Goal: Contribute content: Contribute content

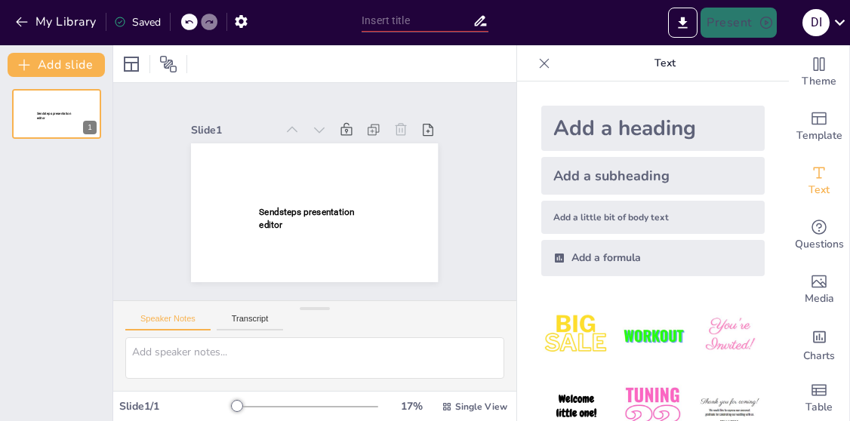
type input "La Importancia del Agua en Nuestras Vidas"
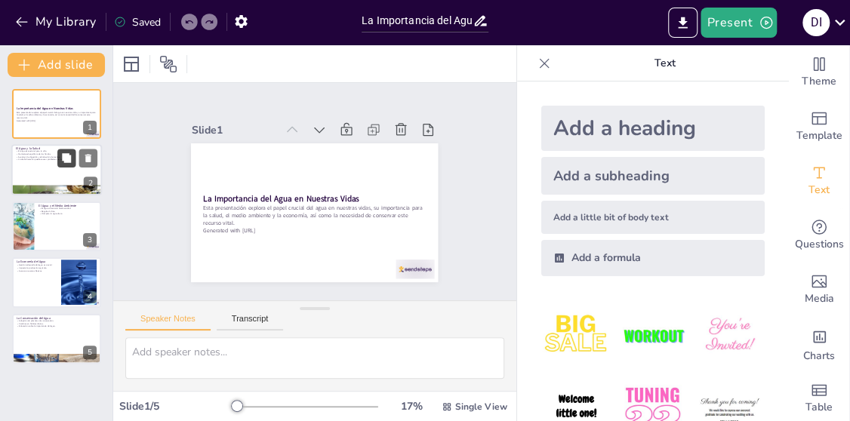
click at [74, 159] on button at bounding box center [66, 158] width 18 height 18
type textarea "El agua es la base de todos los procesos biológicos. Sin ella, no podríamos sob…"
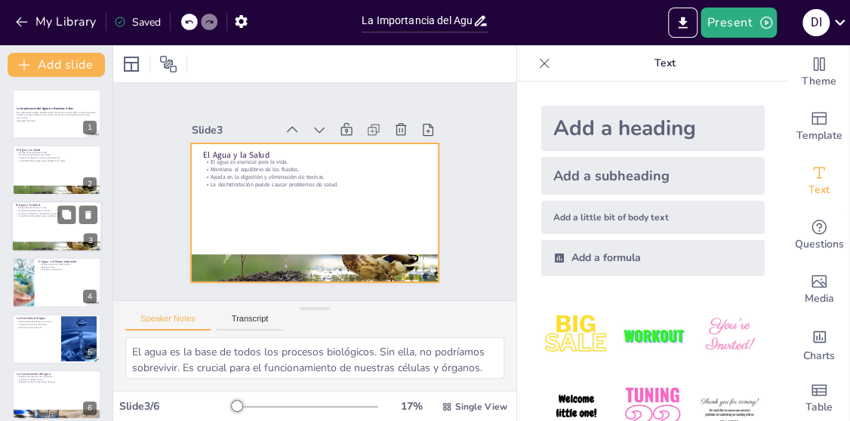
click at [23, 233] on div at bounding box center [56, 226] width 91 height 51
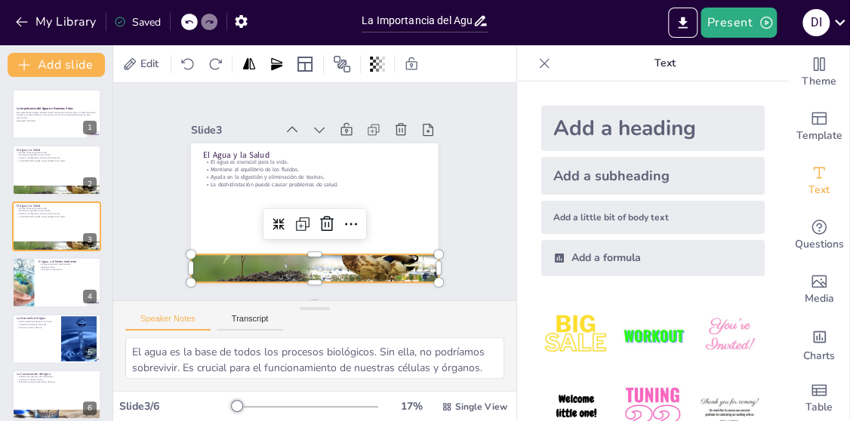
click at [243, 263] on div at bounding box center [314, 268] width 247 height 139
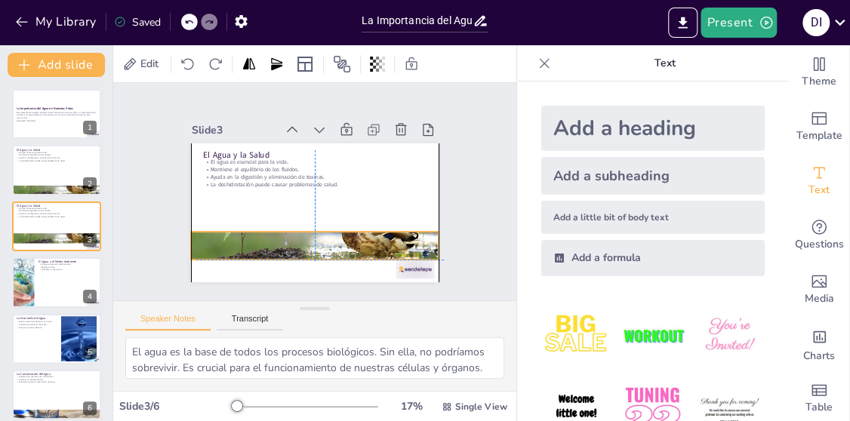
drag, startPoint x: 302, startPoint y: 254, endPoint x: 308, endPoint y: 226, distance: 27.8
click at [308, 227] on div at bounding box center [314, 245] width 247 height 139
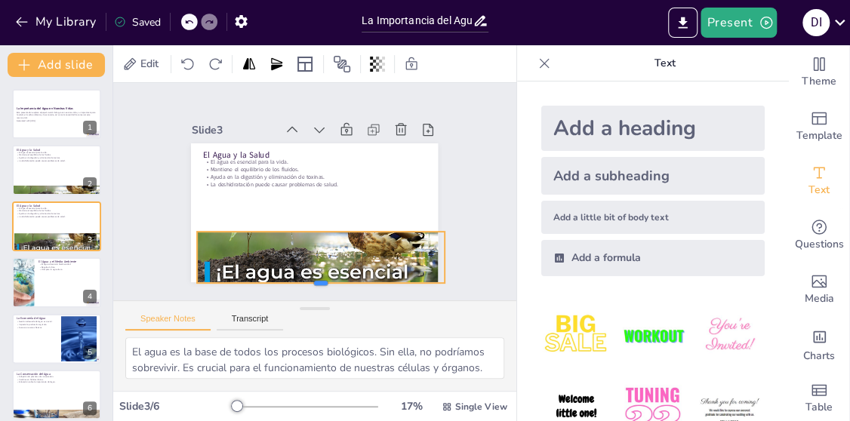
drag, startPoint x: 309, startPoint y: 254, endPoint x: 310, endPoint y: 281, distance: 26.5
click at [310, 283] on div at bounding box center [320, 289] width 247 height 12
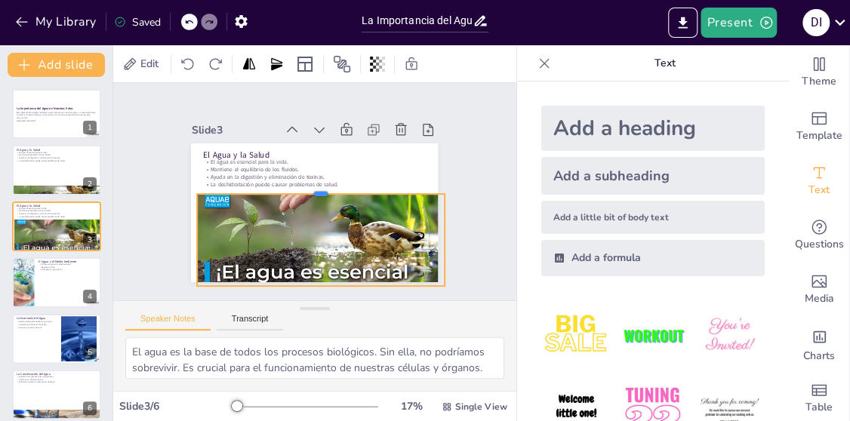
drag, startPoint x: 309, startPoint y: 226, endPoint x: 319, endPoint y: 188, distance: 39.0
click at [319, 188] on div "El Agua y la Salud El agua es esencial para la vida. Mantiene el equilibrio de …" at bounding box center [314, 212] width 247 height 139
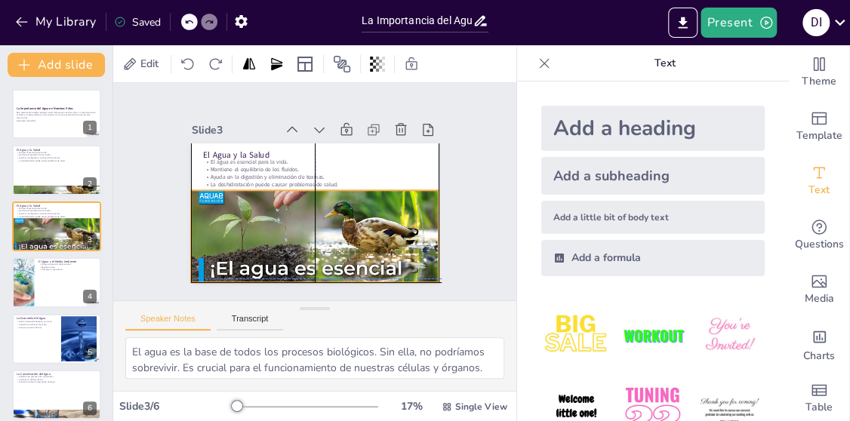
click at [304, 274] on div "Slide 1 La Importancia del Agua en Nuestras Vidas Esta presentación explora el …" at bounding box center [314, 191] width 403 height 217
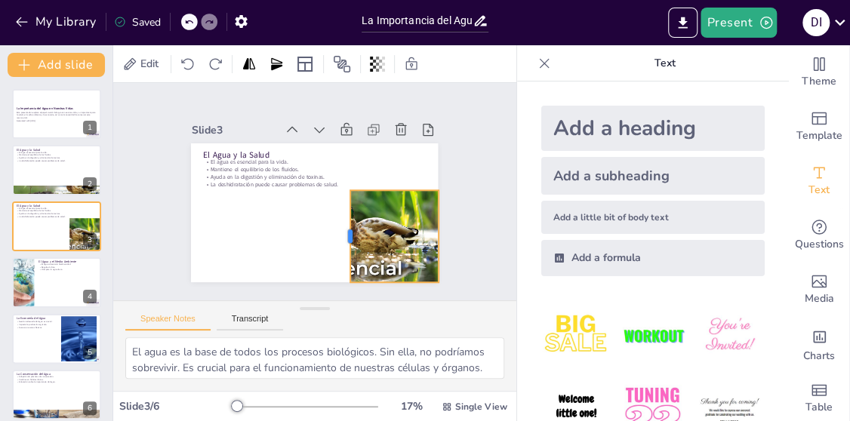
drag, startPoint x: 174, startPoint y: 231, endPoint x: 334, endPoint y: 245, distance: 159.9
click at [338, 245] on div at bounding box center [344, 236] width 12 height 92
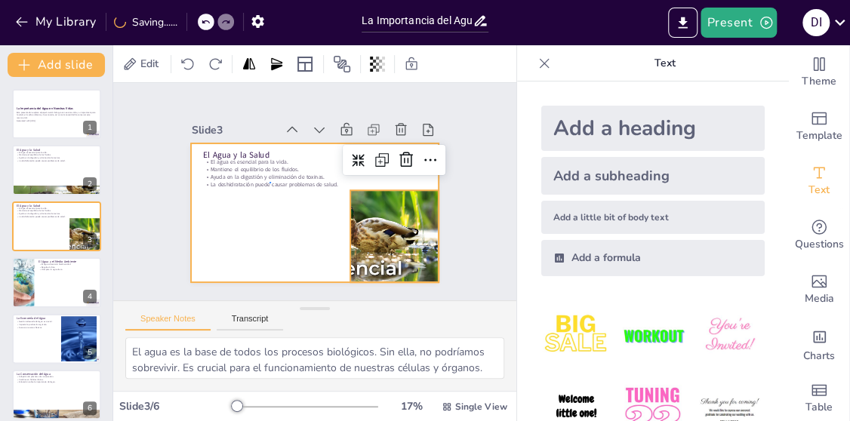
drag, startPoint x: 269, startPoint y: 183, endPoint x: 261, endPoint y: 172, distance: 13.4
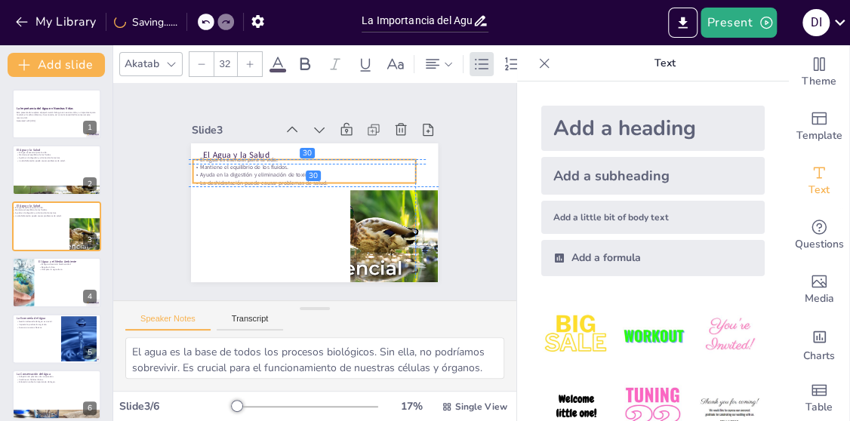
drag, startPoint x: 410, startPoint y: 165, endPoint x: 395, endPoint y: 170, distance: 15.8
click at [395, 166] on div "El agua es esencial para la vida. Mantiene el equilibrio de los fluidos. Ayuda …" at bounding box center [304, 170] width 222 height 31
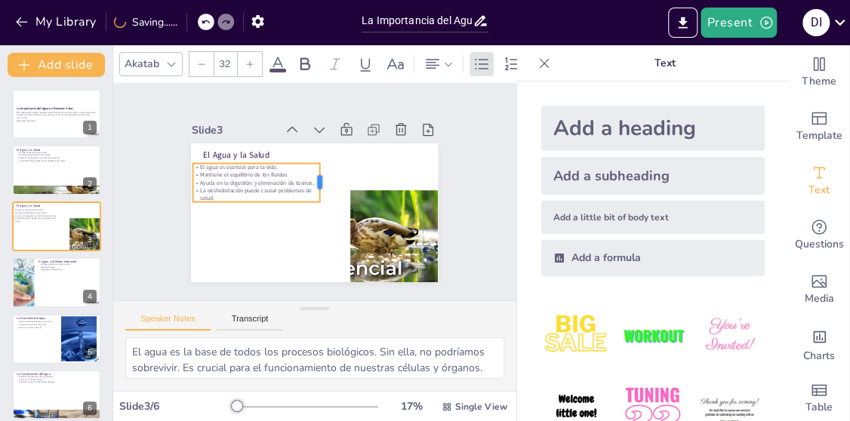
drag, startPoint x: 406, startPoint y: 167, endPoint x: 310, endPoint y: 190, distance: 98.7
click at [310, 190] on div "El Agua y la Salud El agua es esencial para la vida. Mantiene el equilibrio de …" at bounding box center [314, 212] width 247 height 139
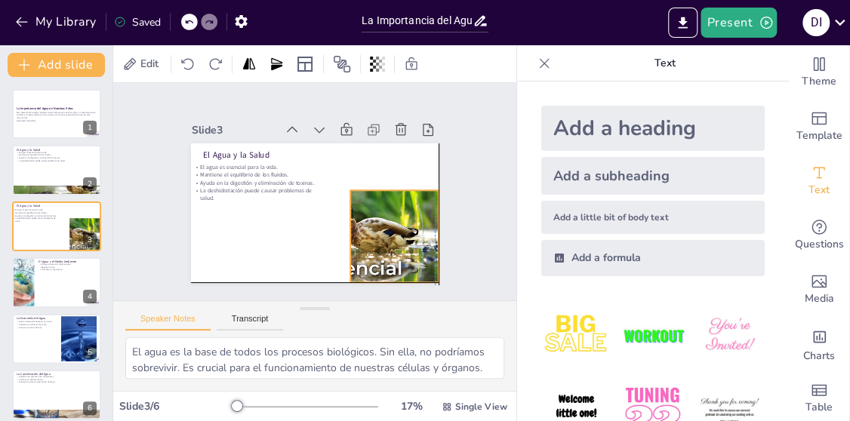
click at [377, 214] on div at bounding box center [314, 242] width 247 height 139
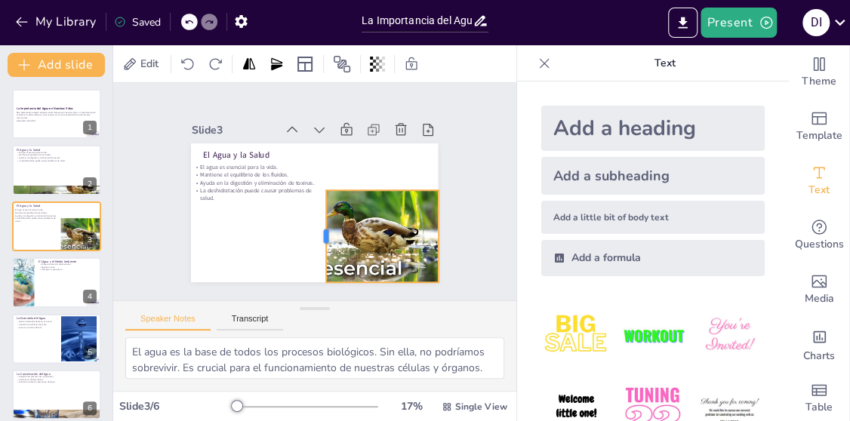
drag, startPoint x: 337, startPoint y: 226, endPoint x: 318, endPoint y: 253, distance: 33.1
click at [314, 263] on div at bounding box center [320, 236] width 12 height 92
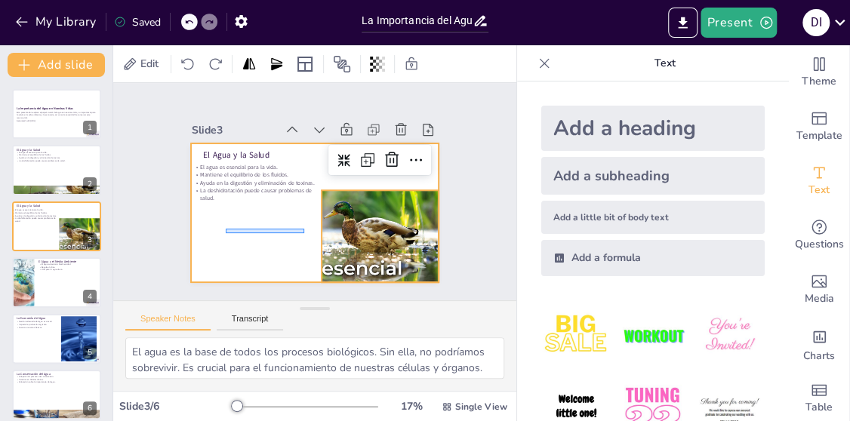
drag, startPoint x: 303, startPoint y: 229, endPoint x: 266, endPoint y: 248, distance: 41.9
click at [223, 237] on div at bounding box center [314, 212] width 247 height 139
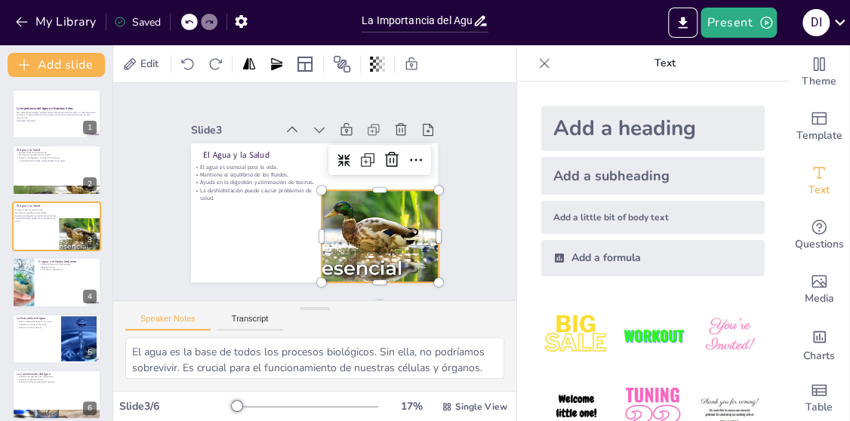
drag, startPoint x: 329, startPoint y: 245, endPoint x: 322, endPoint y: 239, distance: 9.7
click at [322, 241] on div at bounding box center [314, 242] width 247 height 139
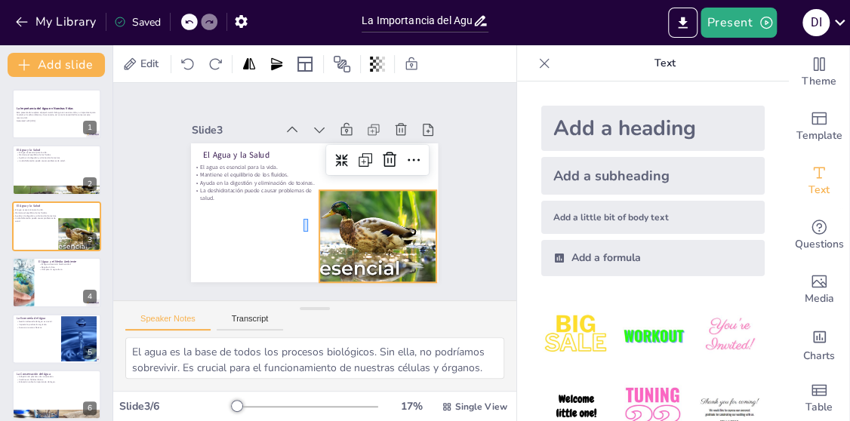
drag, startPoint x: 308, startPoint y: 232, endPoint x: 302, endPoint y: 223, distance: 10.9
click at [322, 228] on div at bounding box center [312, 242] width 247 height 139
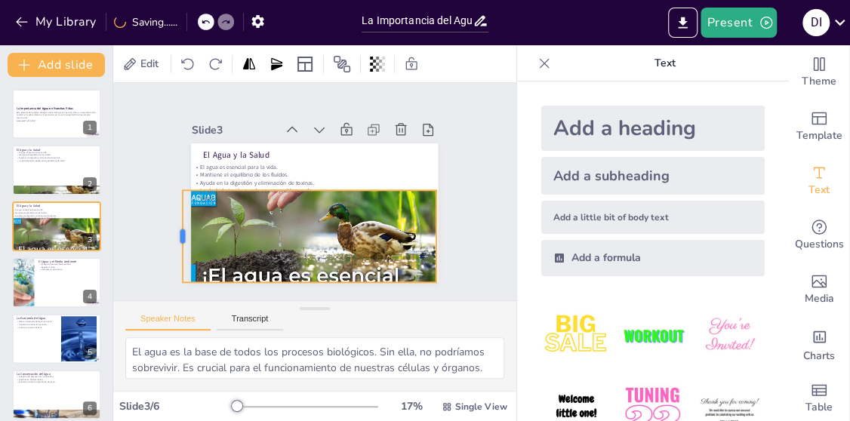
drag, startPoint x: 304, startPoint y: 228, endPoint x: 168, endPoint y: 248, distance: 138.0
click at [171, 248] on div at bounding box center [177, 236] width 12 height 92
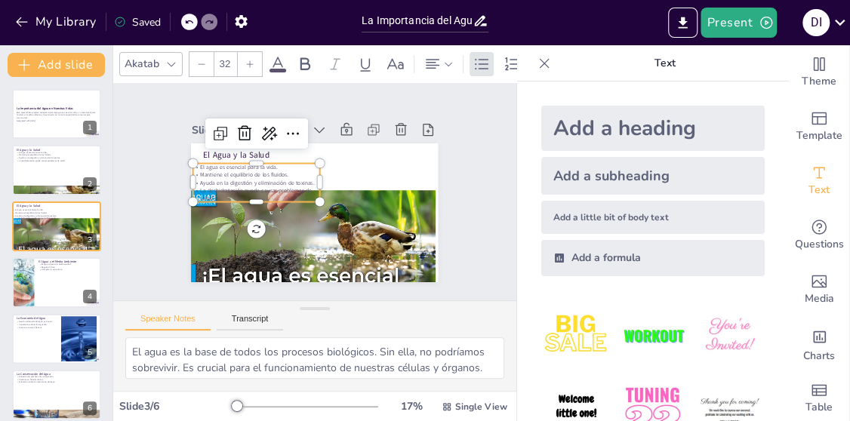
click at [230, 171] on p "Mantiene el equilibrio de los fluidos." at bounding box center [256, 175] width 126 height 8
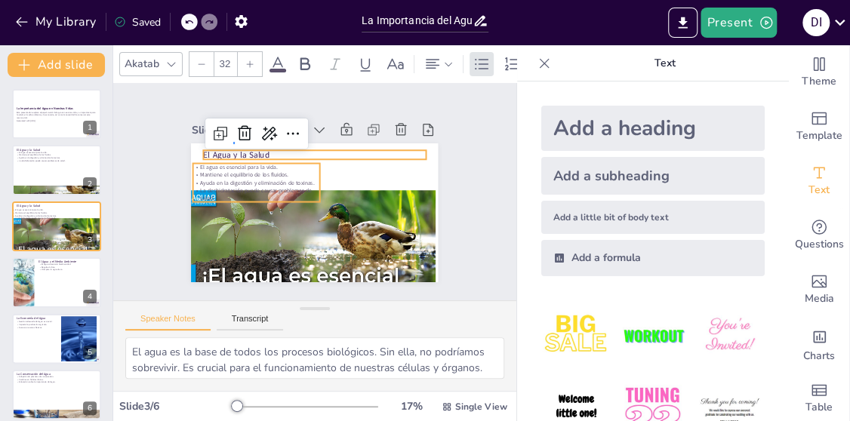
click at [233, 143] on div "El Agua y la Salud El agua es esencial para la vida. Mantiene el equilibrio de …" at bounding box center [314, 143] width 247 height 0
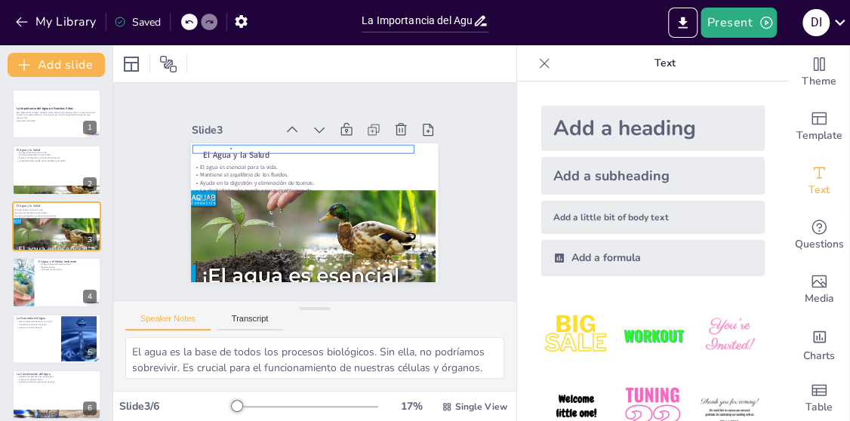
click at [230, 149] on p "El Agua y la Salud" at bounding box center [315, 154] width 222 height 11
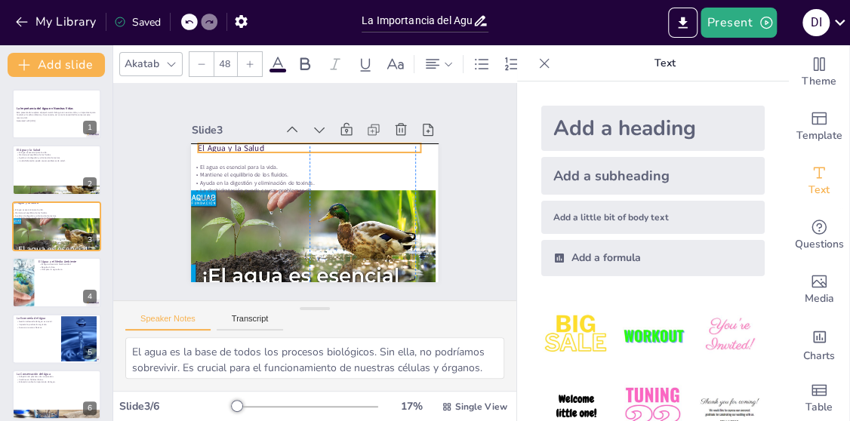
drag, startPoint x: 230, startPoint y: 149, endPoint x: 220, endPoint y: 147, distance: 10.1
click at [220, 147] on p "El Agua y la Salud" at bounding box center [310, 148] width 222 height 11
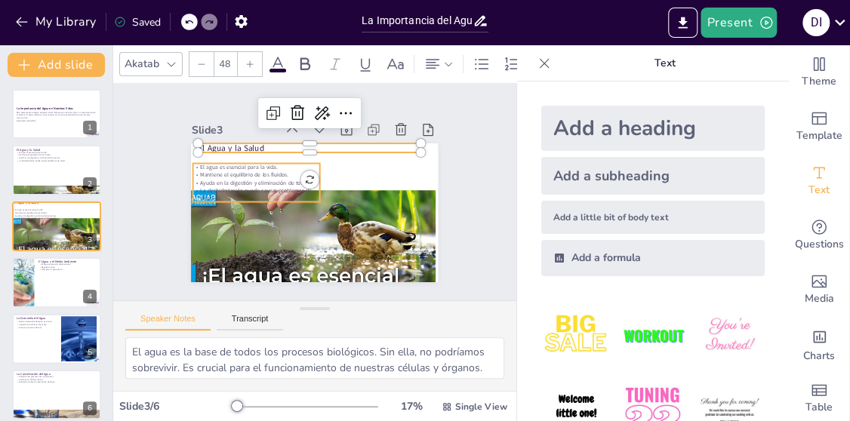
type input "32"
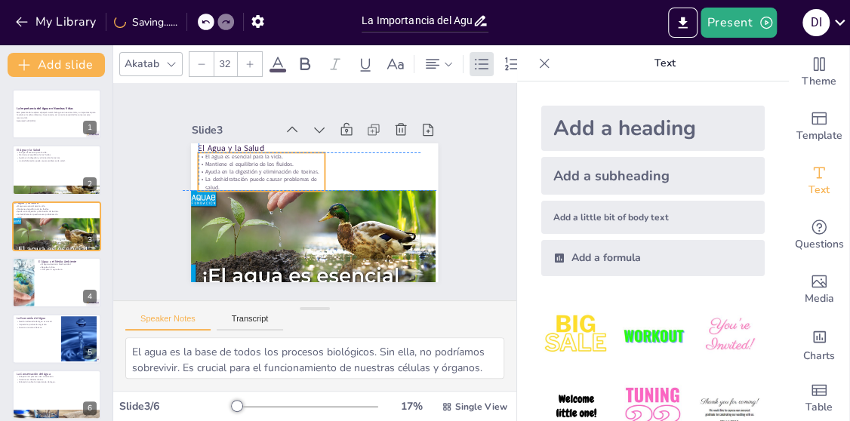
drag, startPoint x: 217, startPoint y: 165, endPoint x: 221, endPoint y: 149, distance: 17.2
click at [221, 152] on div "El agua es esencial para la vida. Mantiene el equilibrio de los fluidos. Ayuda …" at bounding box center [262, 171] width 126 height 38
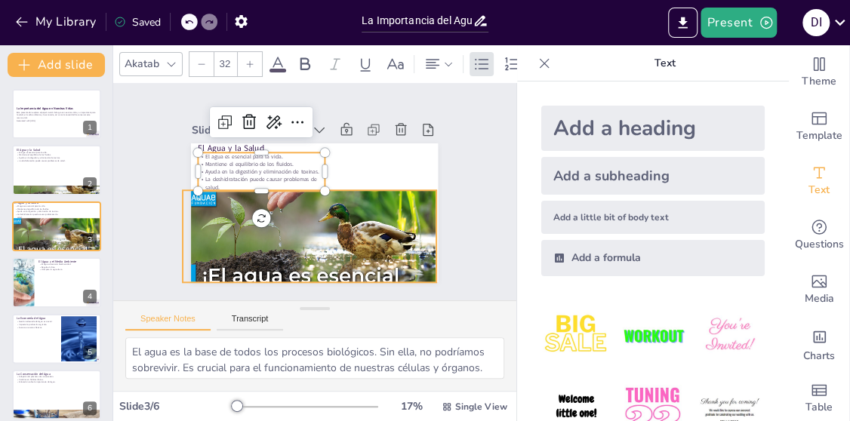
click at [301, 212] on div at bounding box center [309, 247] width 253 height 149
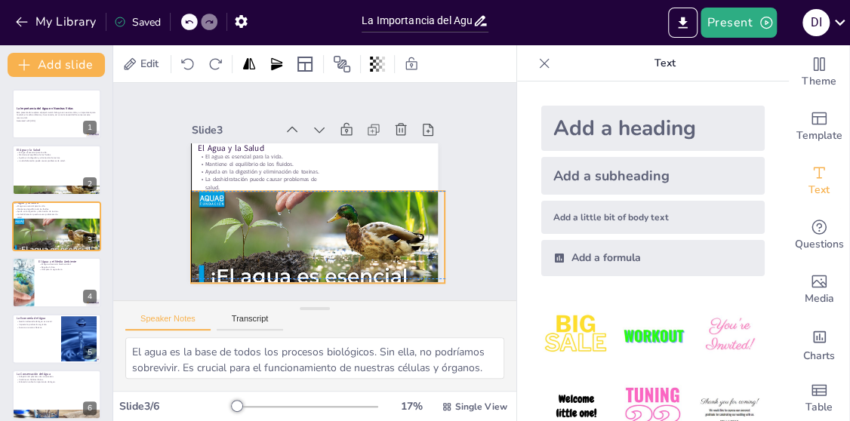
drag, startPoint x: 307, startPoint y: 187, endPoint x: 282, endPoint y: 191, distance: 25.9
click at [282, 191] on div at bounding box center [317, 248] width 253 height 149
drag, startPoint x: 310, startPoint y: 211, endPoint x: 322, endPoint y: 202, distance: 15.1
click at [322, 202] on div at bounding box center [317, 248] width 253 height 149
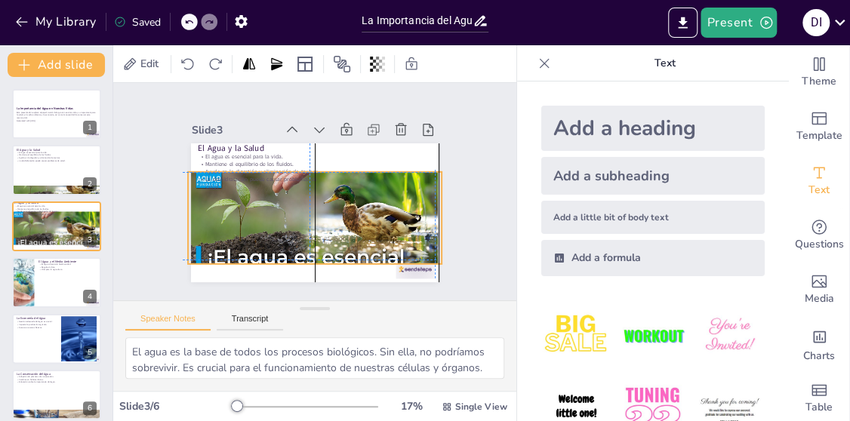
drag, startPoint x: 311, startPoint y: 243, endPoint x: 303, endPoint y: 229, distance: 15.5
click at [305, 223] on div at bounding box center [314, 228] width 253 height 149
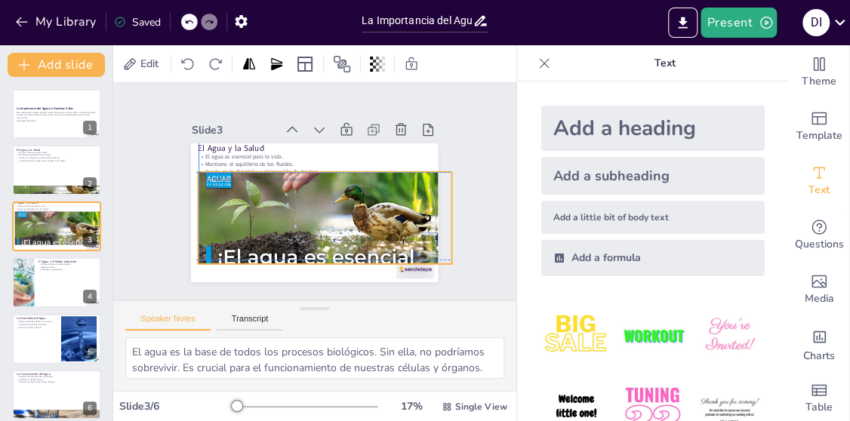
drag, startPoint x: 295, startPoint y: 251, endPoint x: 303, endPoint y: 246, distance: 9.8
click at [303, 246] on div at bounding box center [325, 228] width 253 height 149
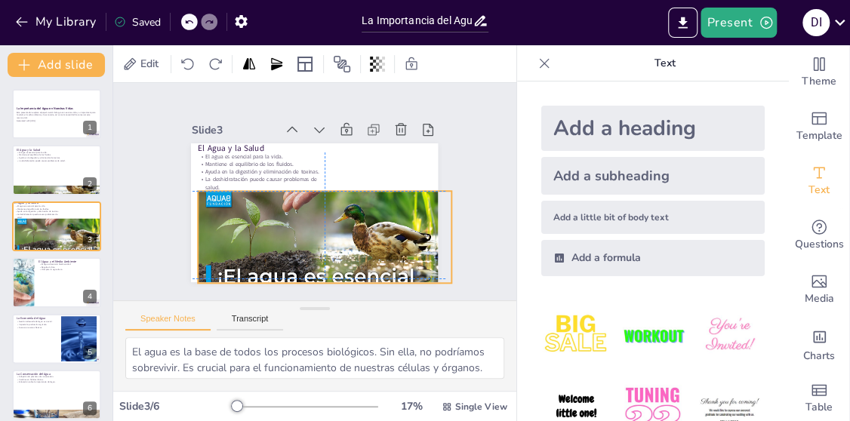
drag, startPoint x: 311, startPoint y: 256, endPoint x: 305, endPoint y: 272, distance: 17.0
click at [305, 272] on div at bounding box center [325, 248] width 253 height 149
drag, startPoint x: 311, startPoint y: 186, endPoint x: 355, endPoint y: 185, distance: 43.8
click at [355, 185] on div at bounding box center [325, 186] width 253 height 12
drag, startPoint x: 395, startPoint y: 166, endPoint x: 387, endPoint y: 164, distance: 7.9
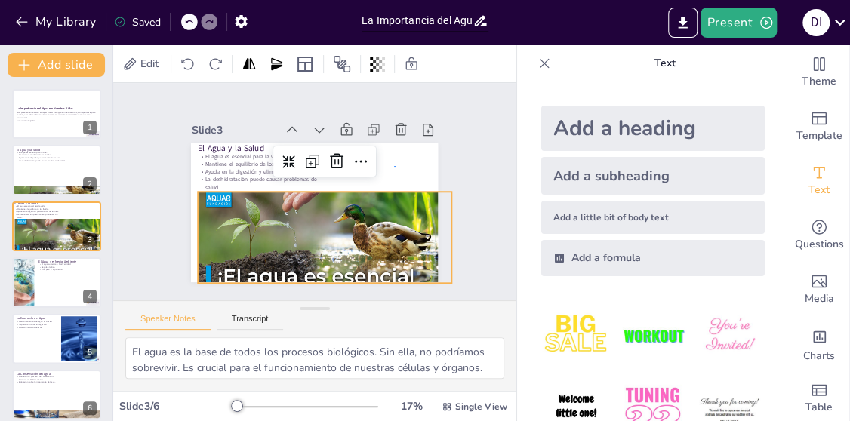
click at [395, 165] on div at bounding box center [314, 212] width 247 height 139
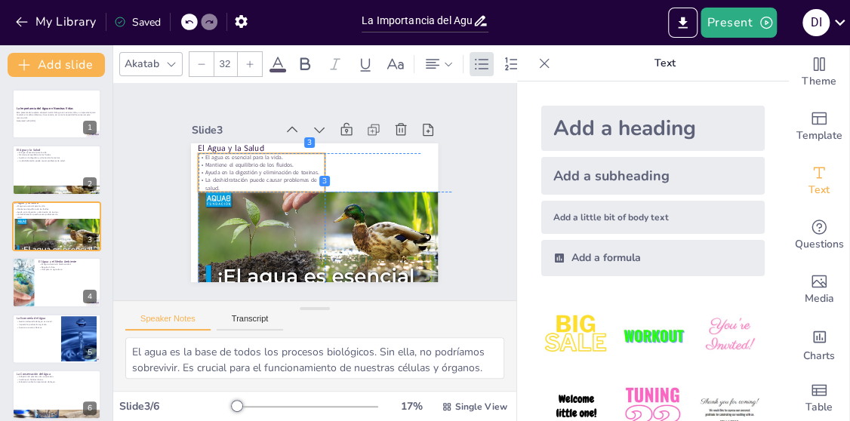
click at [272, 161] on p "Mantiene el equilibrio de los fluidos." at bounding box center [262, 165] width 126 height 8
click at [309, 169] on p "Ayuda en la digestión y eliminación de toxinas." at bounding box center [262, 173] width 126 height 8
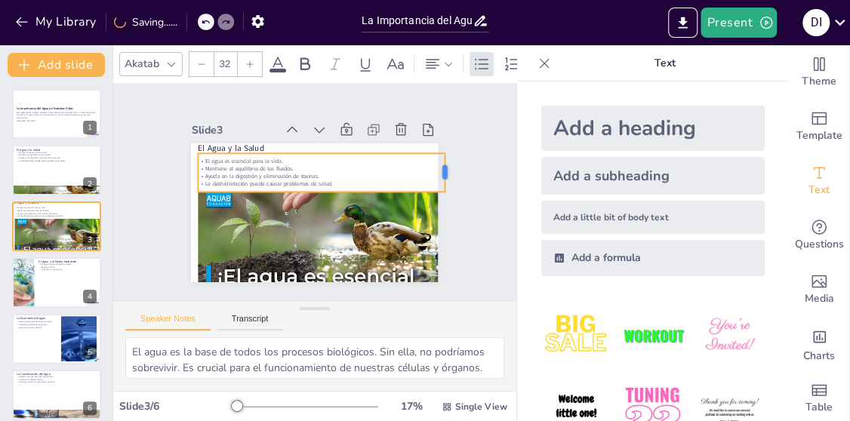
drag, startPoint x: 315, startPoint y: 165, endPoint x: 433, endPoint y: 187, distance: 120.5
click at [433, 187] on div "Slide 1 La Importancia del Agua en Nuestras Vidas Esta presentación explora el …" at bounding box center [314, 191] width 331 height 181
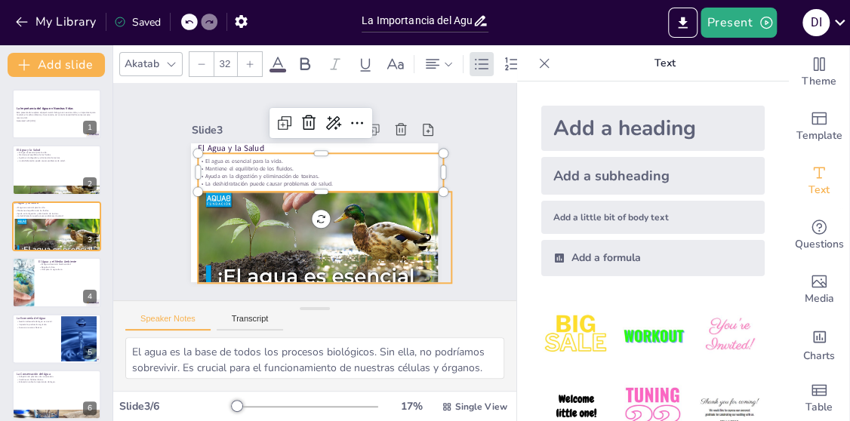
click at [328, 223] on div at bounding box center [325, 248] width 253 height 149
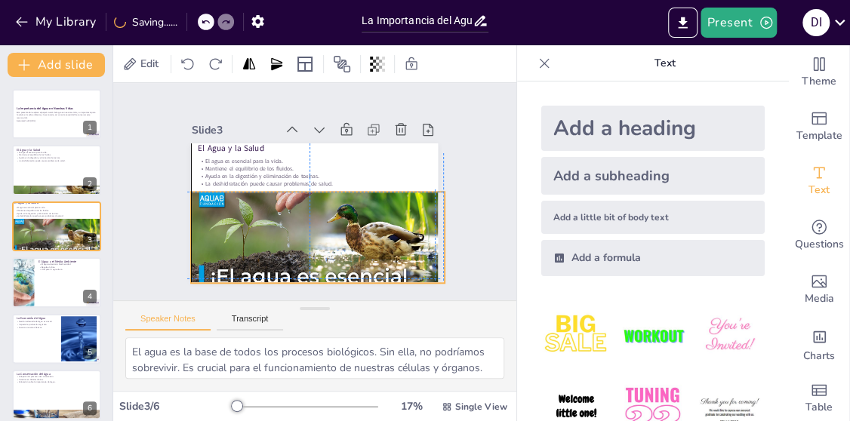
drag, startPoint x: 320, startPoint y: 224, endPoint x: 309, endPoint y: 222, distance: 11.5
click at [309, 222] on div at bounding box center [317, 248] width 253 height 149
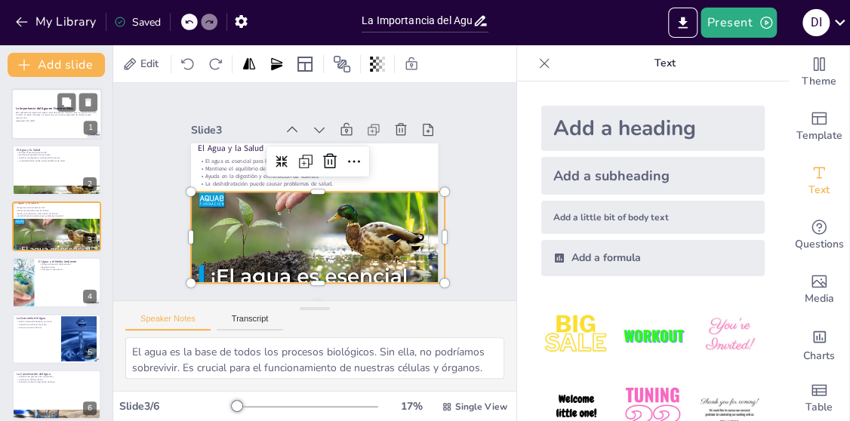
click at [60, 128] on div at bounding box center [56, 113] width 91 height 51
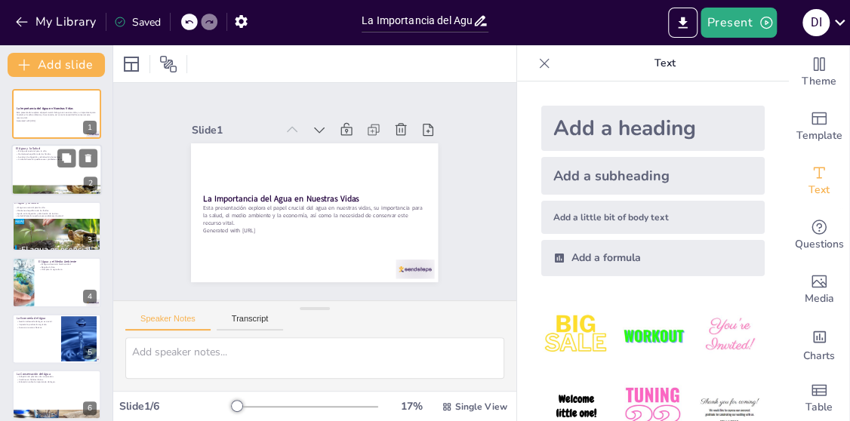
click at [38, 165] on div at bounding box center [56, 170] width 91 height 51
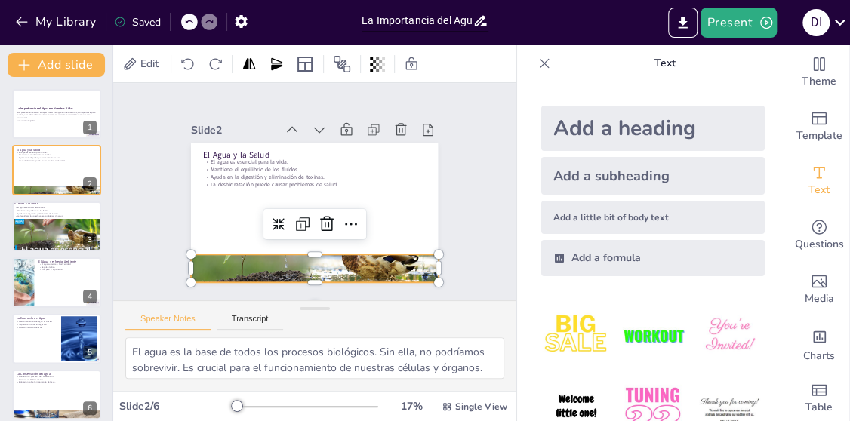
click at [282, 264] on div at bounding box center [314, 268] width 247 height 139
drag, startPoint x: 303, startPoint y: 242, endPoint x: 312, endPoint y: 230, distance: 15.1
click at [300, 264] on div at bounding box center [314, 268] width 247 height 139
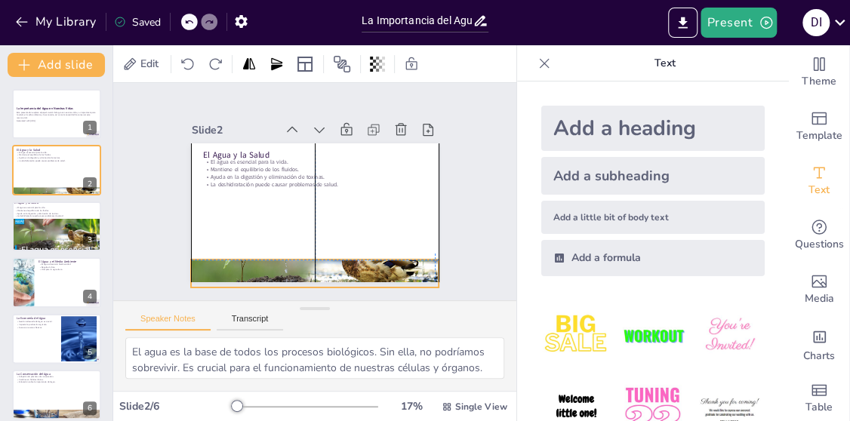
click at [305, 143] on div "El Agua y la Salud El agua es esencial para la vida. Mantiene el equilibrio de …" at bounding box center [314, 143] width 247 height 0
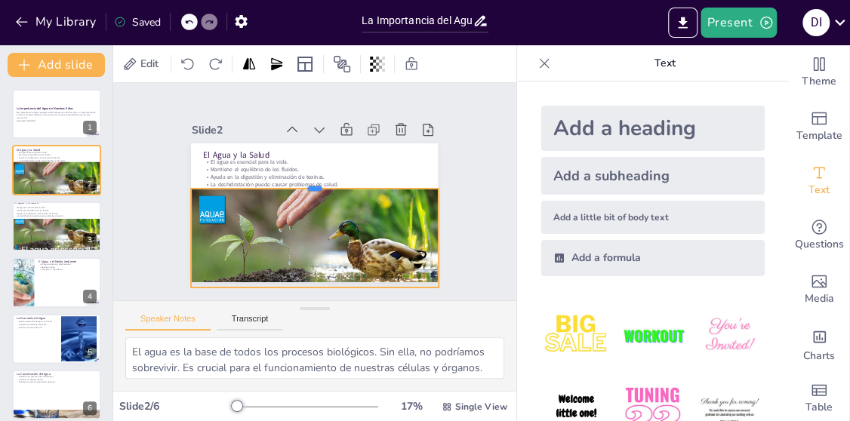
drag, startPoint x: 303, startPoint y: 250, endPoint x: 346, endPoint y: 179, distance: 83.4
click at [346, 179] on div at bounding box center [314, 183] width 247 height 12
click at [266, 146] on div at bounding box center [278, 158] width 24 height 24
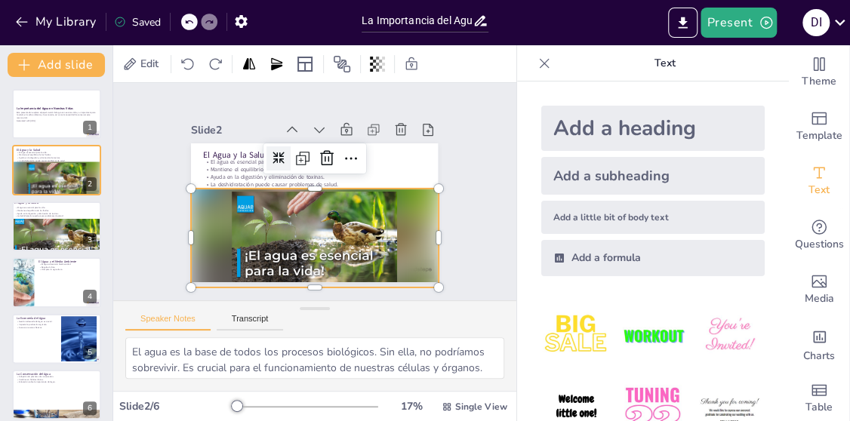
click at [227, 123] on div "Slide 2" at bounding box center [233, 130] width 84 height 14
click at [261, 123] on div "Slide 2" at bounding box center [233, 130] width 84 height 14
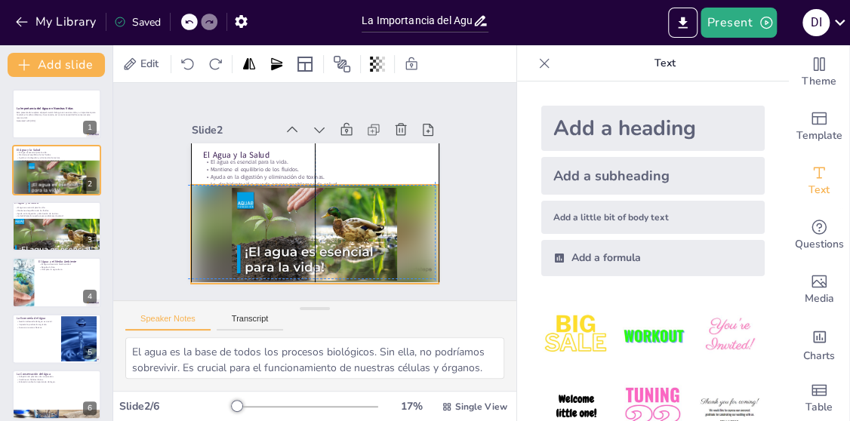
drag, startPoint x: 345, startPoint y: 230, endPoint x: 337, endPoint y: 208, distance: 23.9
click at [338, 208] on div at bounding box center [314, 234] width 247 height 99
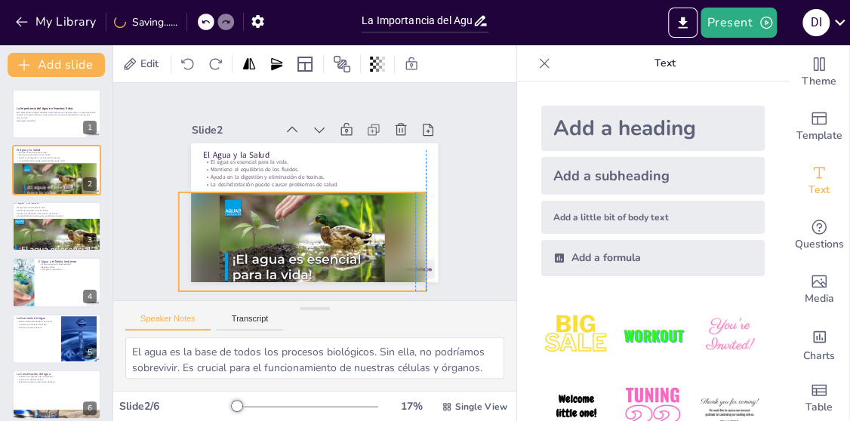
drag, startPoint x: 321, startPoint y: 218, endPoint x: 307, endPoint y: 222, distance: 14.1
click at [306, 225] on div at bounding box center [302, 241] width 247 height 99
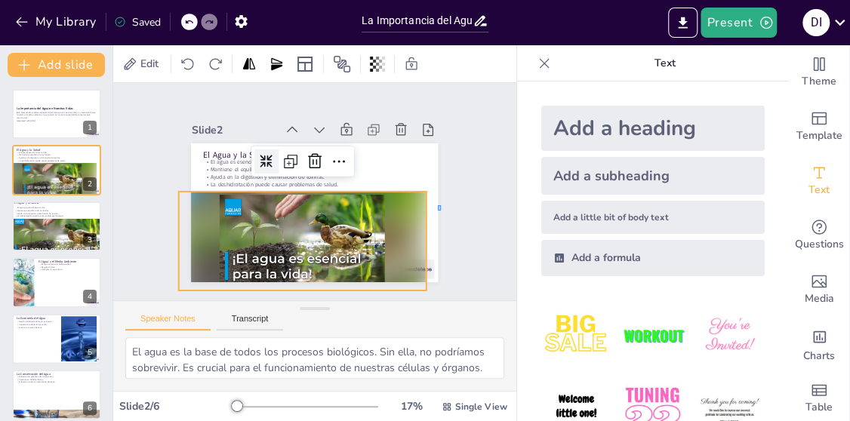
drag, startPoint x: 438, startPoint y: 211, endPoint x: 425, endPoint y: 224, distance: 18.7
click at [425, 224] on div "Slide 1 La Importancia del Agua en Nuestras Vidas Esta presentación explora el …" at bounding box center [314, 191] width 331 height 181
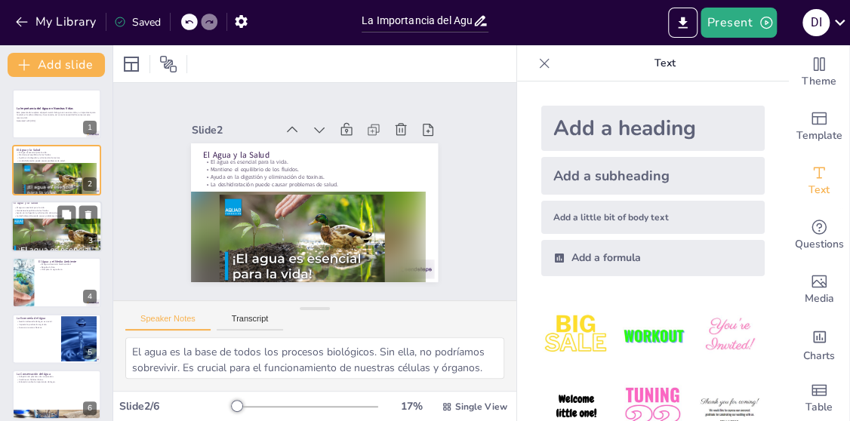
click at [49, 217] on div "El agua es esencial para la vida. Mantiene el equilibrio de los fluidos. Ayuda …" at bounding box center [59, 212] width 90 height 14
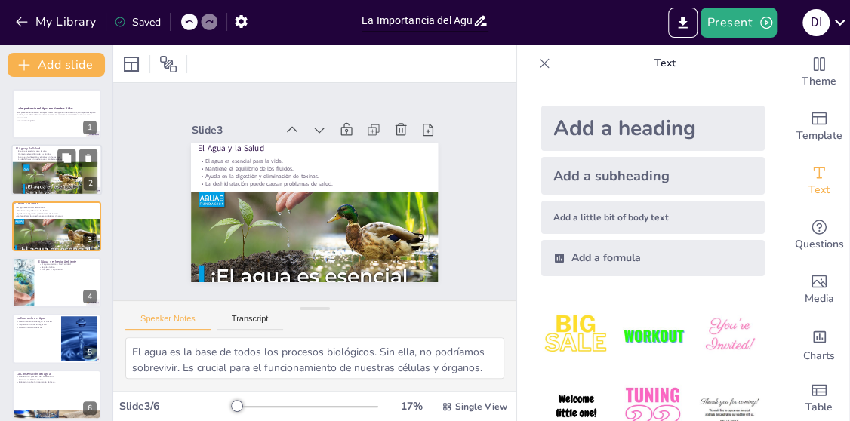
click at [35, 159] on p "La deshidratación puede causar problemas de salud." at bounding box center [57, 160] width 82 height 3
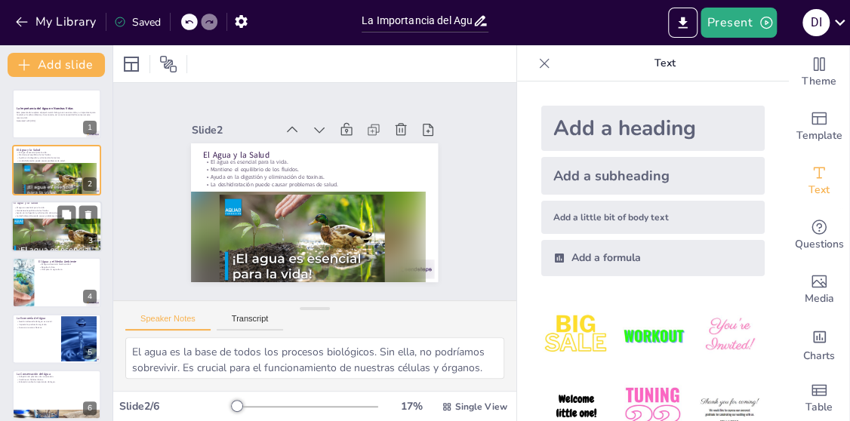
click at [60, 239] on div at bounding box center [57, 239] width 93 height 55
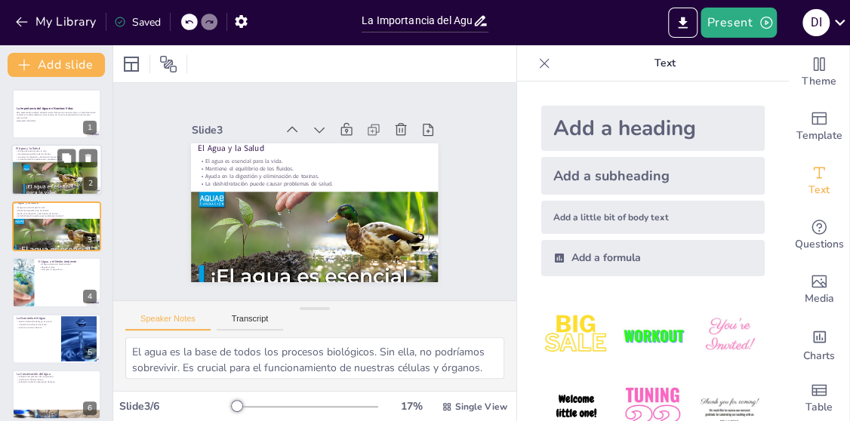
click at [30, 165] on div at bounding box center [52, 180] width 91 height 36
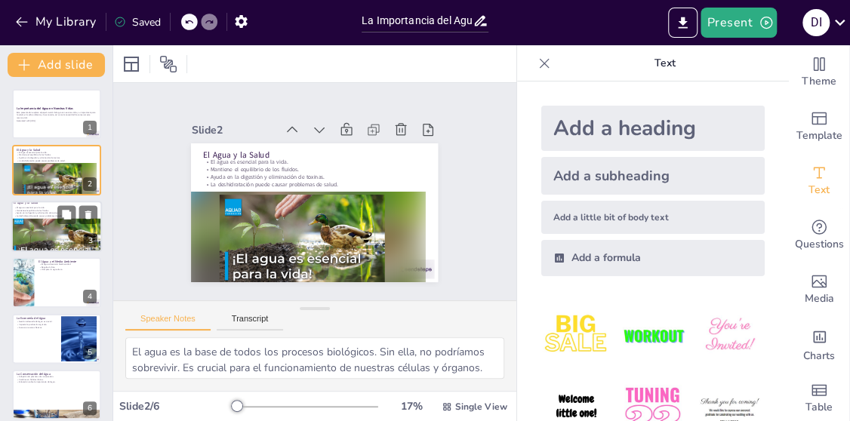
click at [58, 229] on div at bounding box center [57, 239] width 93 height 55
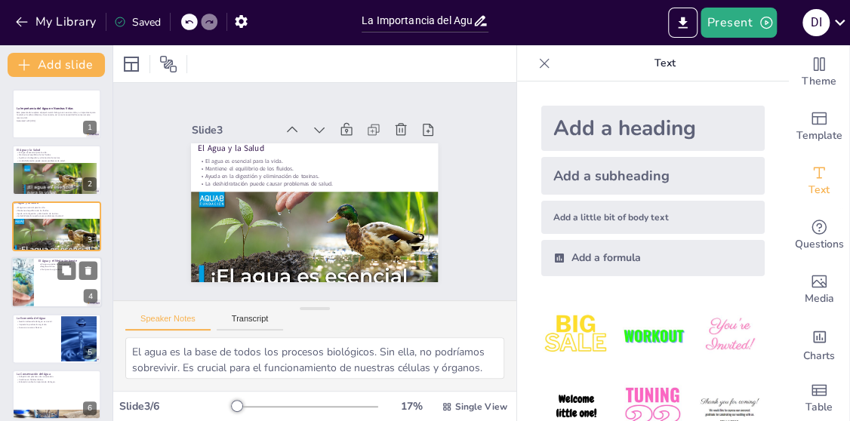
click at [32, 284] on div at bounding box center [23, 282] width 82 height 51
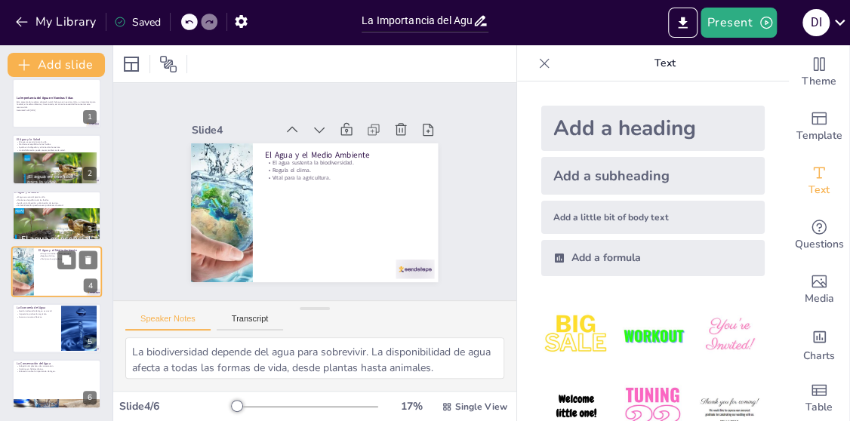
scroll to position [10, 0]
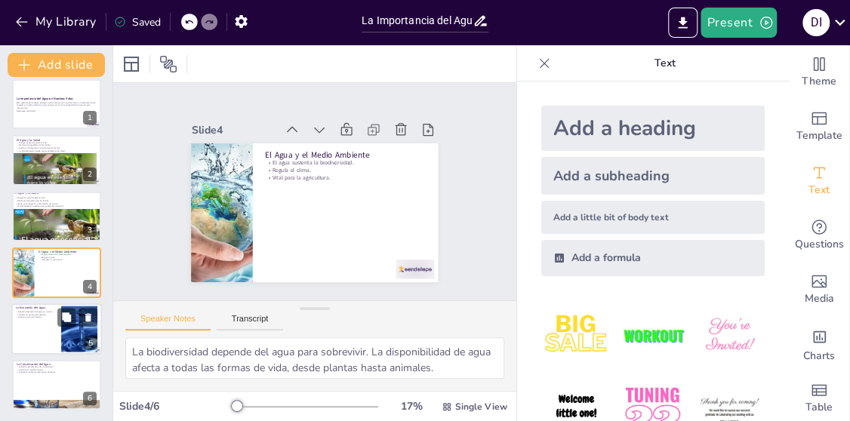
click at [54, 303] on div "La Economía del Agua Gestión adecuada del agua es crucial. Impacta la producció…" at bounding box center [56, 303] width 91 height 0
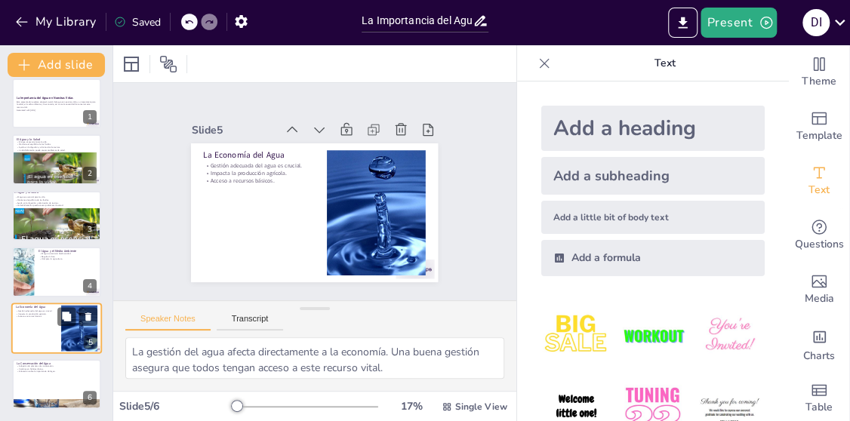
scroll to position [11, 0]
click at [54, 164] on div at bounding box center [52, 170] width 91 height 36
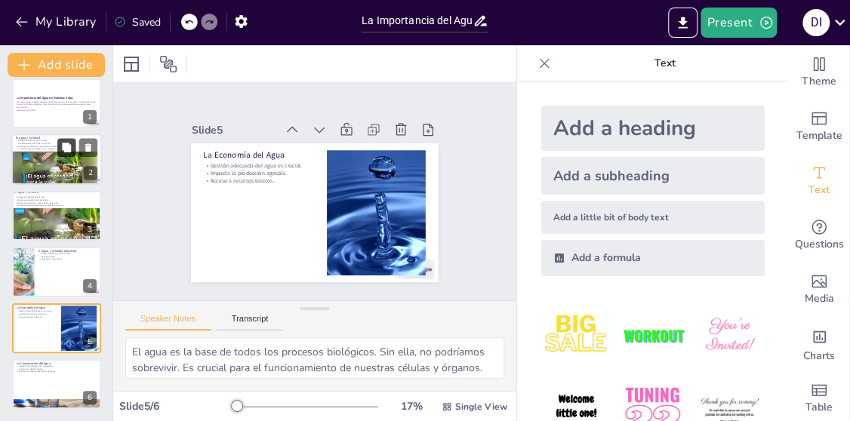
scroll to position [0, 0]
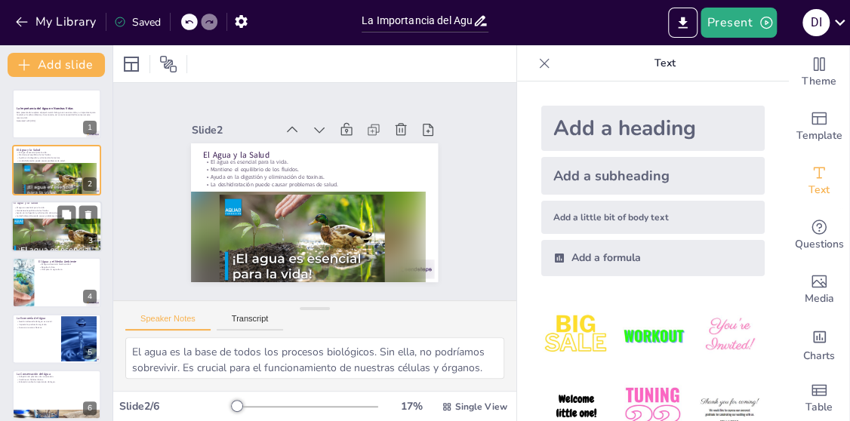
click at [33, 221] on div at bounding box center [57, 239] width 93 height 55
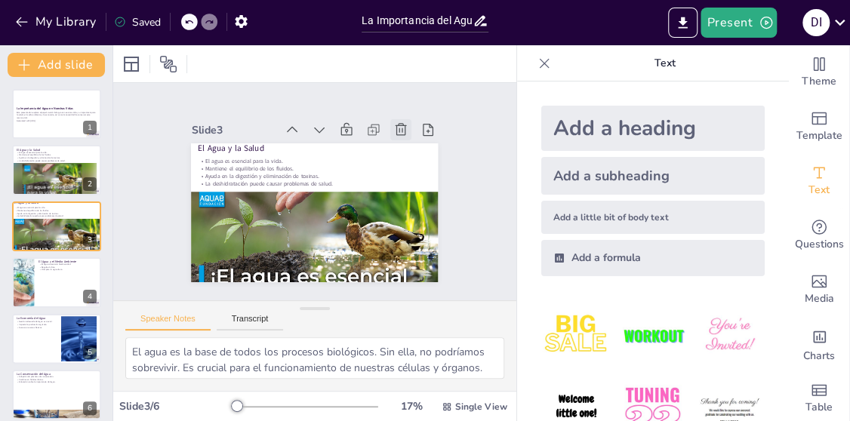
click at [395, 127] on icon at bounding box center [400, 129] width 11 height 12
type textarea "La biodiversidad depende del agua para sobrevivir. La disponibilidad de agua af…"
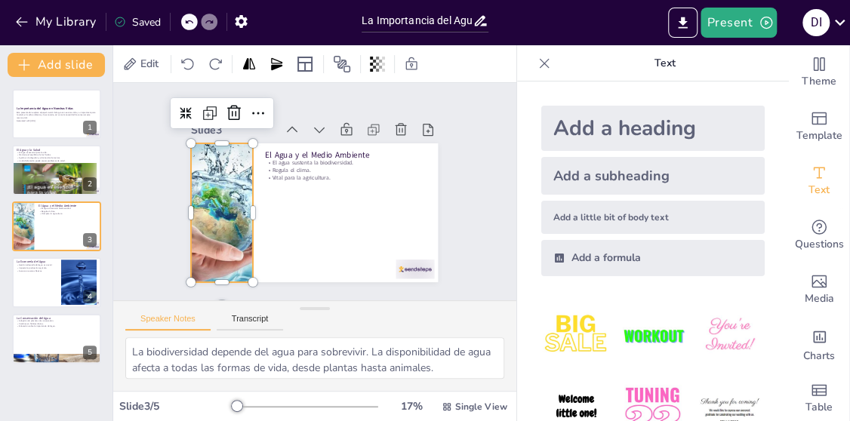
click at [193, 193] on div at bounding box center [222, 212] width 222 height 139
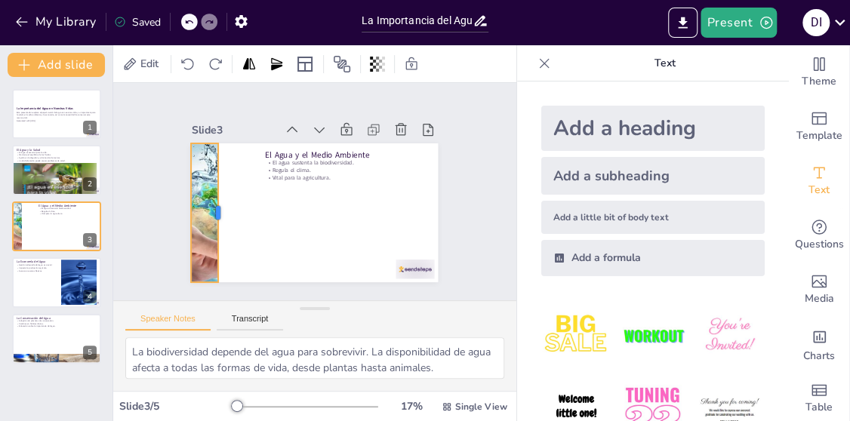
drag, startPoint x: 241, startPoint y: 206, endPoint x: 206, endPoint y: 197, distance: 35.9
click at [218, 197] on div at bounding box center [224, 212] width 12 height 139
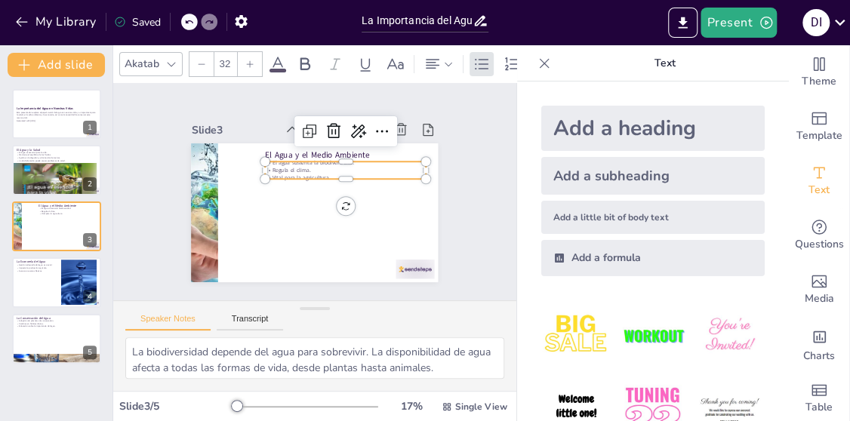
click at [291, 167] on p "Regula el clima." at bounding box center [346, 171] width 161 height 8
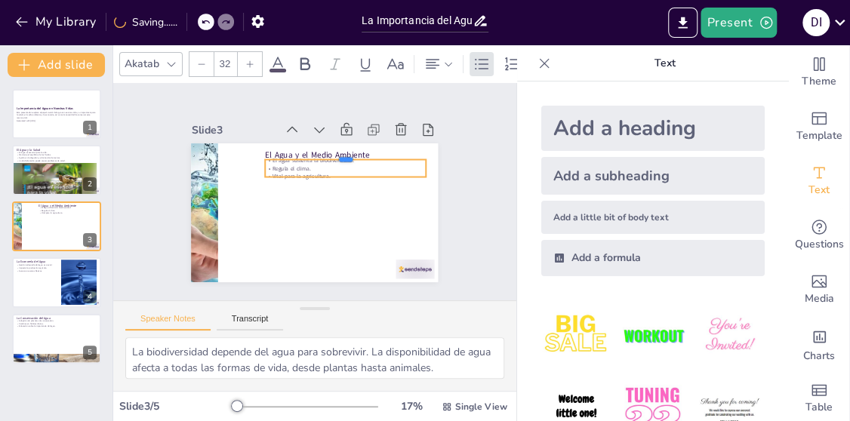
click at [299, 150] on div at bounding box center [346, 153] width 161 height 12
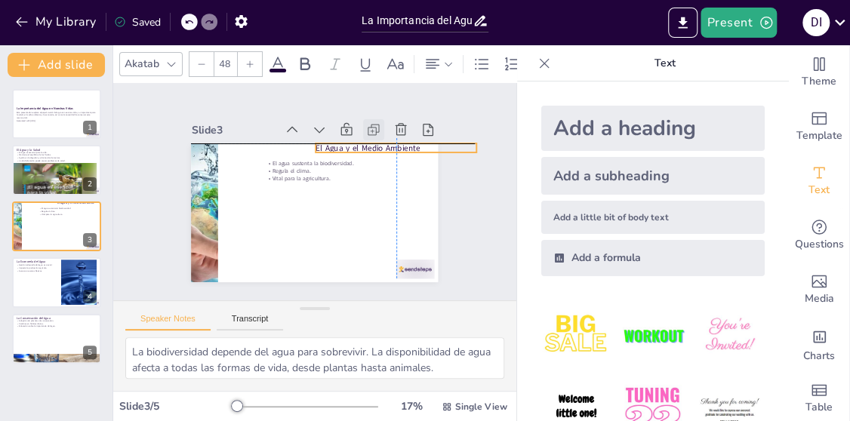
drag, startPoint x: 315, startPoint y: 146, endPoint x: 364, endPoint y: 134, distance: 50.5
click at [364, 134] on div "Slide 3 El Agua y el Medio Ambiente El agua sustenta la biodiversidad. Regula e…" at bounding box center [314, 200] width 247 height 163
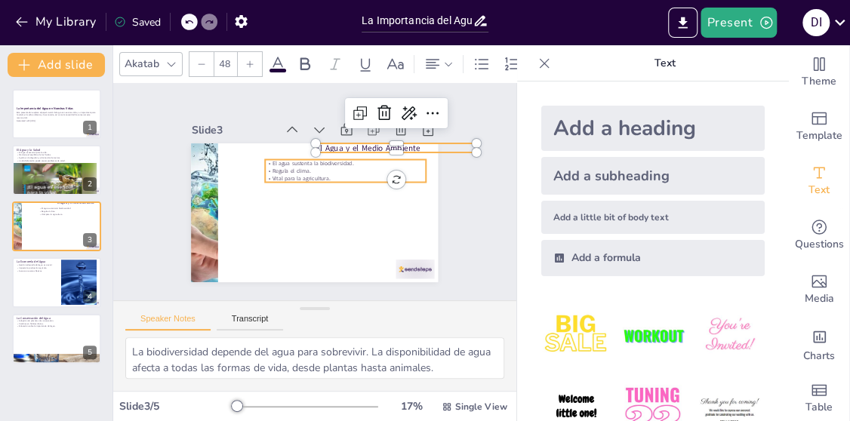
type input "32"
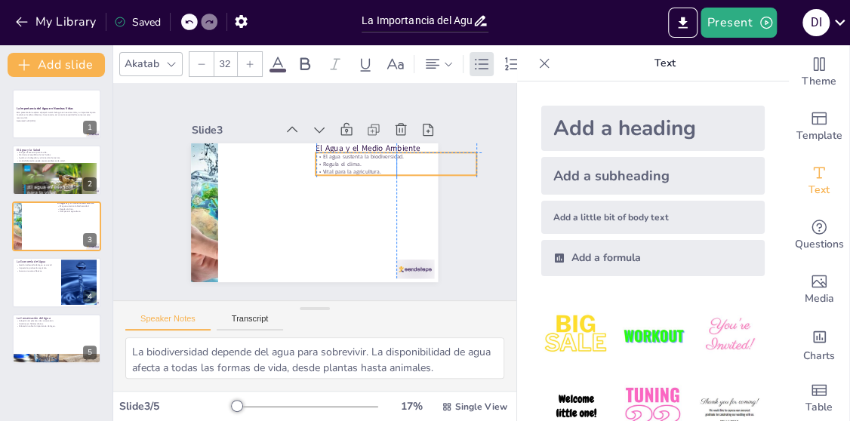
drag, startPoint x: 328, startPoint y: 175, endPoint x: 383, endPoint y: 170, distance: 56.1
click at [383, 143] on div "El Agua y el Medio Ambiente El agua sustenta la biodiversidad. Regula el clima.…" at bounding box center [314, 143] width 247 height 0
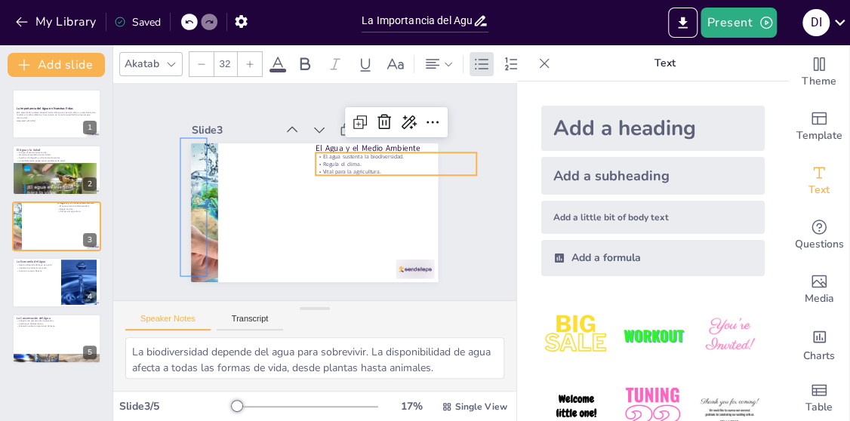
click at [213, 182] on div at bounding box center [314, 212] width 247 height 139
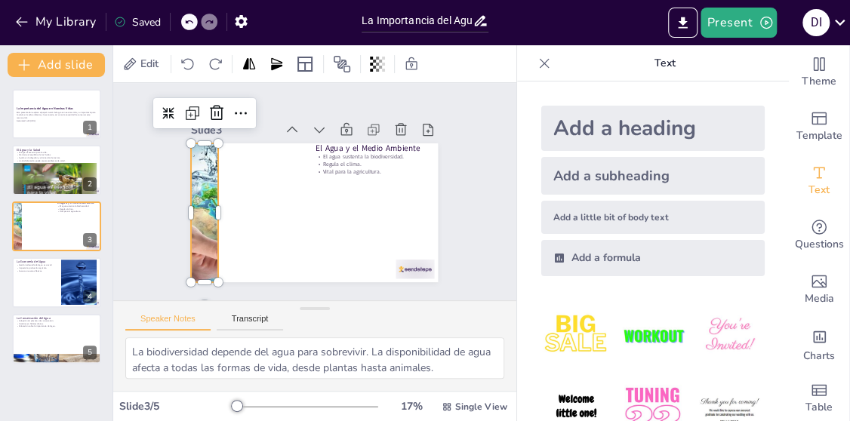
click at [195, 196] on div at bounding box center [222, 212] width 222 height 139
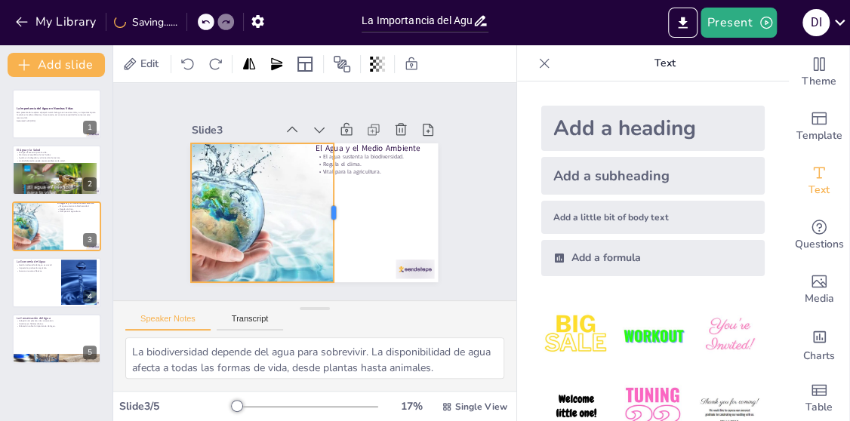
drag, startPoint x: 208, startPoint y: 208, endPoint x: 322, endPoint y: 235, distance: 116.3
click at [334, 251] on div at bounding box center [340, 212] width 12 height 139
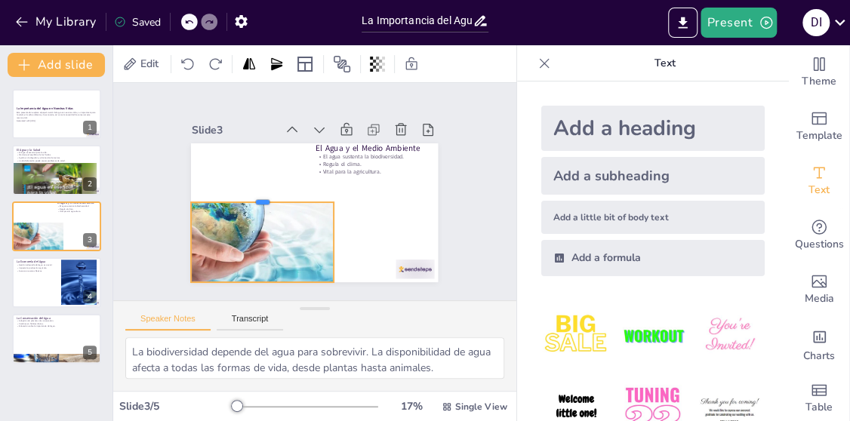
drag, startPoint x: 252, startPoint y: 135, endPoint x: 316, endPoint y: 194, distance: 87.1
click at [316, 194] on div "El Agua y el Medio Ambiente El agua sustenta la biodiversidad. Regula el clima.…" at bounding box center [314, 212] width 247 height 139
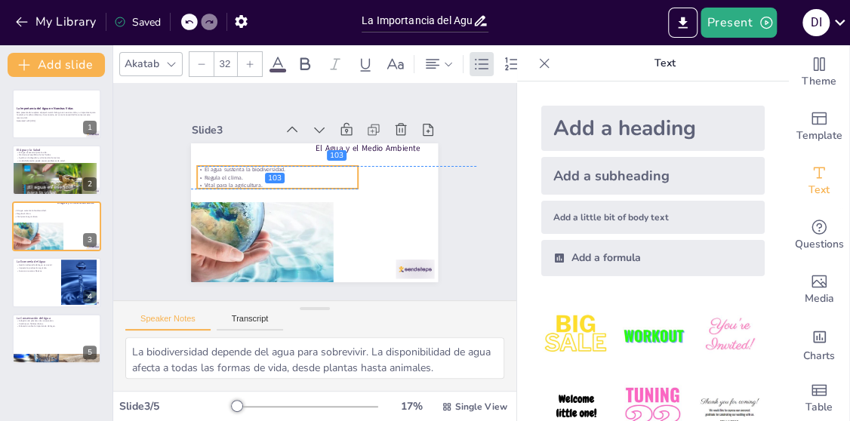
drag, startPoint x: 332, startPoint y: 158, endPoint x: 214, endPoint y: 176, distance: 119.9
click at [214, 176] on div "El agua sustenta la biodiversidad. Regula el clima. Vital para la agricultura." at bounding box center [278, 177] width 161 height 23
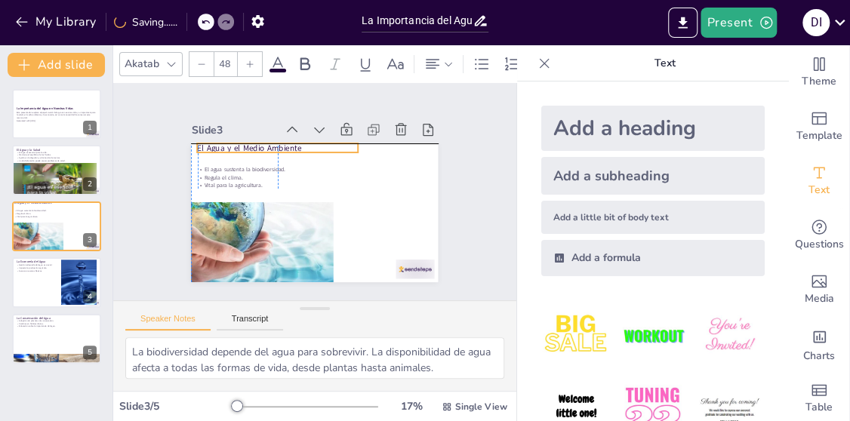
drag, startPoint x: 346, startPoint y: 146, endPoint x: 223, endPoint y: 148, distance: 123.8
click at [223, 143] on div "El Agua y el Medio Ambiente El agua sustenta la biodiversidad. Regula el clima.…" at bounding box center [314, 143] width 247 height 0
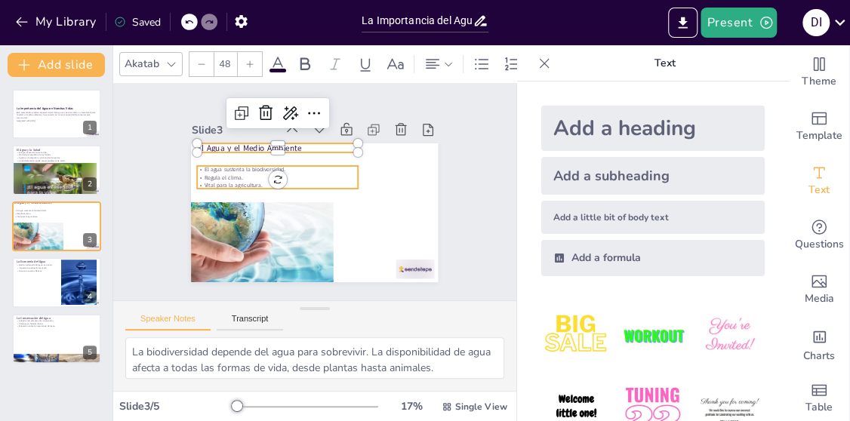
type input "32"
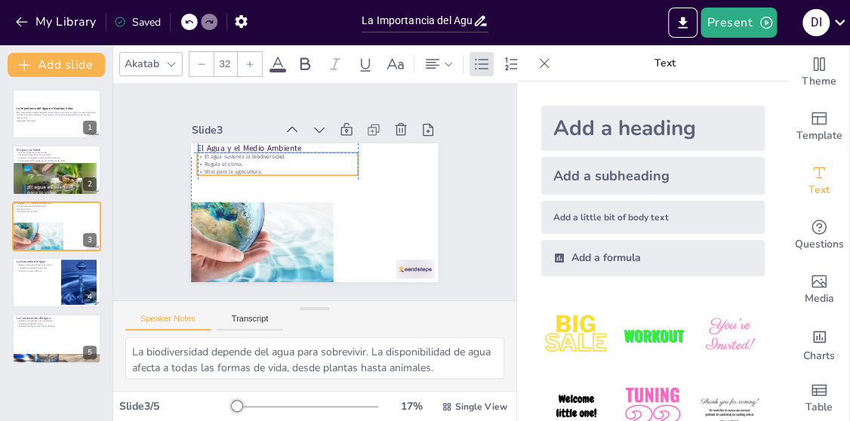
drag, startPoint x: 221, startPoint y: 165, endPoint x: 217, endPoint y: 156, distance: 9.8
click at [217, 156] on div "El agua sustenta la biodiversidad. Regula el clima. Vital para la agricultura." at bounding box center [278, 163] width 161 height 23
drag, startPoint x: 340, startPoint y: 161, endPoint x: 330, endPoint y: 159, distance: 10.1
click at [330, 160] on p "Regula el clima." at bounding box center [271, 164] width 161 height 8
drag, startPoint x: 340, startPoint y: 155, endPoint x: 403, endPoint y: 192, distance: 72.4
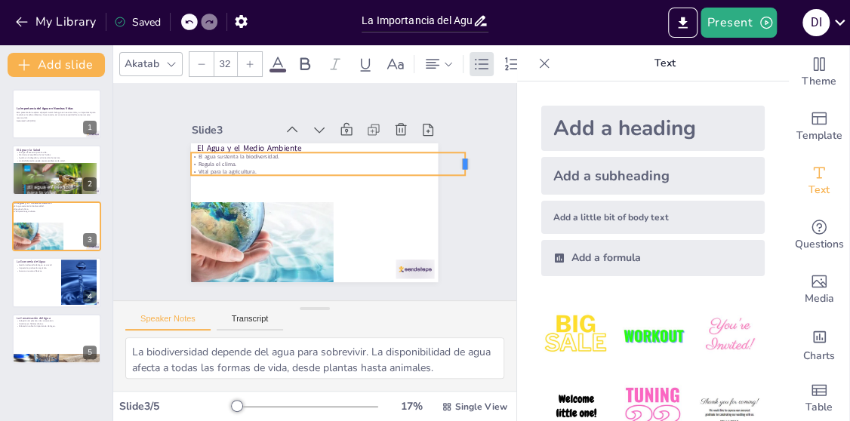
click at [451, 180] on div "Slide 1 La Importancia del Agua en Nuestras Vidas Esta presentación explora el …" at bounding box center [314, 191] width 331 height 181
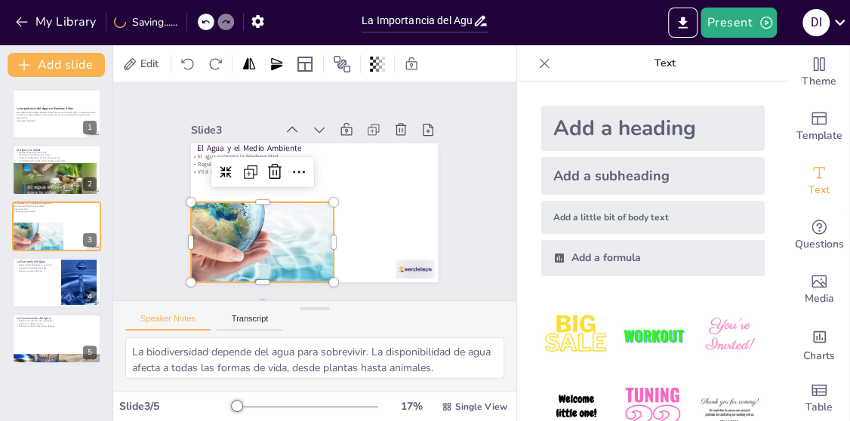
click at [289, 222] on div at bounding box center [222, 213] width 223 height 140
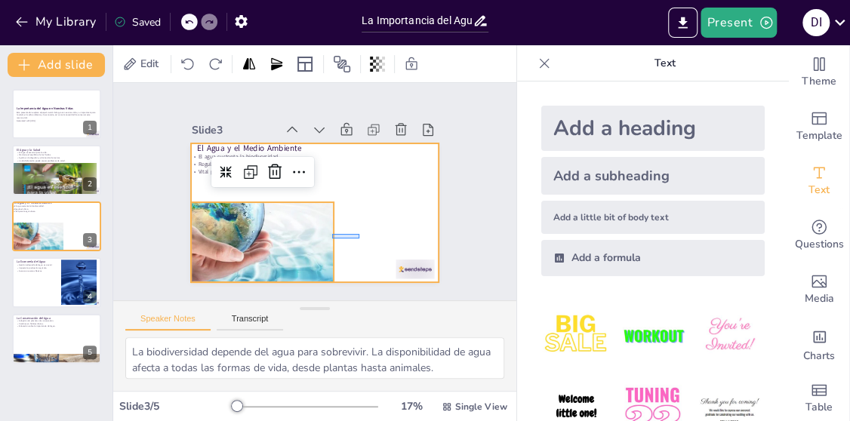
drag, startPoint x: 334, startPoint y: 239, endPoint x: 340, endPoint y: 232, distance: 9.1
click at [349, 233] on div at bounding box center [314, 212] width 247 height 139
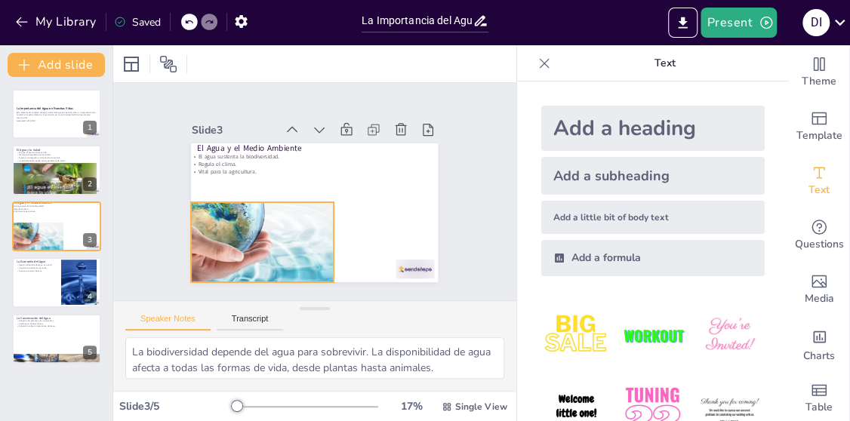
click at [293, 236] on div at bounding box center [222, 213] width 223 height 140
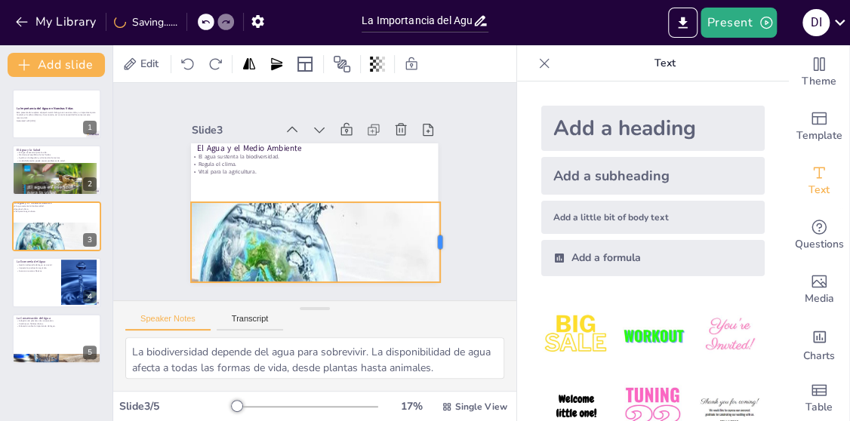
drag, startPoint x: 323, startPoint y: 232, endPoint x: 429, endPoint y: 239, distance: 106.6
click at [440, 239] on div at bounding box center [446, 242] width 12 height 80
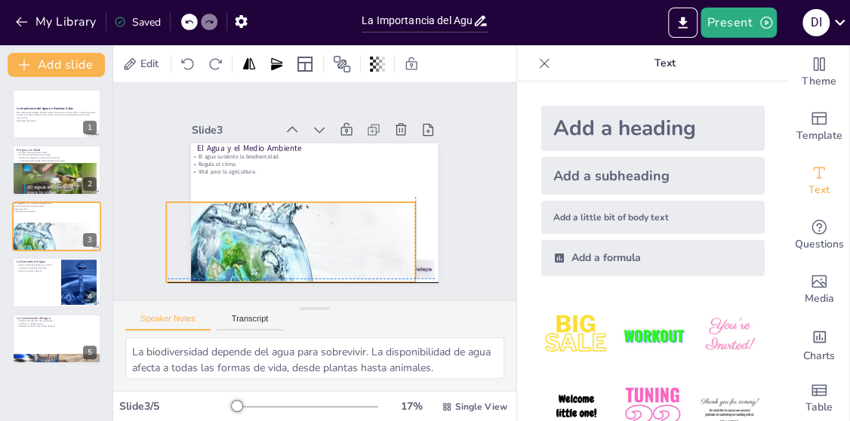
drag, startPoint x: 427, startPoint y: 235, endPoint x: 407, endPoint y: 229, distance: 21.1
click at [407, 229] on div "Slide 1 La Importancia del Agua en Nuestras Vidas Esta presentación explora el …" at bounding box center [314, 191] width 331 height 181
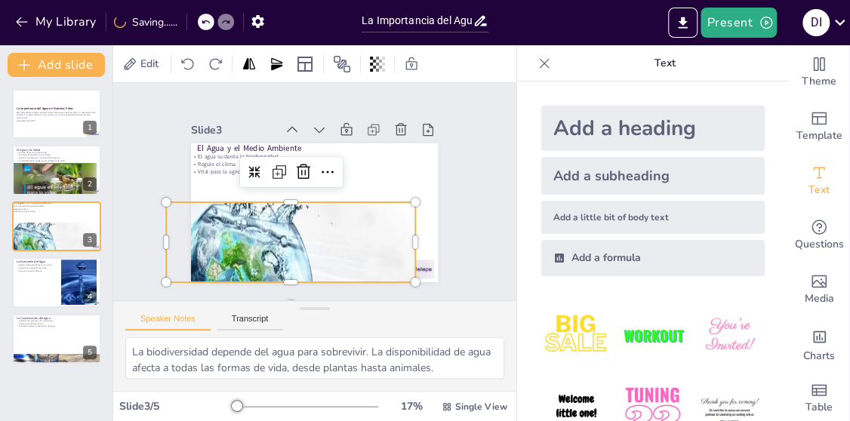
click at [400, 234] on div at bounding box center [250, 297] width 329 height 309
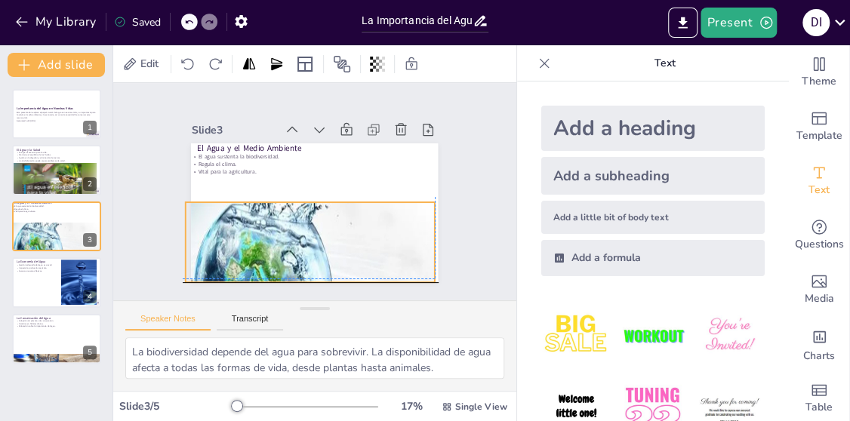
drag, startPoint x: 376, startPoint y: 235, endPoint x: 392, endPoint y: 229, distance: 16.7
click at [392, 229] on div at bounding box center [270, 297] width 329 height 309
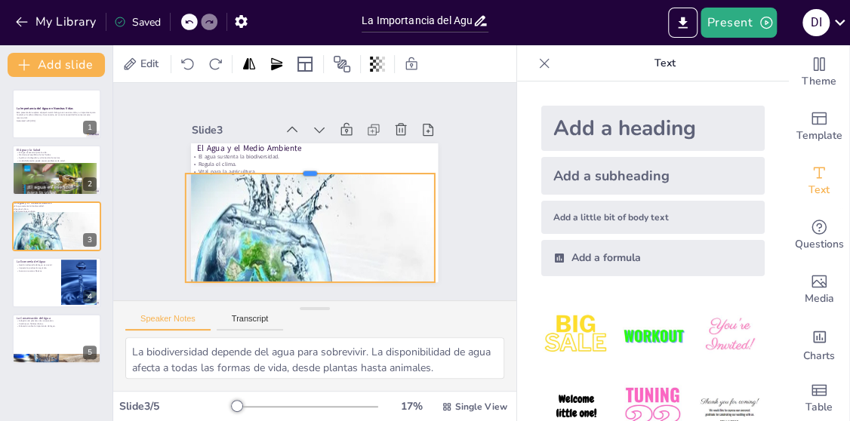
drag, startPoint x: 304, startPoint y: 192, endPoint x: 337, endPoint y: 164, distance: 43.9
click at [337, 164] on div at bounding box center [310, 168] width 249 height 12
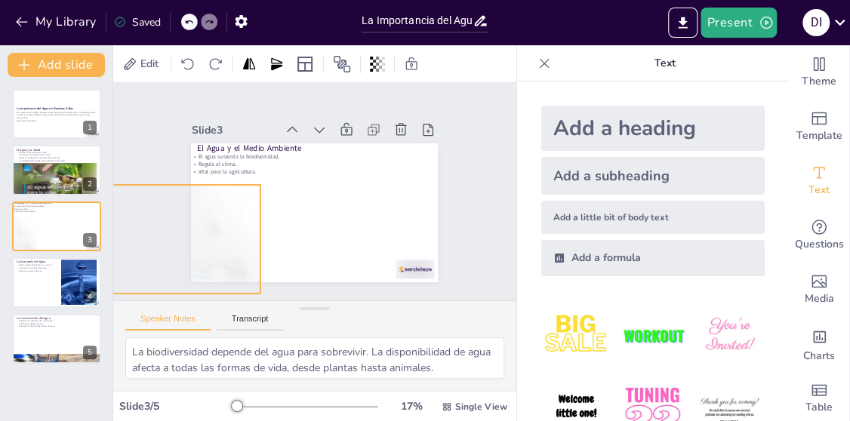
drag, startPoint x: 420, startPoint y: 224, endPoint x: 246, endPoint y: 235, distance: 174.7
click at [246, 235] on div at bounding box center [95, 309] width 329 height 309
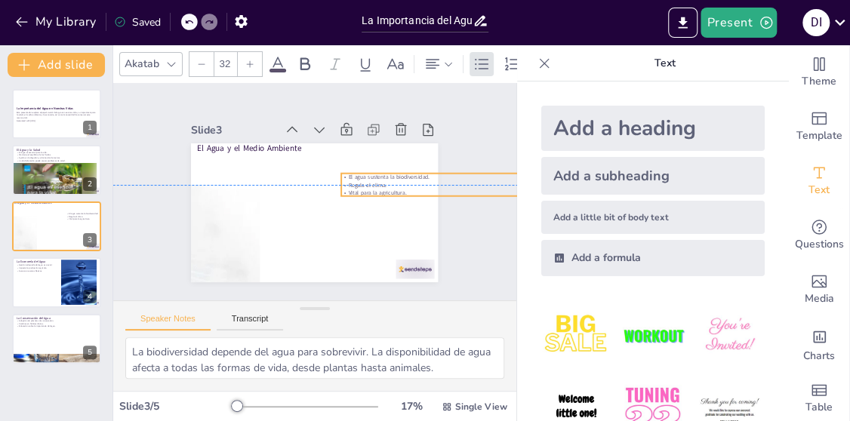
drag, startPoint x: 220, startPoint y: 162, endPoint x: 370, endPoint y: 186, distance: 152.2
click at [370, 189] on p "Vital para la agricultura." at bounding box center [476, 193] width 271 height 8
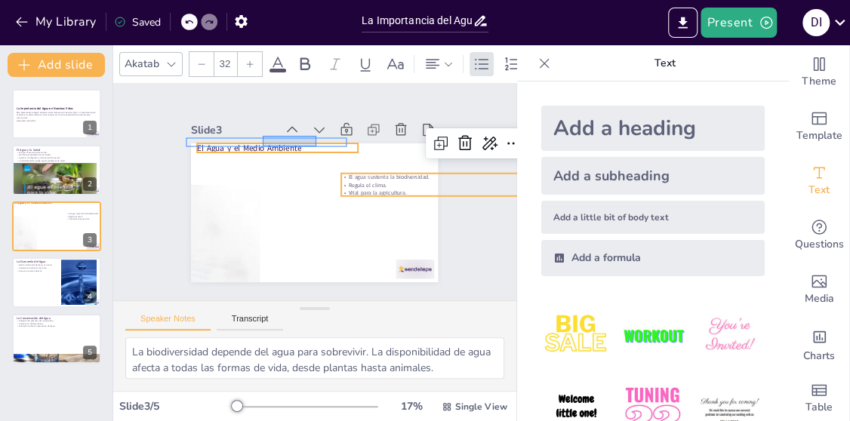
drag, startPoint x: 263, startPoint y: 136, endPoint x: 308, endPoint y: 145, distance: 46.2
click at [312, 146] on div "Slide 3 El Agua y el Medio Ambiente El agua sustenta la biodiversidad. Regula e…" at bounding box center [314, 200] width 247 height 163
type input "48"
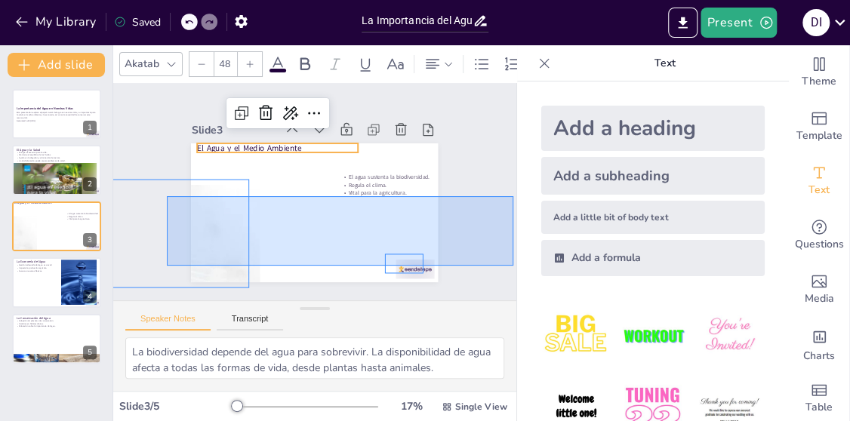
drag, startPoint x: 167, startPoint y: 196, endPoint x: 524, endPoint y: 284, distance: 367.6
click at [523, 284] on div "Document fonts Akatab Recently used Mulish Popular fonts Lato Montserrat Open S…" at bounding box center [425, 233] width 850 height 376
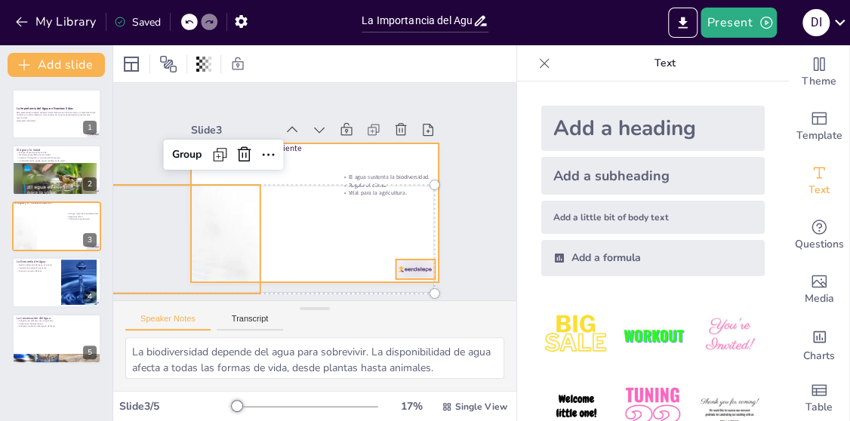
click at [303, 228] on div at bounding box center [314, 212] width 247 height 139
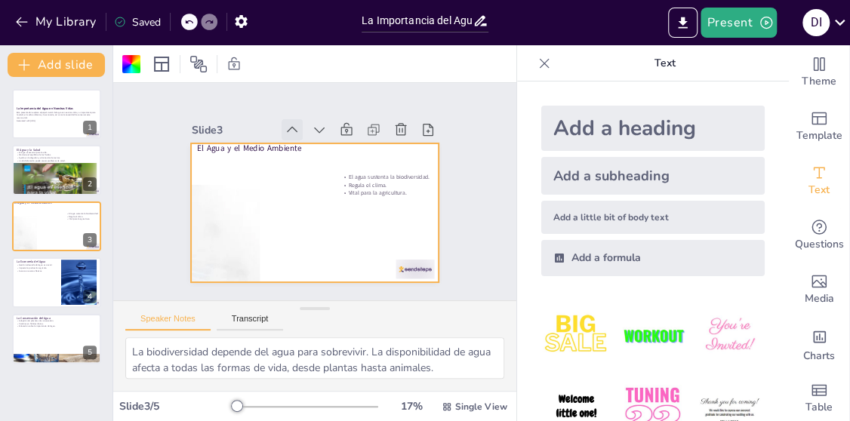
click at [287, 127] on icon at bounding box center [292, 130] width 11 height 6
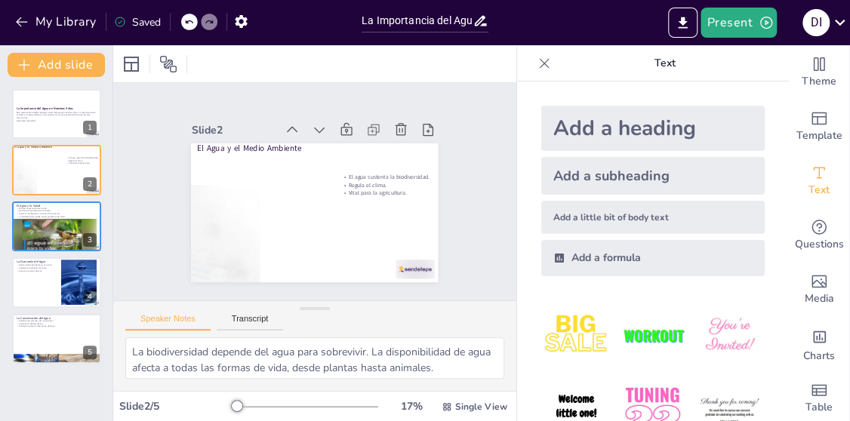
click at [285, 124] on icon at bounding box center [292, 129] width 15 height 15
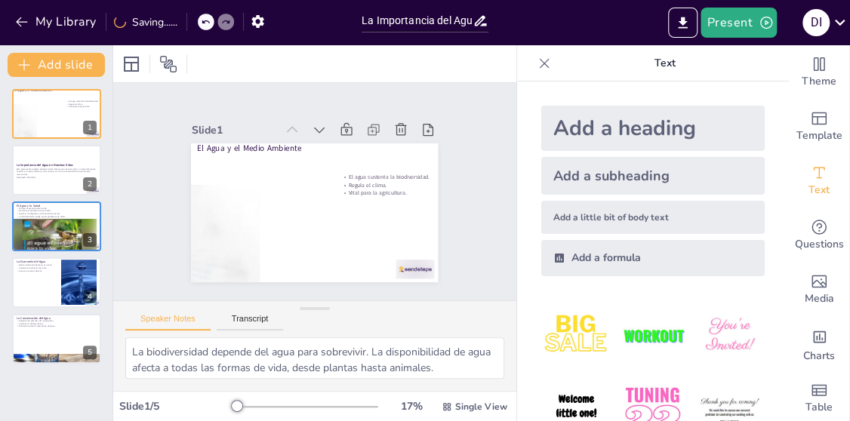
click at [285, 124] on icon at bounding box center [292, 129] width 15 height 15
click at [285, 129] on icon at bounding box center [292, 129] width 15 height 15
click at [312, 126] on icon at bounding box center [319, 129] width 15 height 15
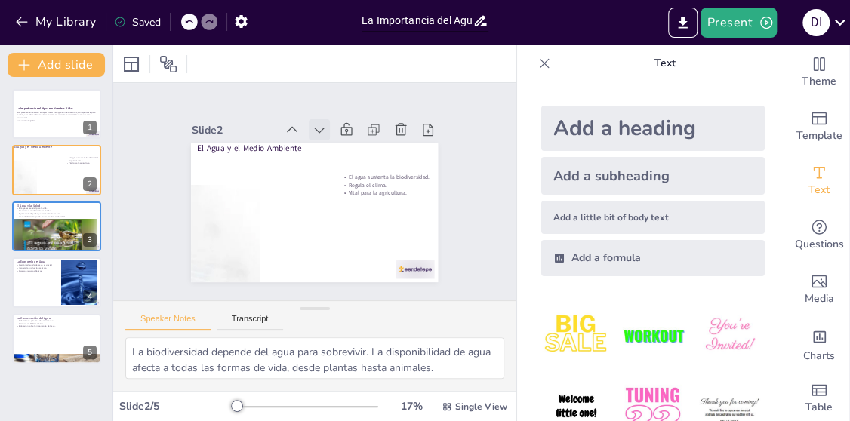
click at [312, 126] on icon at bounding box center [319, 129] width 15 height 15
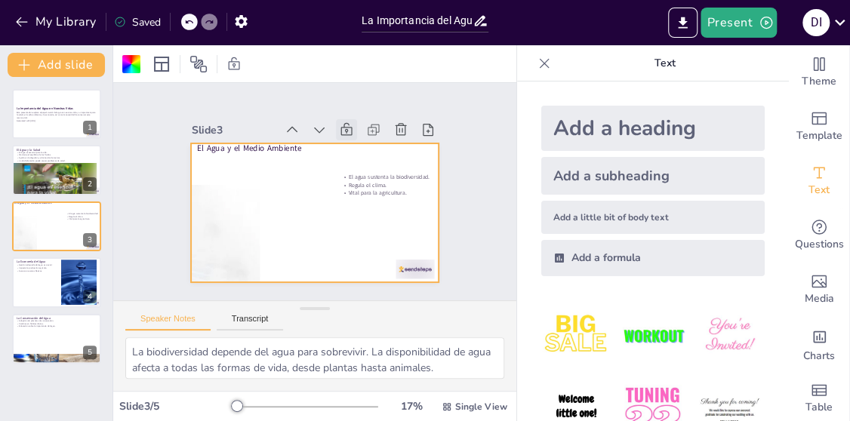
click at [339, 125] on icon at bounding box center [346, 129] width 15 height 15
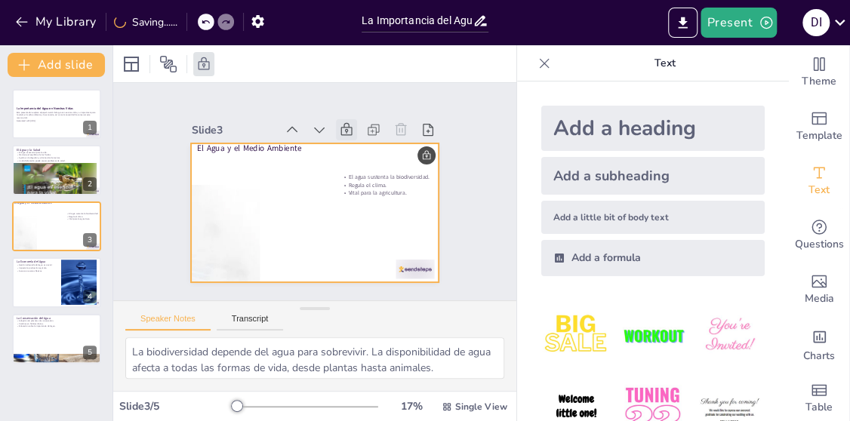
click at [342, 122] on div at bounding box center [346, 129] width 21 height 21
drag, startPoint x: 100, startPoint y: 171, endPoint x: 112, endPoint y: 175, distance: 12.2
click at [103, 171] on div "La Importancia del Agua en Nuestras Vidas Esta presentación explora el papel cr…" at bounding box center [56, 226] width 112 height 275
click at [47, 220] on div at bounding box center [56, 226] width 91 height 51
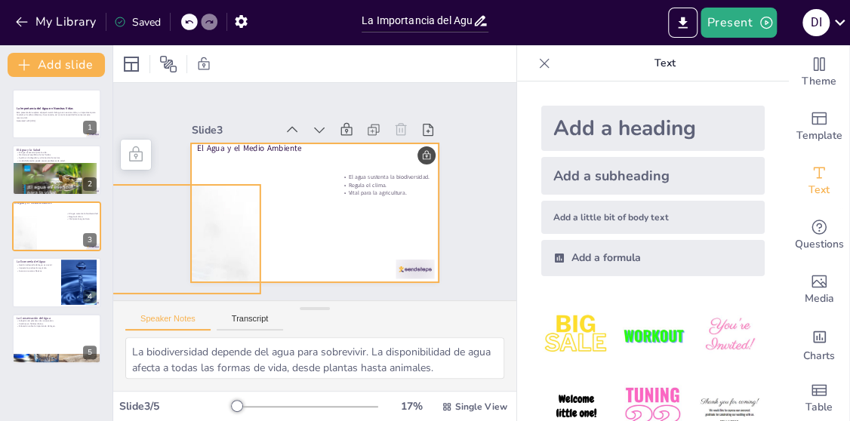
drag, startPoint x: 189, startPoint y: 210, endPoint x: 259, endPoint y: 225, distance: 71.1
click at [259, 143] on div "El Agua y el Medio Ambiente El agua sustenta la biodiversidad. Regula el clima.…" at bounding box center [314, 143] width 247 height 0
drag, startPoint x: 202, startPoint y: 217, endPoint x: 192, endPoint y: 220, distance: 9.3
click at [205, 219] on div at bounding box center [95, 309] width 329 height 309
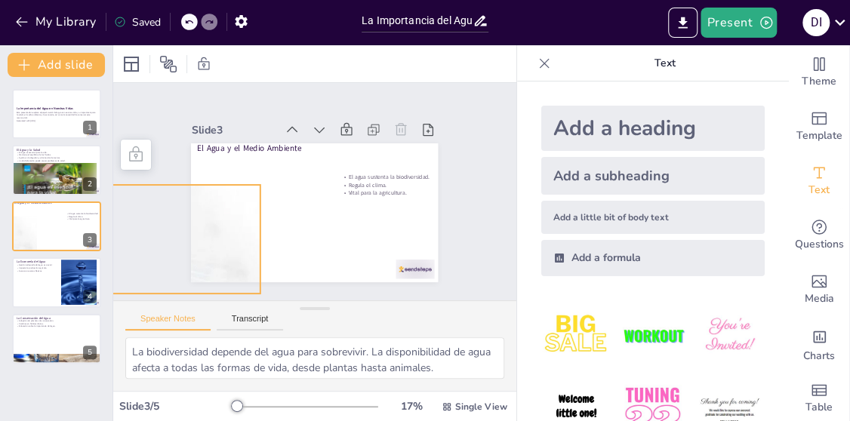
click at [187, 211] on div at bounding box center [95, 309] width 329 height 309
drag, startPoint x: 186, startPoint y: 211, endPoint x: 322, endPoint y: 199, distance: 135.6
click at [289, 143] on div "El Agua y el Medio Ambiente El agua sustenta la biodiversidad. Regula el clima.…" at bounding box center [314, 143] width 247 height 0
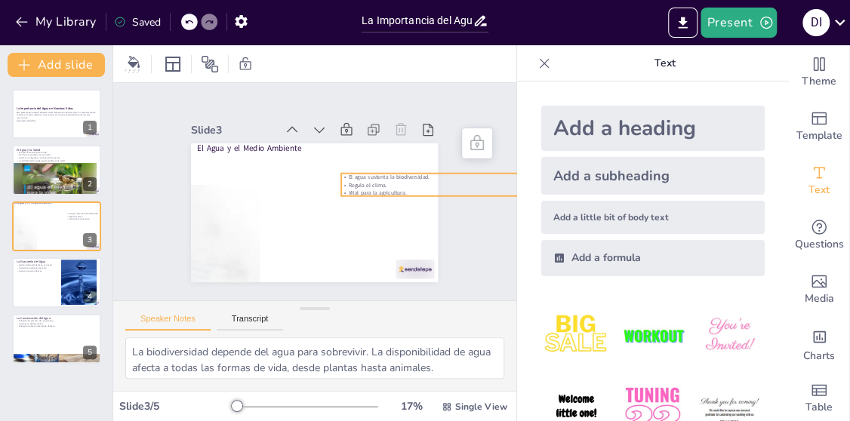
click at [366, 181] on p "Regula el clima." at bounding box center [476, 185] width 271 height 8
drag, startPoint x: 388, startPoint y: 119, endPoint x: 380, endPoint y: 144, distance: 26.3
click at [393, 122] on icon at bounding box center [400, 129] width 15 height 15
click at [244, 61] on icon at bounding box center [245, 64] width 15 height 15
click at [468, 146] on icon at bounding box center [477, 143] width 18 height 18
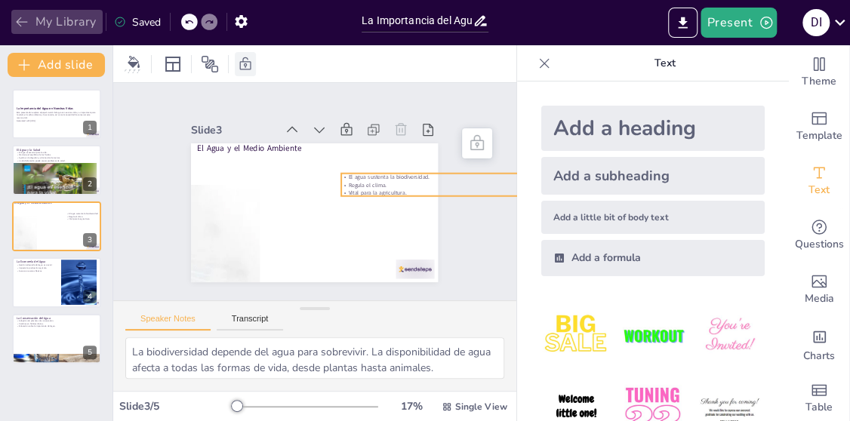
click at [26, 19] on icon "button" at bounding box center [21, 21] width 15 height 15
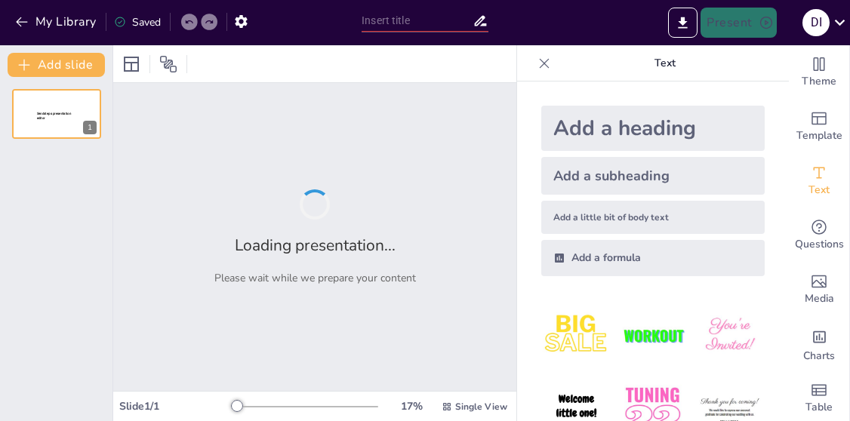
type input "La Importancia del Agua en Nuestros Ecosistemas"
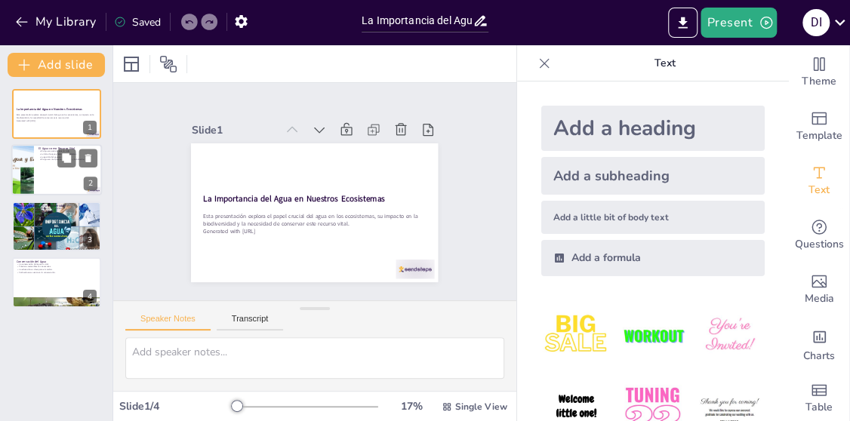
click at [49, 166] on div at bounding box center [56, 170] width 91 height 51
type textarea "El agua es un elemento fundamental para todos los seres vivos. Sin ella, no pod…"
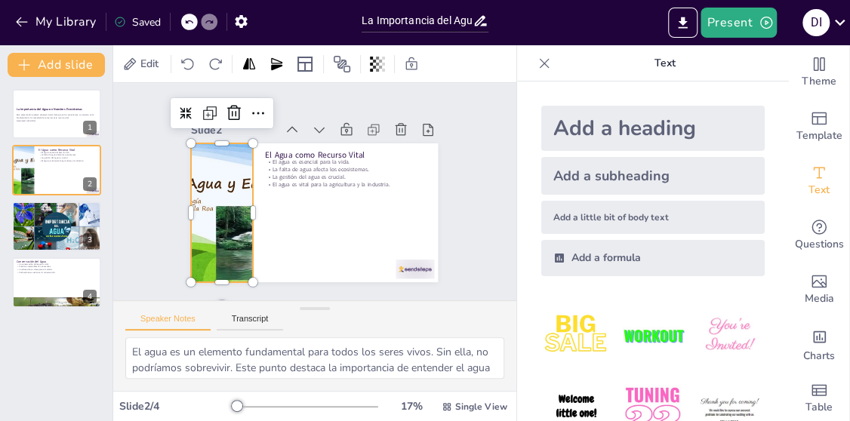
click at [235, 266] on div at bounding box center [232, 145] width 276 height 269
drag, startPoint x: 153, startPoint y: 180, endPoint x: 192, endPoint y: 189, distance: 39.5
click at [176, 186] on div "Slide 1 La Importancia del Agua en Nuestros Ecosistemas Esta presentación explo…" at bounding box center [314, 191] width 377 height 322
click at [218, 202] on div at bounding box center [250, 121] width 244 height 283
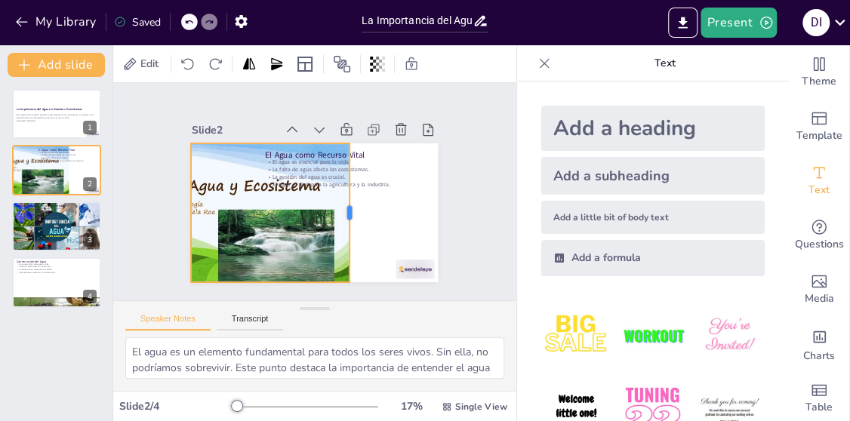
drag, startPoint x: 242, startPoint y: 202, endPoint x: 339, endPoint y: 238, distance: 102.9
click at [339, 238] on div at bounding box center [347, 224] width 54 height 136
drag, startPoint x: 177, startPoint y: 208, endPoint x: 157, endPoint y: 215, distance: 21.0
click at [157, 215] on div at bounding box center [169, 151] width 67 height 132
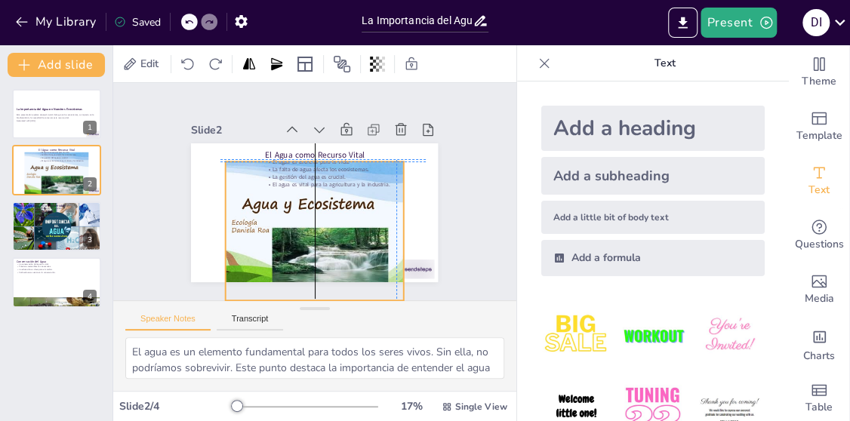
drag, startPoint x: 200, startPoint y: 211, endPoint x: 249, endPoint y: 228, distance: 51.8
click at [249, 228] on div at bounding box center [263, 215] width 288 height 235
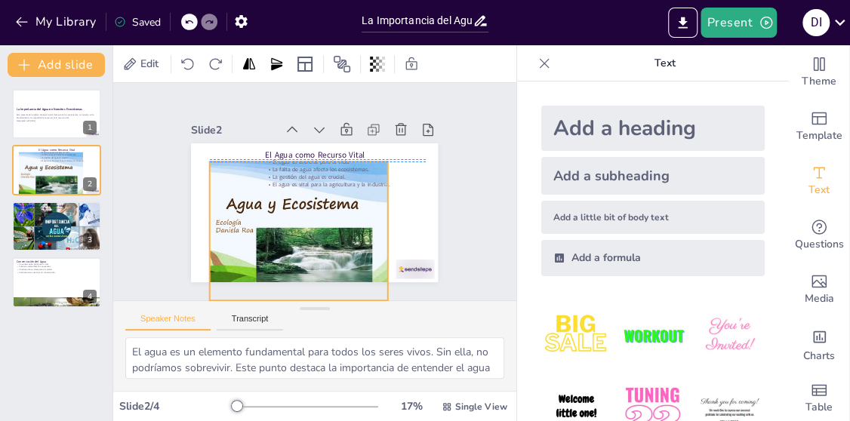
drag, startPoint x: 249, startPoint y: 228, endPoint x: 233, endPoint y: 223, distance: 16.5
click at [233, 223] on div at bounding box center [251, 216] width 284 height 217
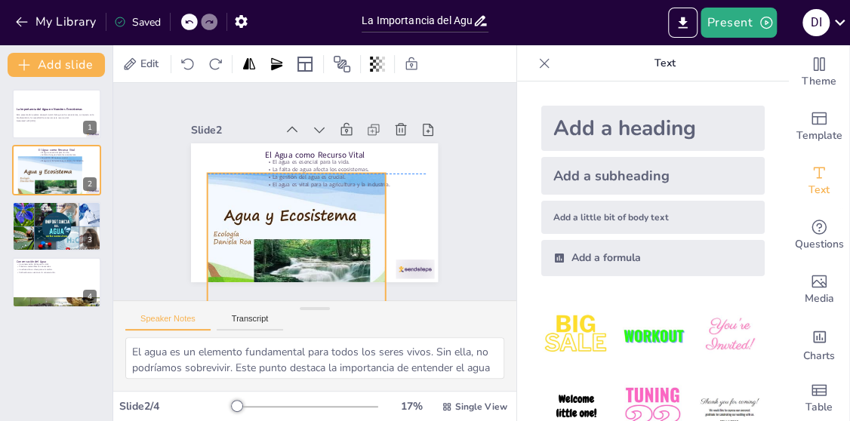
drag, startPoint x: 372, startPoint y: 223, endPoint x: 370, endPoint y: 234, distance: 10.8
click at [370, 234] on div at bounding box center [249, 233] width 275 height 195
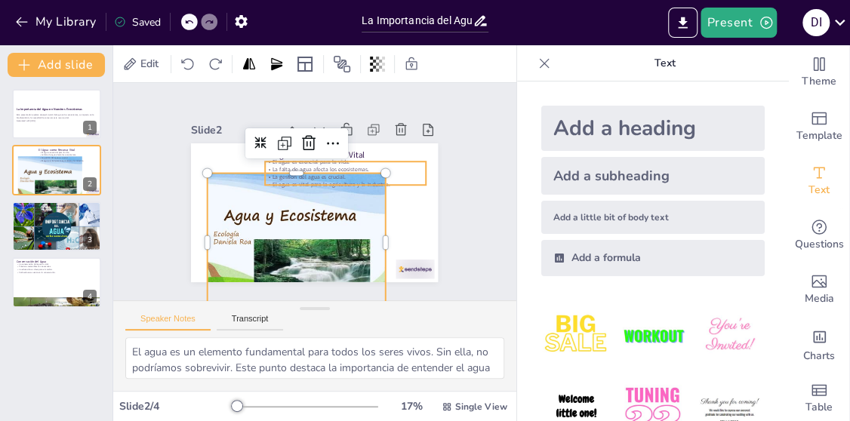
click at [287, 169] on p "La gestión del agua es crucial." at bounding box center [348, 183] width 159 height 41
click at [284, 209] on div at bounding box center [249, 233] width 275 height 195
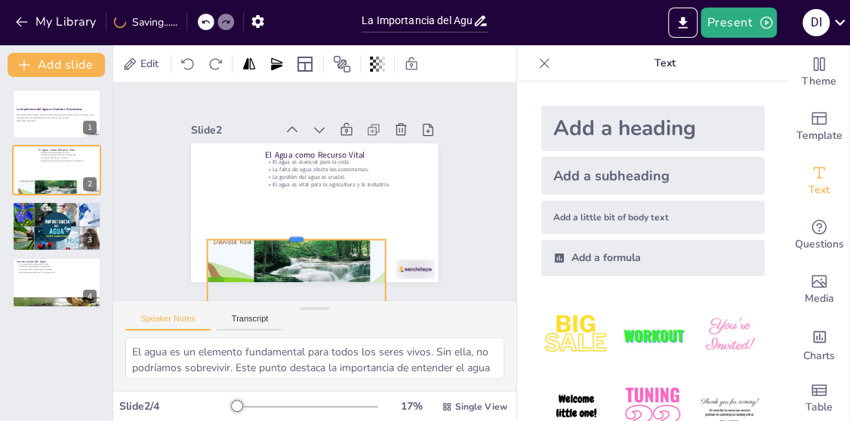
drag, startPoint x: 284, startPoint y: 166, endPoint x: 306, endPoint y: 232, distance: 69.2
click at [306, 232] on div at bounding box center [278, 219] width 160 height 100
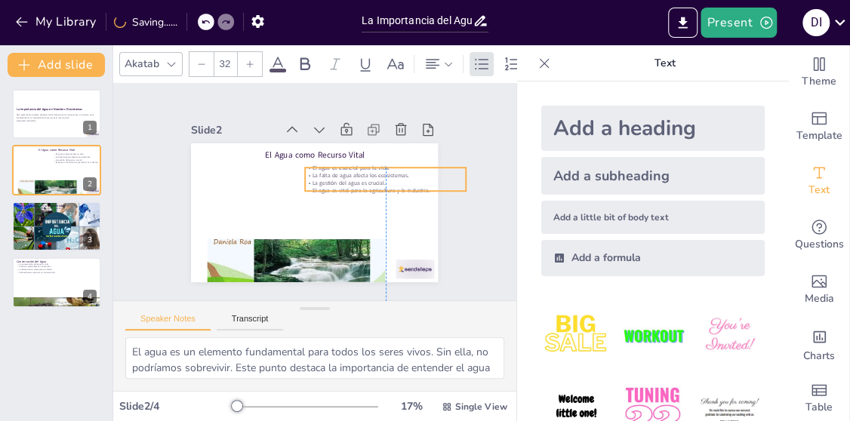
drag, startPoint x: 310, startPoint y: 169, endPoint x: 352, endPoint y: 175, distance: 42.7
click at [352, 178] on p "La gestión del agua es crucial." at bounding box center [386, 190] width 161 height 24
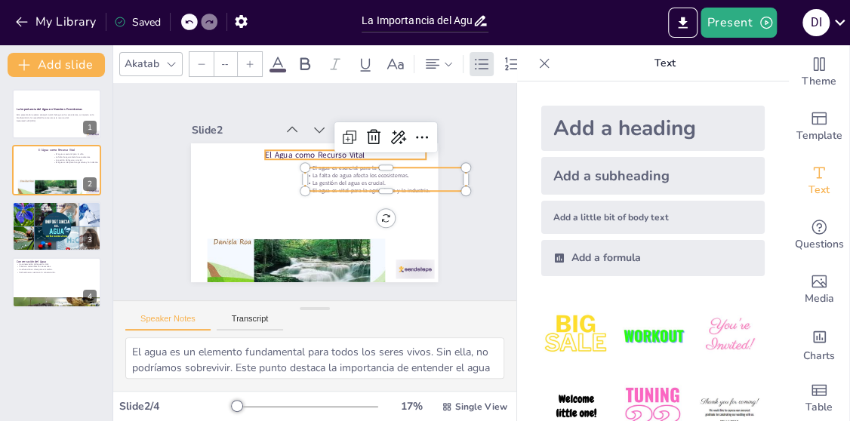
type input "48"
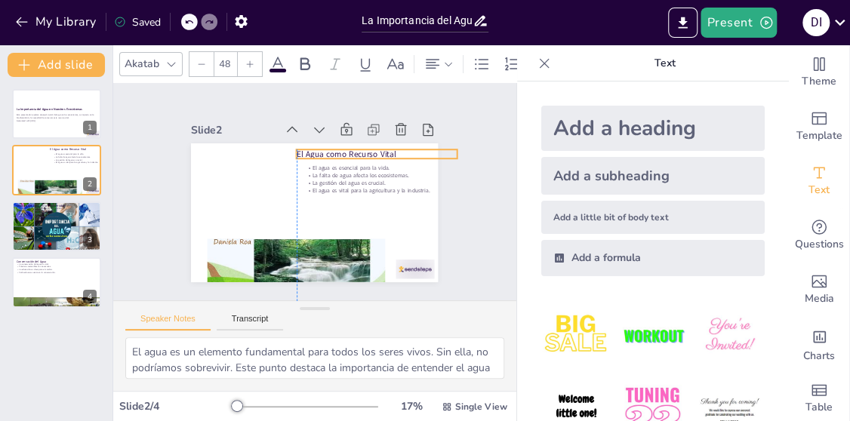
drag, startPoint x: 315, startPoint y: 152, endPoint x: 344, endPoint y: 152, distance: 29.4
click at [344, 152] on p "El Agua como Recurso Vital" at bounding box center [385, 175] width 156 height 60
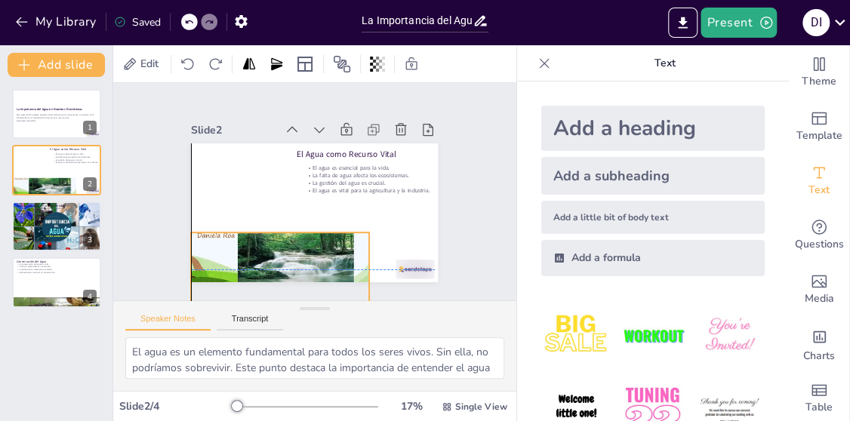
drag, startPoint x: 306, startPoint y: 240, endPoint x: 281, endPoint y: 232, distance: 27.0
click at [282, 232] on div at bounding box center [233, 215] width 284 height 217
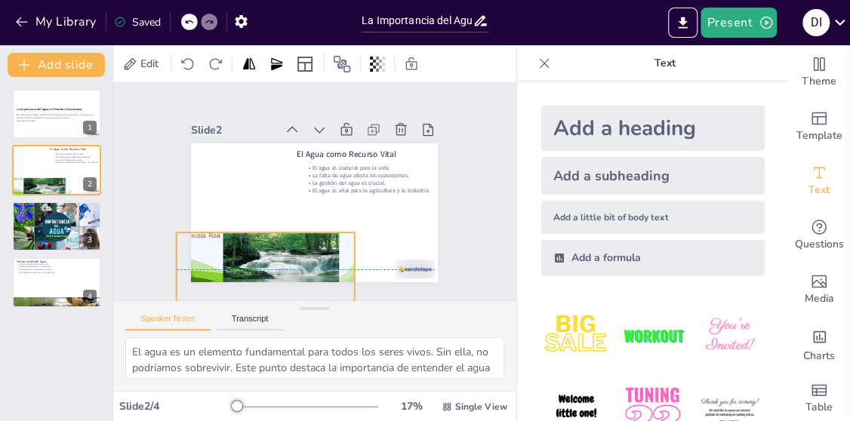
click at [339, 258] on div at bounding box center [219, 211] width 284 height 217
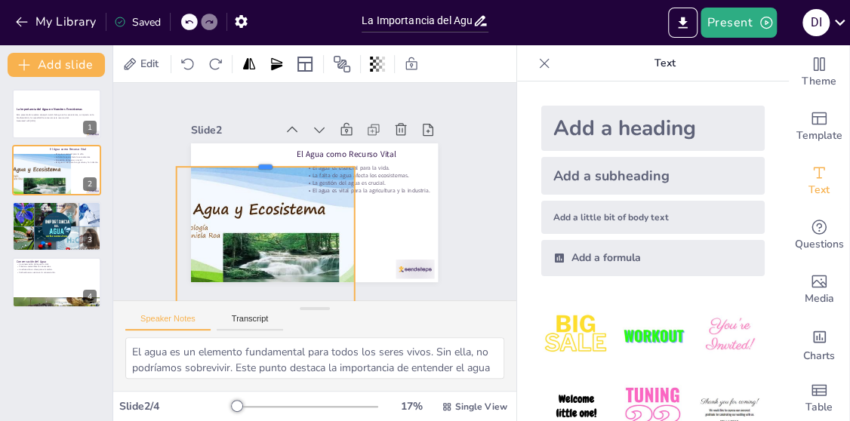
drag, startPoint x: 251, startPoint y: 223, endPoint x: 245, endPoint y: 157, distance: 65.9
click at [245, 157] on div at bounding box center [277, 147] width 173 height 66
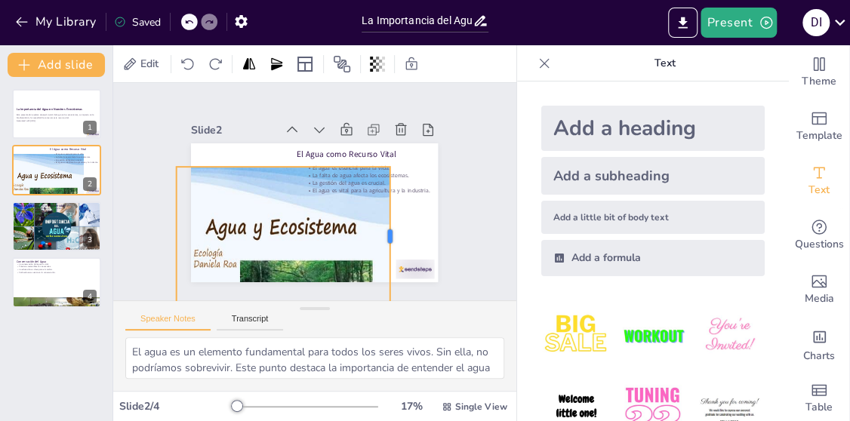
drag, startPoint x: 344, startPoint y: 228, endPoint x: 380, endPoint y: 300, distance: 80.0
click at [380, 300] on div "Slide 1 La Importancia del Agua en Nuestros Ecosistemas Esta presentación explo…" at bounding box center [314, 237] width 403 height 308
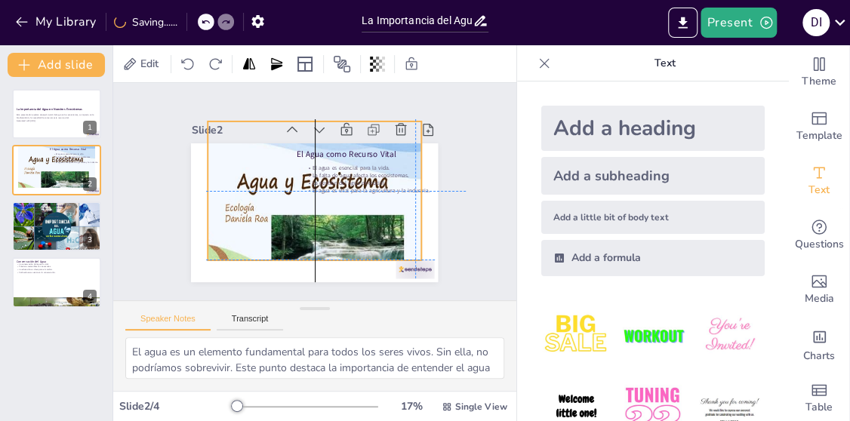
drag, startPoint x: 274, startPoint y: 244, endPoint x: 303, endPoint y: 196, distance: 55.9
click at [303, 196] on div at bounding box center [268, 207] width 346 height 306
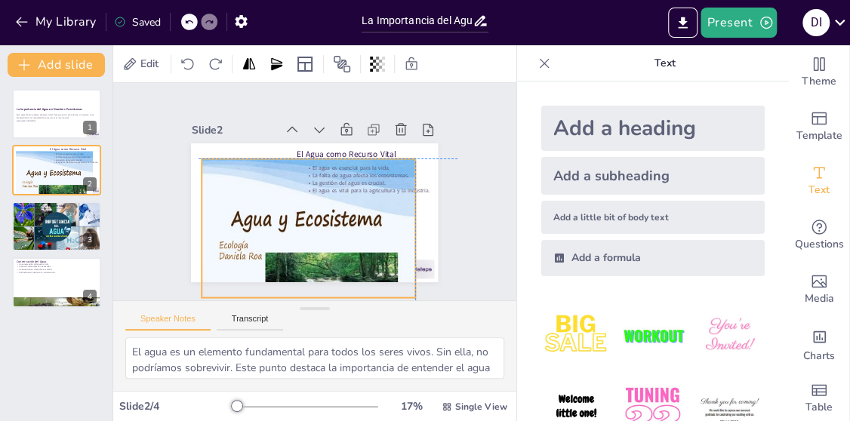
drag, startPoint x: 290, startPoint y: 195, endPoint x: 280, endPoint y: 235, distance: 41.2
click at [280, 235] on div at bounding box center [258, 252] width 323 height 262
click at [286, 123] on icon at bounding box center [294, 119] width 16 height 16
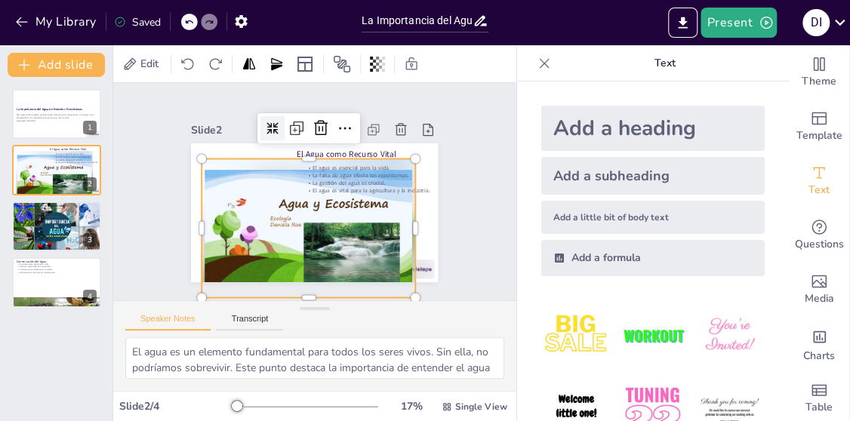
click at [286, 130] on div at bounding box center [302, 117] width 32 height 32
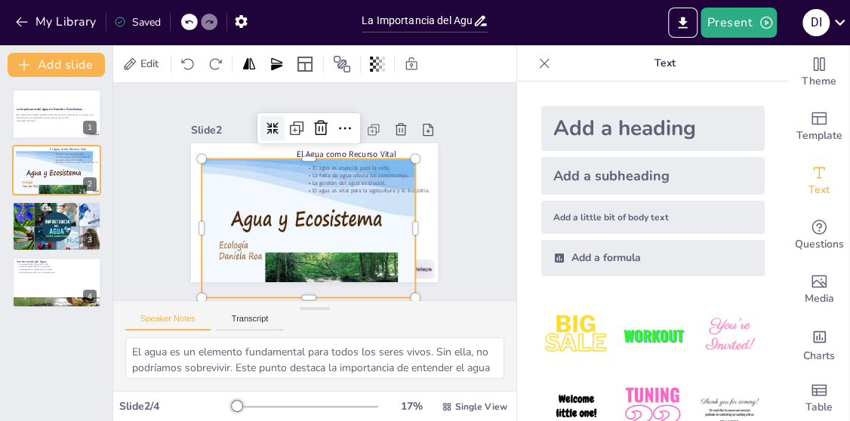
click at [279, 130] on div at bounding box center [294, 118] width 30 height 30
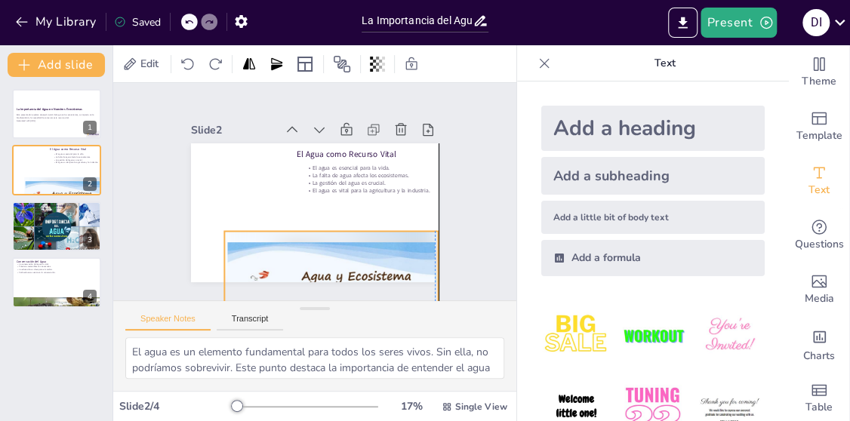
drag, startPoint x: 332, startPoint y: 182, endPoint x: 346, endPoint y: 237, distance: 56.9
click at [351, 184] on div "El Agua como Recurso Vital El agua es esencial para la vida. La falta de agua a…" at bounding box center [329, 146] width 235 height 76
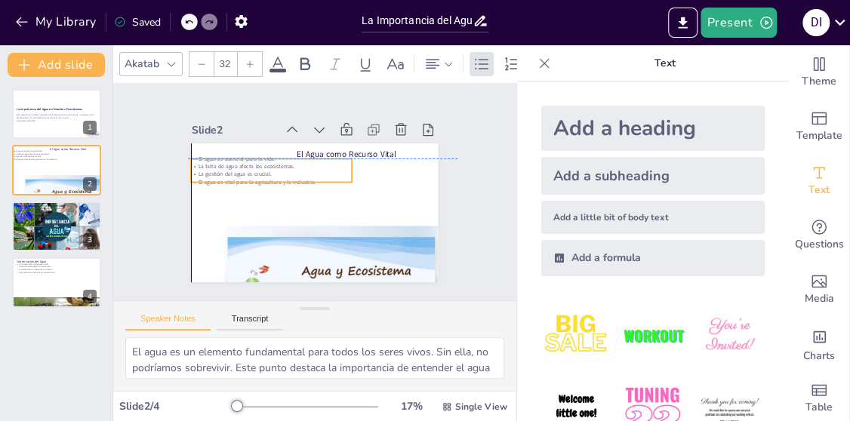
drag, startPoint x: 310, startPoint y: 171, endPoint x: 229, endPoint y: 154, distance: 83.3
click at [205, 165] on div "El agua es esencial para la vida. La falta de agua afecta los ecosistemas. La g…" at bounding box center [284, 155] width 159 height 94
click at [325, 149] on div at bounding box center [315, 134] width 116 height 128
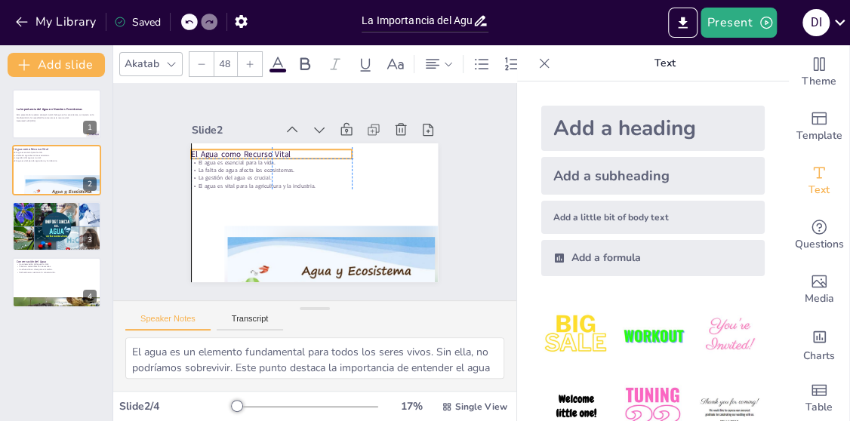
drag, startPoint x: 328, startPoint y: 142, endPoint x: 229, endPoint y: 140, distance: 98.9
click at [229, 140] on div "El Agua como Recurso Vital El agua es esencial para la vida. La falta de agua a…" at bounding box center [325, 143] width 242 height 51
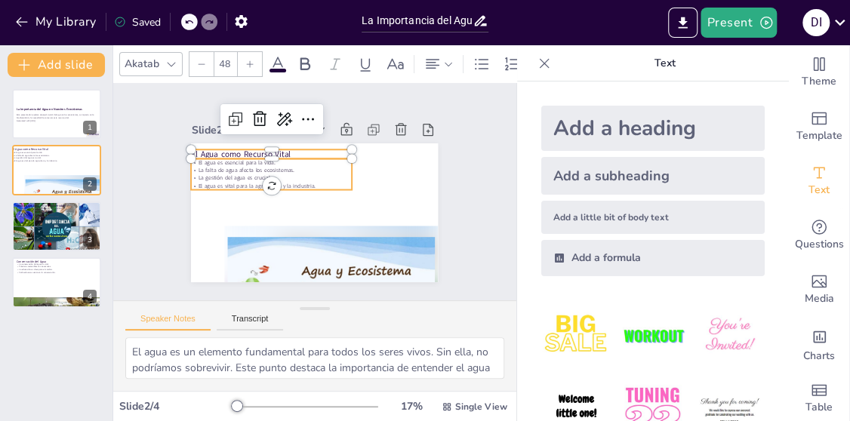
type input "32"
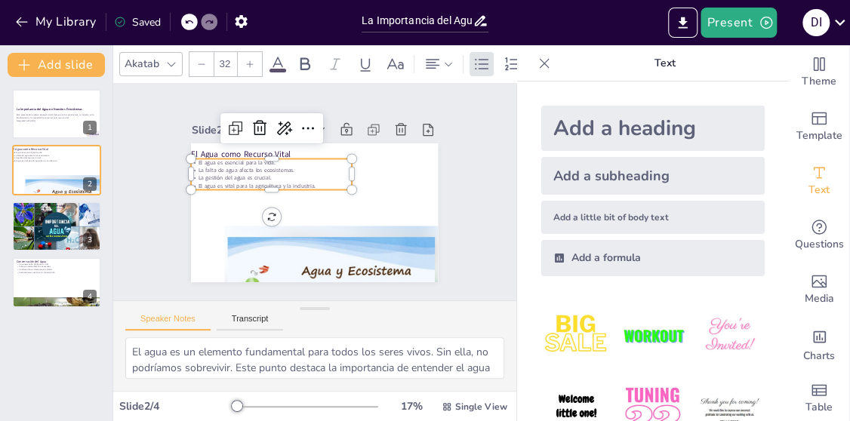
click at [328, 168] on p "La gestión del agua es crucial." at bounding box center [277, 165] width 155 height 57
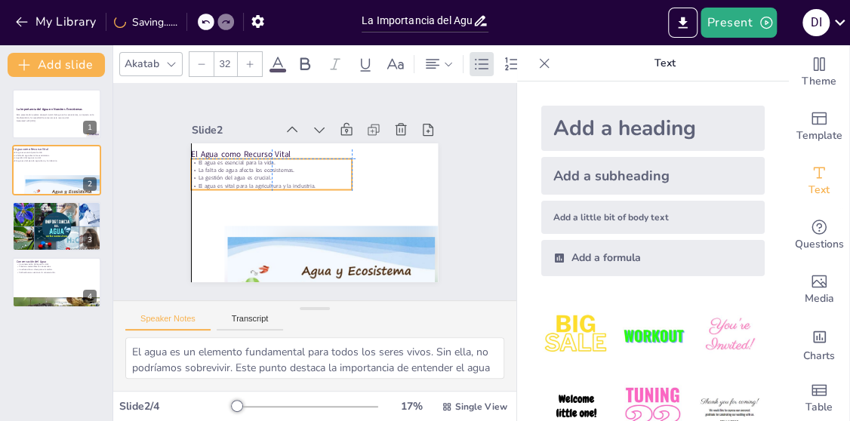
click at [342, 167] on div "El Agua como Recurso Vital El agua es esencial para la vida. La falta de agua a…" at bounding box center [339, 150] width 214 height 124
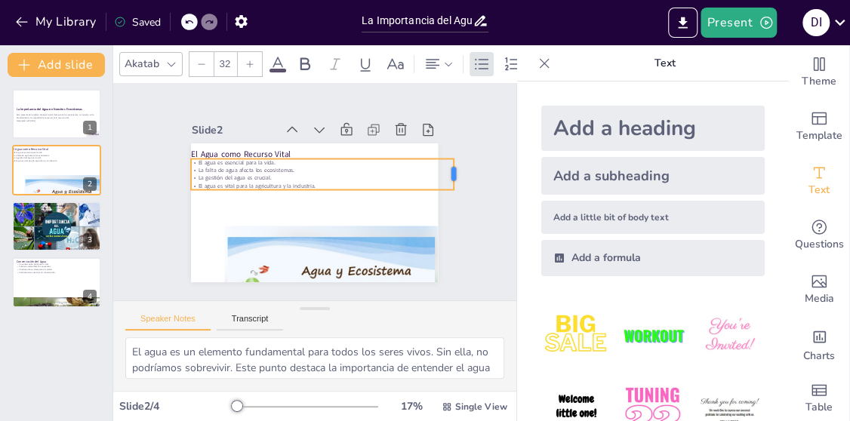
drag, startPoint x: 343, startPoint y: 165, endPoint x: 445, endPoint y: 189, distance: 104.7
click at [445, 189] on div "Slide 1 La Importancia del Agua en Nuestros Ecosistemas Esta presentación explo…" at bounding box center [315, 192] width 362 height 246
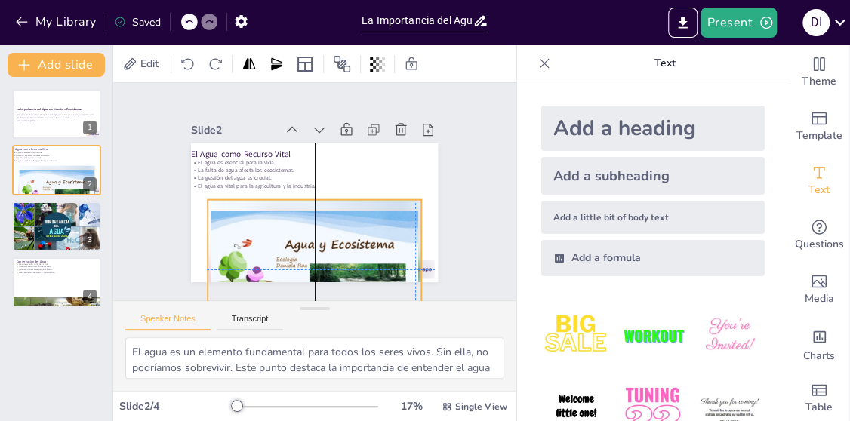
drag, startPoint x: 349, startPoint y: 235, endPoint x: 331, endPoint y: 213, distance: 29.0
click at [331, 213] on div at bounding box center [299, 267] width 238 height 180
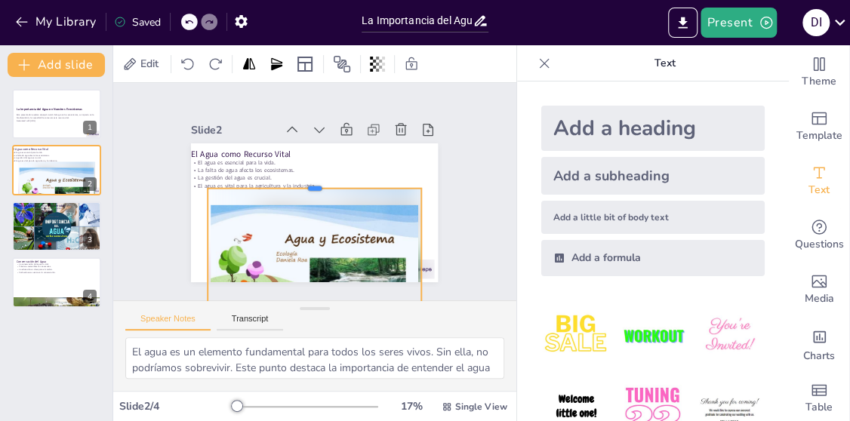
drag, startPoint x: 304, startPoint y: 191, endPoint x: 291, endPoint y: 180, distance: 17.1
click at [291, 180] on div at bounding box center [316, 183] width 211 height 56
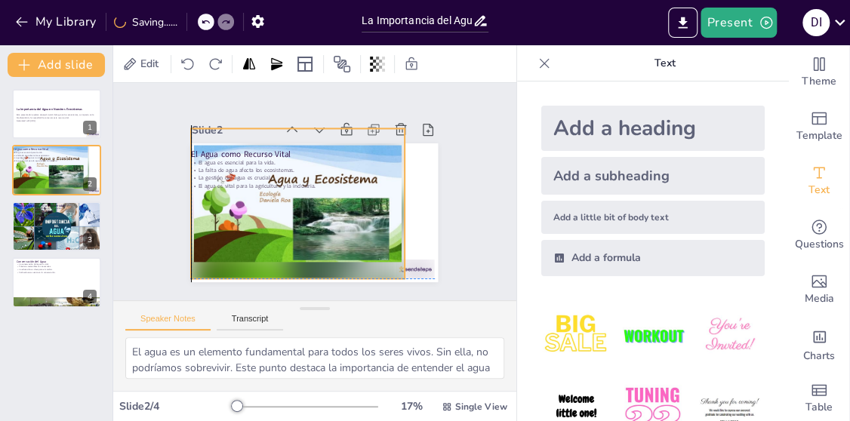
drag, startPoint x: 323, startPoint y: 231, endPoint x: 299, endPoint y: 185, distance: 52.0
click at [302, 177] on div "El Agua como Recurso Vital El agua es esencial para la vida. La falta de agua a…" at bounding box center [329, 146] width 235 height 76
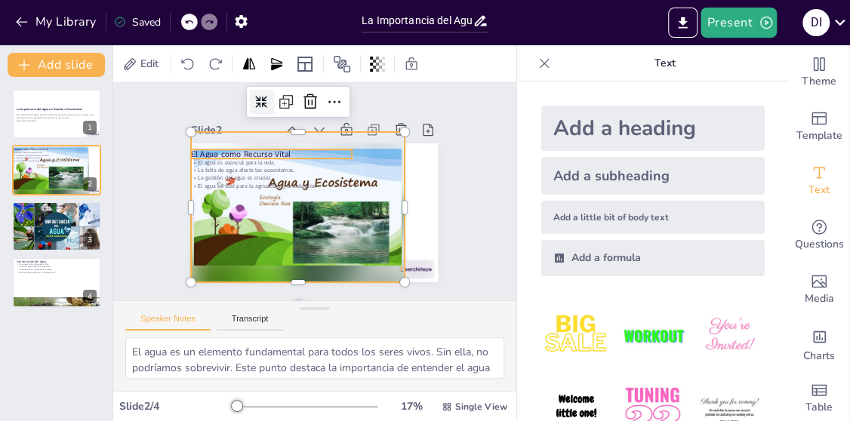
drag, startPoint x: 284, startPoint y: 128, endPoint x: 282, endPoint y: 143, distance: 15.2
click at [282, 143] on div "Slide 2 El Agua como Recurso Vital El agua es esencial para la vida. La falta d…" at bounding box center [308, 198] width 293 height 286
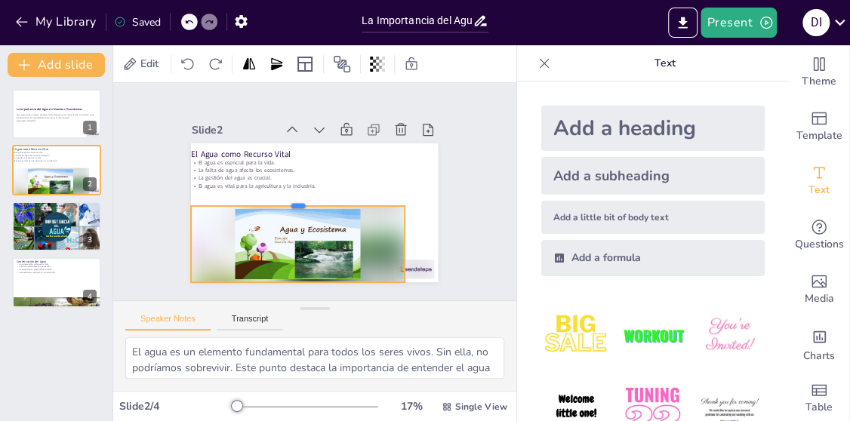
drag, startPoint x: 285, startPoint y: 125, endPoint x: 265, endPoint y: 199, distance: 76.5
click at [265, 199] on div at bounding box center [296, 196] width 211 height 56
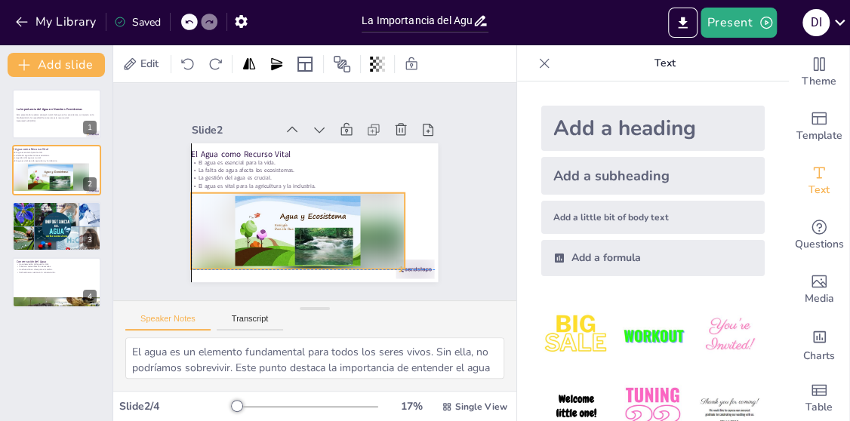
drag, startPoint x: 233, startPoint y: 240, endPoint x: 234, endPoint y: 227, distance: 12.9
click at [235, 228] on div at bounding box center [284, 221] width 226 height 156
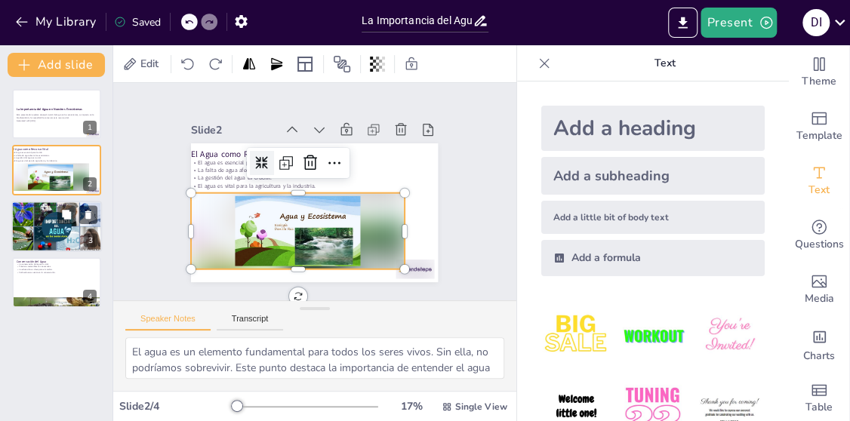
click at [54, 224] on div at bounding box center [56, 226] width 91 height 51
type textarea "La cantidad de agua disponible en un ecosistema impacta directamente en la vari…"
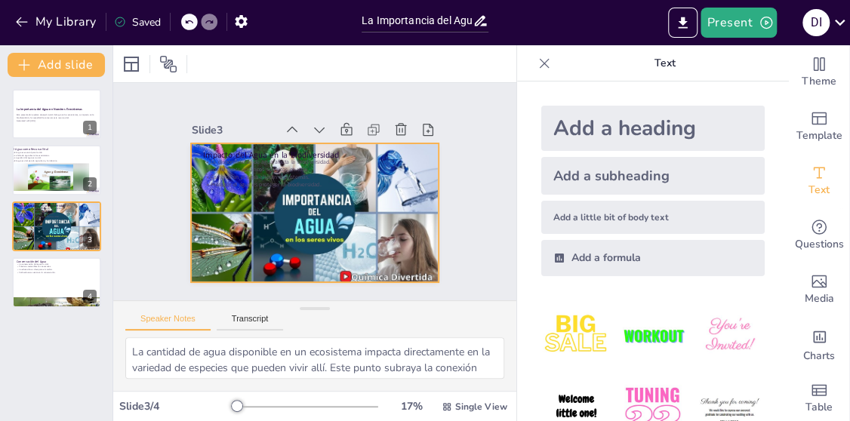
click at [254, 220] on div at bounding box center [308, 212] width 278 height 208
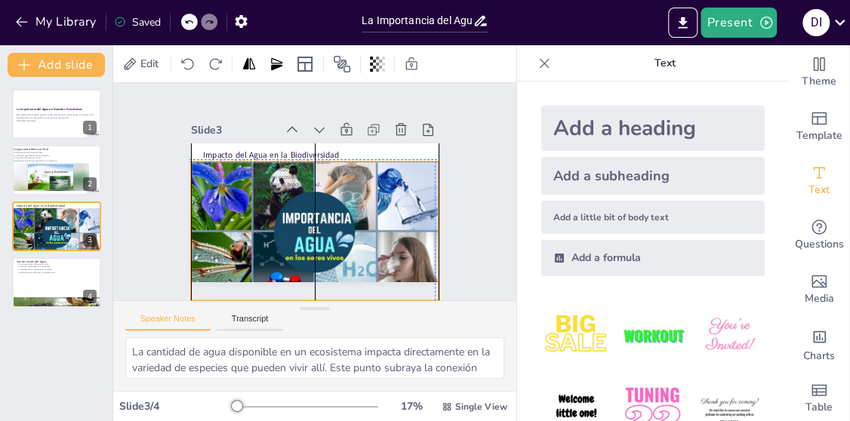
drag, startPoint x: 282, startPoint y: 254, endPoint x: 275, endPoint y: 266, distance: 13.9
click at [275, 269] on div at bounding box center [303, 229] width 278 height 208
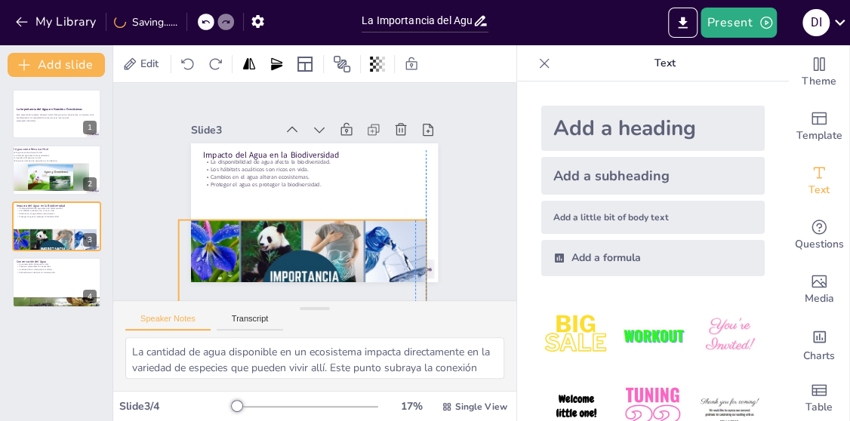
drag, startPoint x: 296, startPoint y: 168, endPoint x: 282, endPoint y: 215, distance: 48.7
click at [282, 212] on div "Impacto del Agua en la Biodiversidad La disponibilidad de agua afecta la biodiv…" at bounding box center [339, 150] width 214 height 124
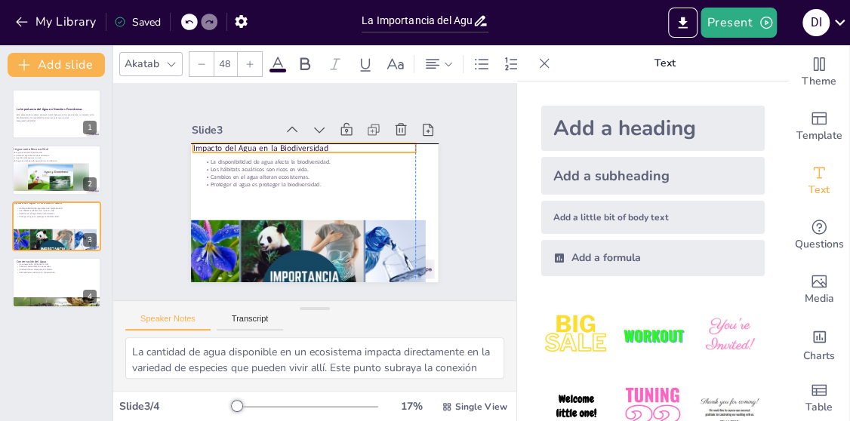
drag, startPoint x: 229, startPoint y: 146, endPoint x: 217, endPoint y: 140, distance: 12.5
click at [217, 140] on p "Impacto del Agua en la Biodiversidad" at bounding box center [314, 146] width 220 height 57
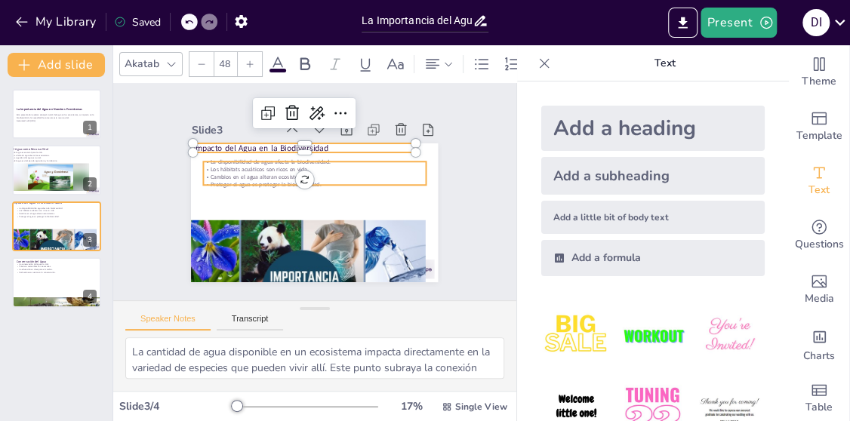
type input "32"
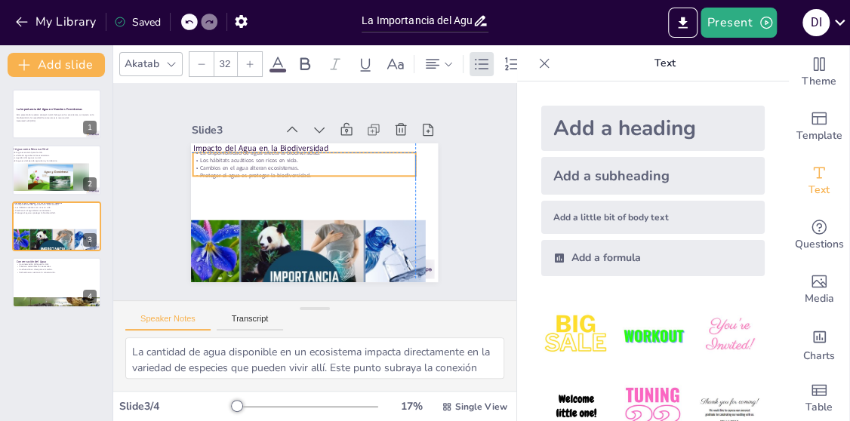
drag, startPoint x: 231, startPoint y: 164, endPoint x: 219, endPoint y: 159, distance: 13.2
click at [219, 159] on div "La disponibilidad de agua afecta la biodiversidad. Los hábitats acuáticos son r…" at bounding box center [316, 162] width 216 height 118
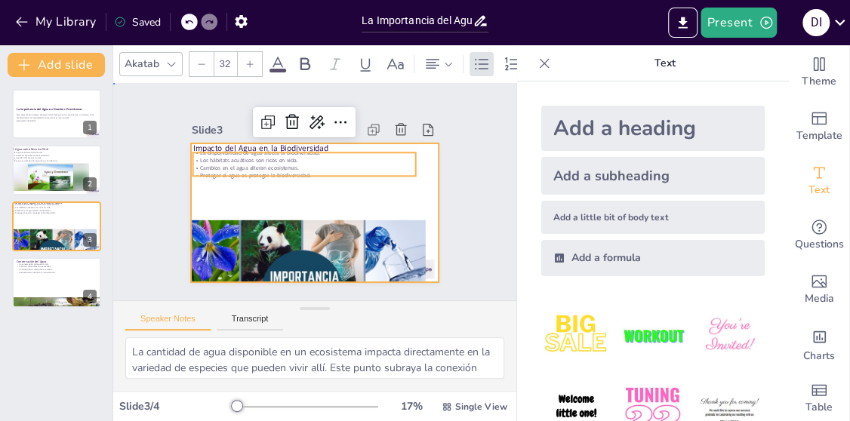
click at [220, 188] on div at bounding box center [308, 212] width 278 height 208
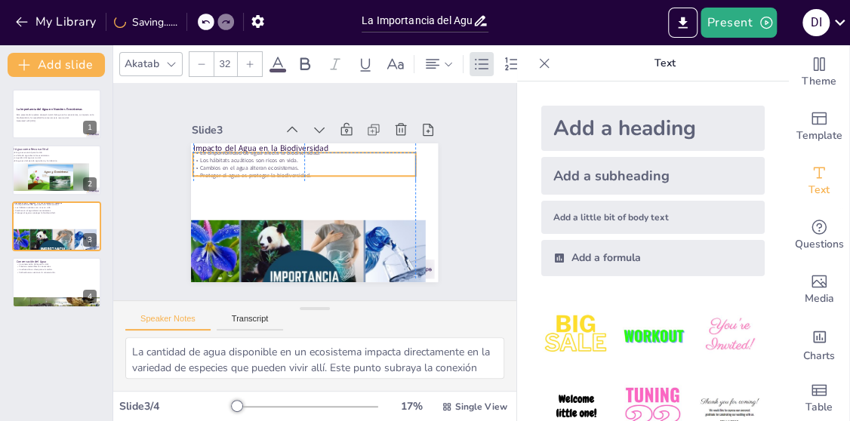
click at [211, 166] on div "La disponibilidad de agua afecta la biodiversidad. Los hábitats acuáticos son r…" at bounding box center [304, 164] width 222 height 31
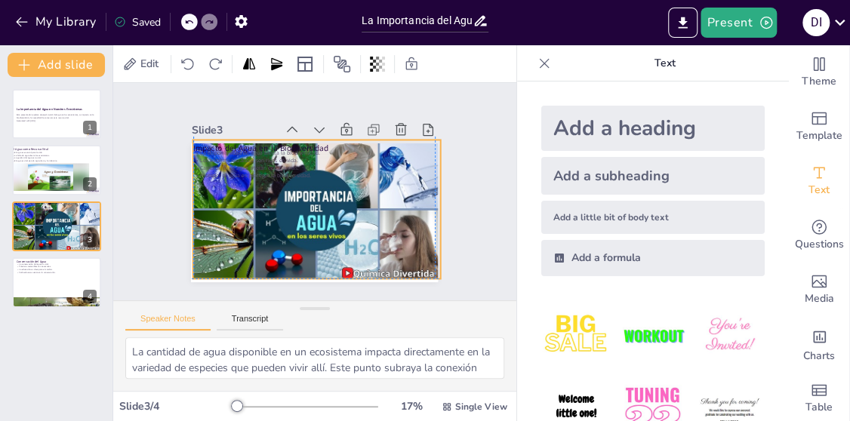
drag, startPoint x: 297, startPoint y: 228, endPoint x: 310, endPoint y: 143, distance: 86.2
click at [310, 143] on div "Impacto del Agua en la Biodiversidad La disponibilidad de agua afecta la biodiv…" at bounding box center [339, 149] width 214 height 123
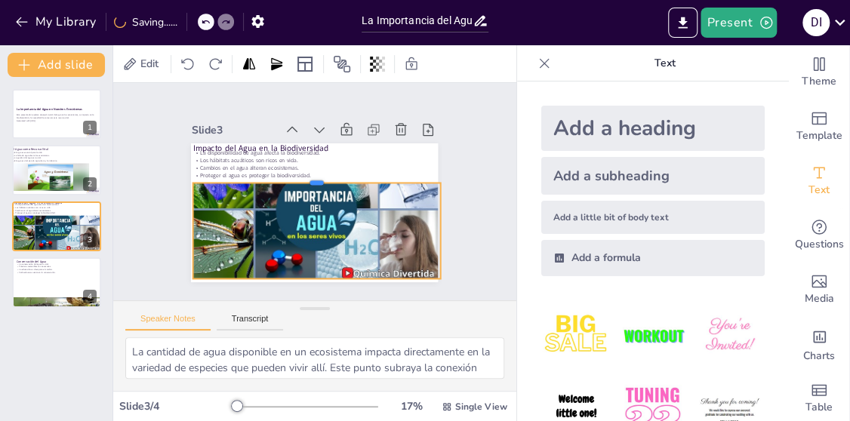
drag, startPoint x: 303, startPoint y: 131, endPoint x: 303, endPoint y: 174, distance: 43.0
click at [303, 174] on div at bounding box center [324, 180] width 220 height 134
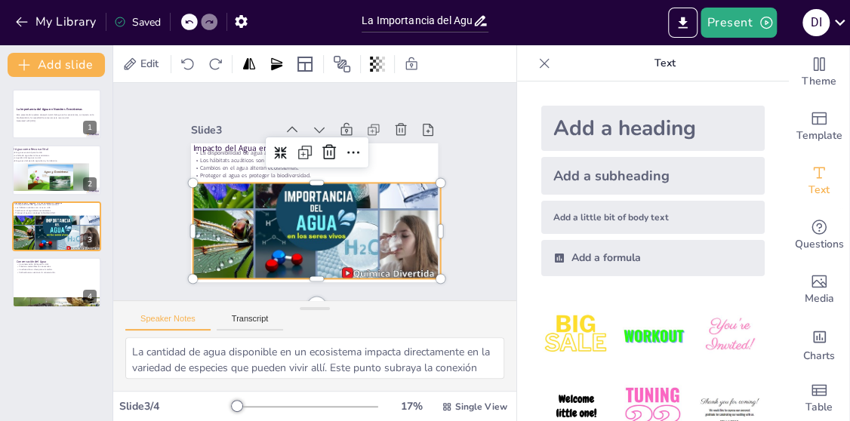
click at [306, 192] on div at bounding box center [313, 208] width 270 height 187
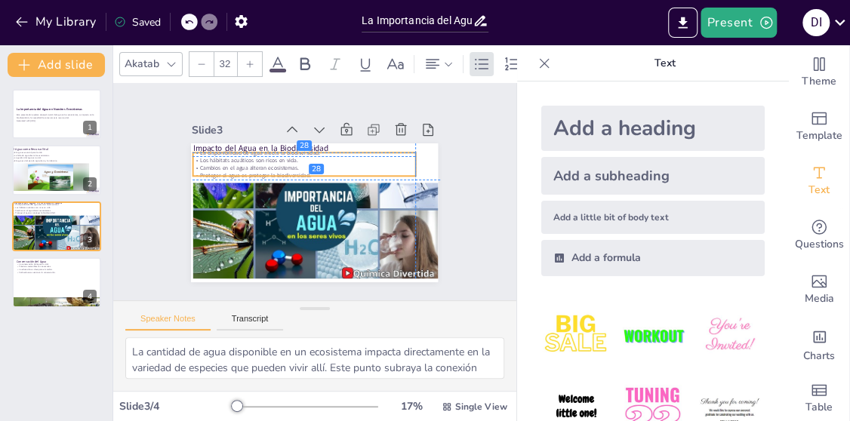
click at [362, 155] on p "Los hábitats acuáticos son ricos en vida." at bounding box center [346, 185] width 31 height 222
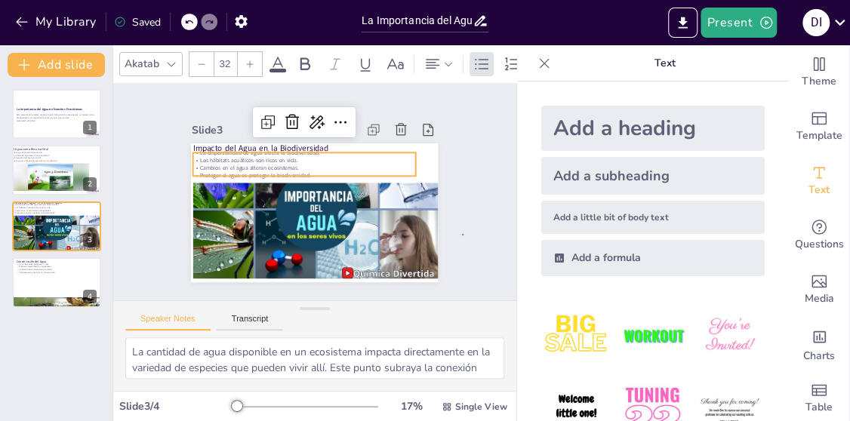
drag, startPoint x: 463, startPoint y: 235, endPoint x: 399, endPoint y: 222, distance: 64.7
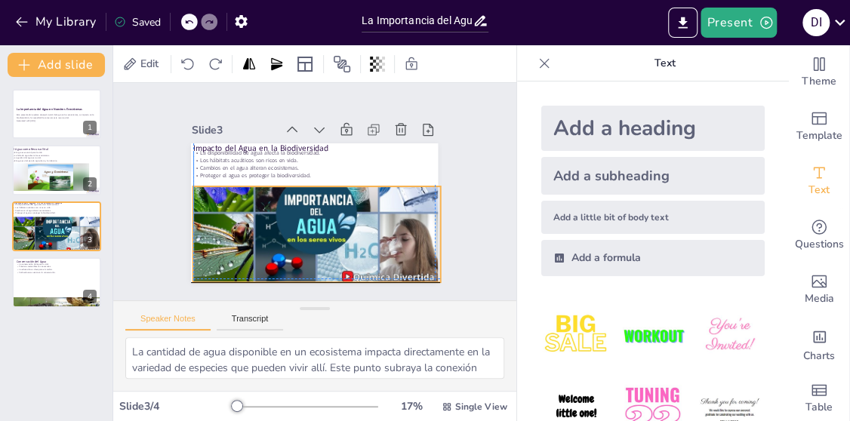
click at [395, 229] on div at bounding box center [306, 211] width 283 height 244
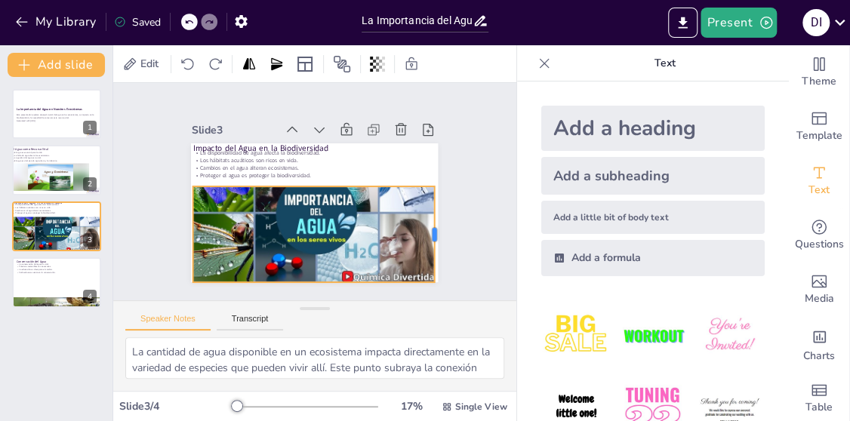
drag, startPoint x: 432, startPoint y: 228, endPoint x: 421, endPoint y: 228, distance: 10.6
click at [426, 234] on div at bounding box center [429, 259] width 32 height 97
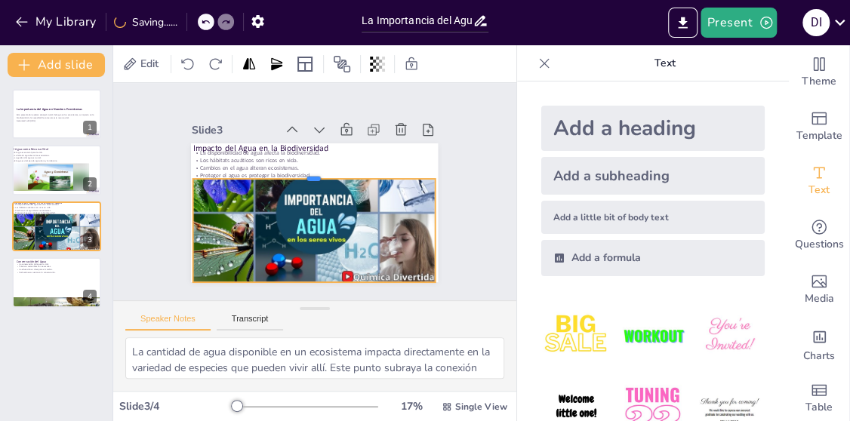
drag, startPoint x: 300, startPoint y: 177, endPoint x: 304, endPoint y: 171, distance: 7.8
click at [300, 171] on div at bounding box center [318, 173] width 239 height 62
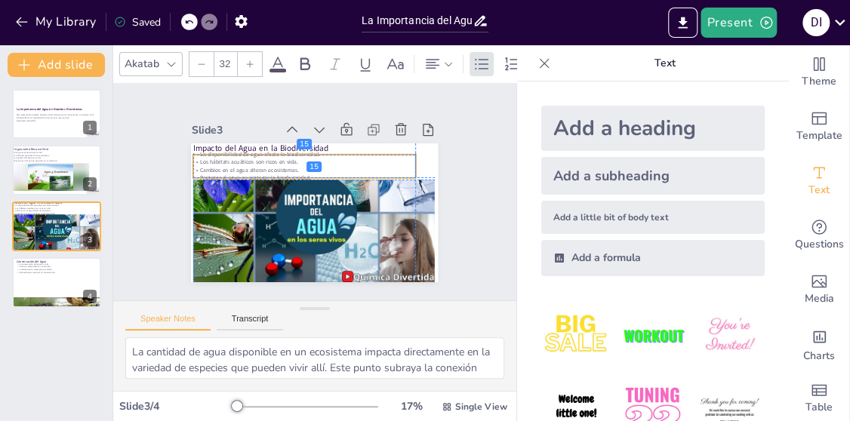
click at [374, 145] on p "La disponibilidad de agua afecta la biodiversidad." at bounding box center [316, 153] width 214 height 76
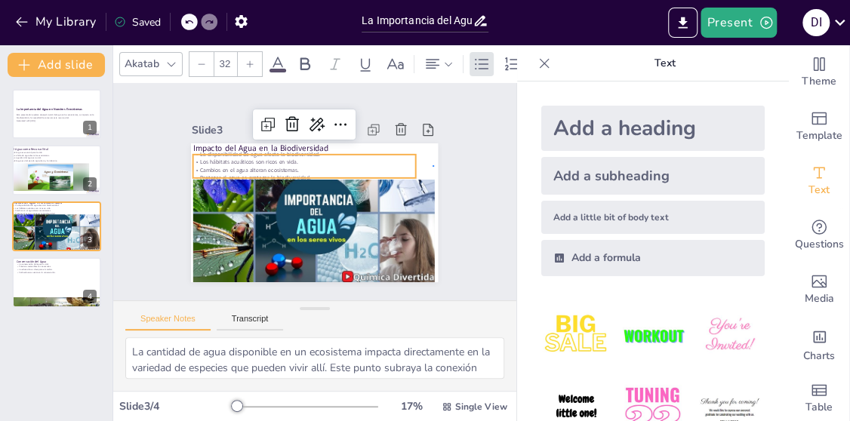
drag, startPoint x: 433, startPoint y: 165, endPoint x: 439, endPoint y: 159, distance: 9.1
click at [438, 165] on div "Slide 1 La Importancia del Agua en Nuestros Ecosistemas Esta presentación explo…" at bounding box center [315, 192] width 377 height 300
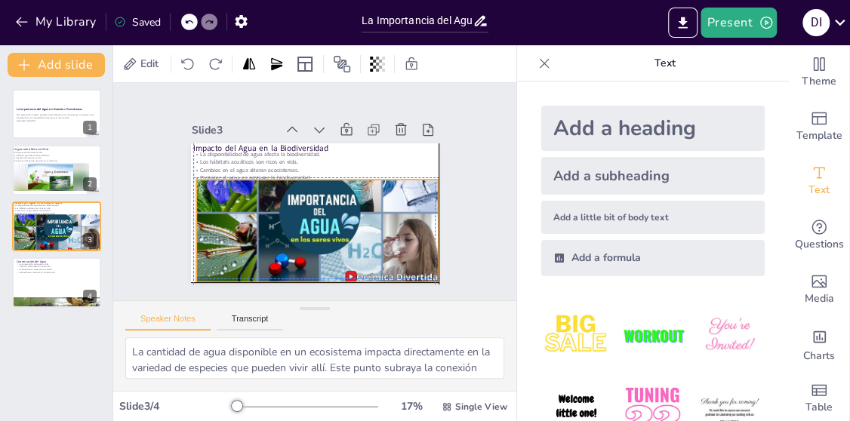
drag, startPoint x: 310, startPoint y: 208, endPoint x: 318, endPoint y: 196, distance: 13.6
click at [314, 205] on div at bounding box center [308, 213] width 283 height 244
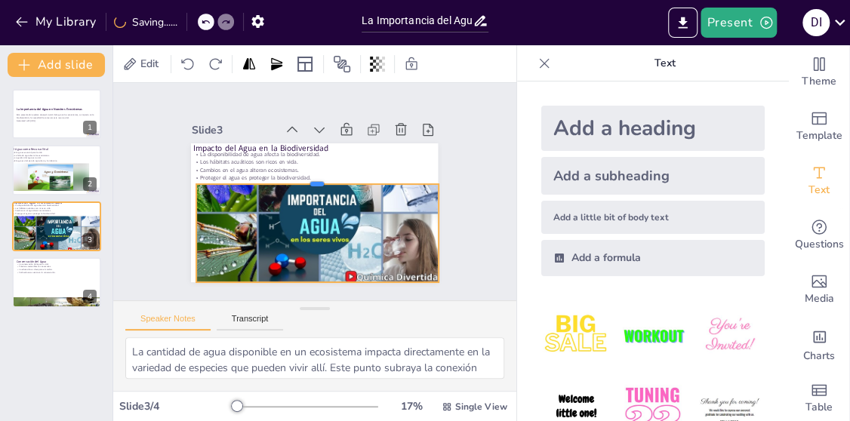
click at [306, 176] on div at bounding box center [319, 178] width 242 height 37
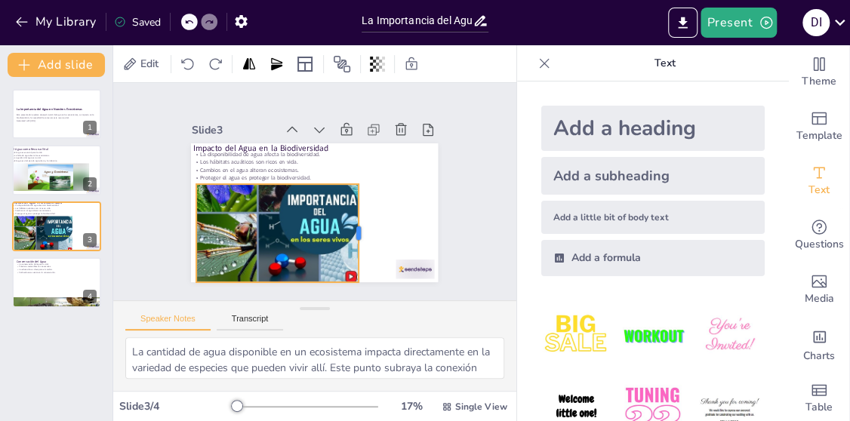
drag, startPoint x: 426, startPoint y: 227, endPoint x: 343, endPoint y: 208, distance: 85.1
click at [346, 217] on div at bounding box center [354, 242] width 32 height 98
drag, startPoint x: 346, startPoint y: 228, endPoint x: 386, endPoint y: 165, distance: 74.6
click at [366, 159] on div "Impacto del Agua en la Biodiversidad La disponibilidad de agua afecta la biodiv…" at bounding box center [299, 206] width 269 height 276
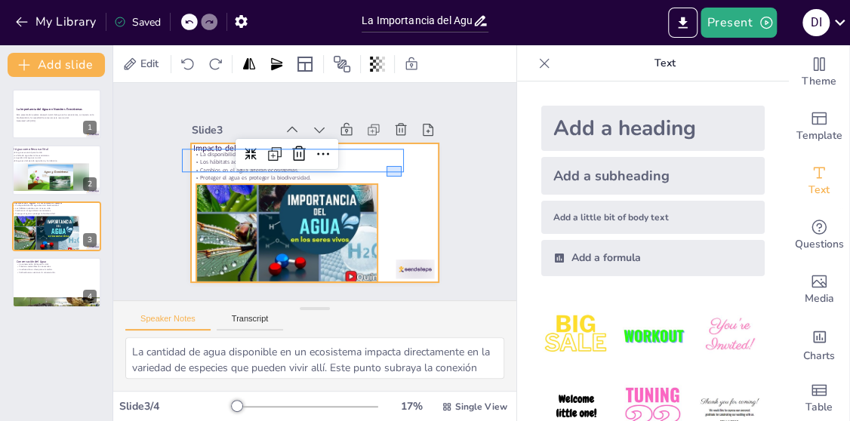
drag, startPoint x: 401, startPoint y: 177, endPoint x: 383, endPoint y: 222, distance: 48.8
click at [385, 212] on div "Impacto del Agua en la Biodiversidad La disponibilidad de agua afecta la biodiv…" at bounding box center [339, 150] width 214 height 124
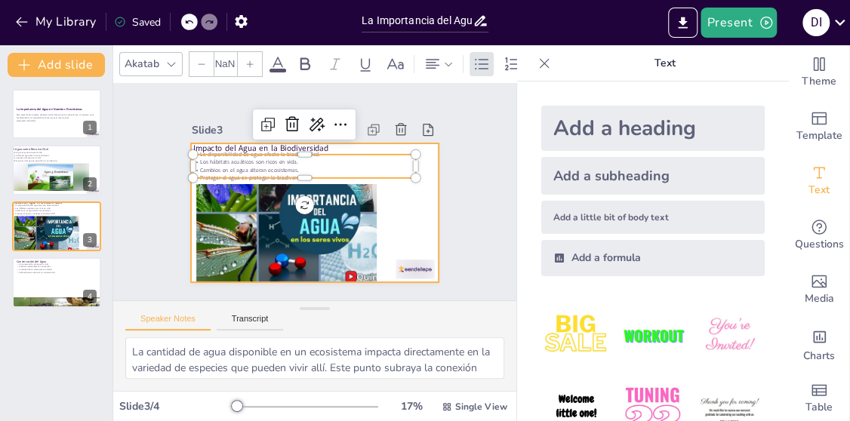
type input "32"
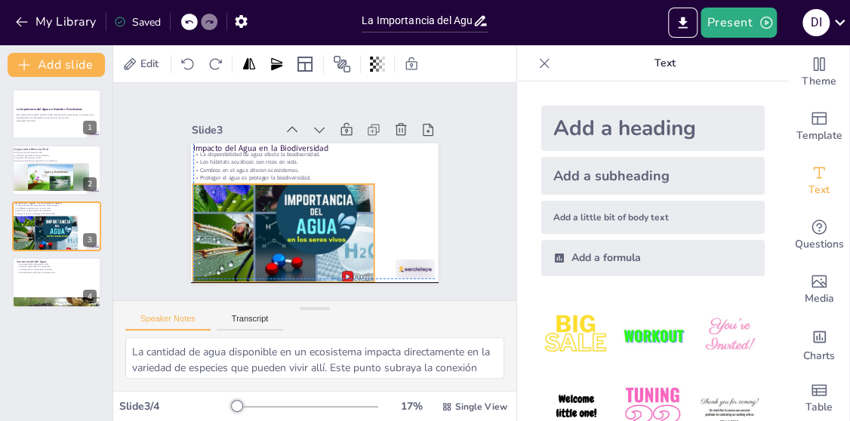
click at [362, 198] on div "Impacto del Agua en la Biodiversidad La disponibilidad de agua afecta la biodiv…" at bounding box center [335, 147] width 226 height 100
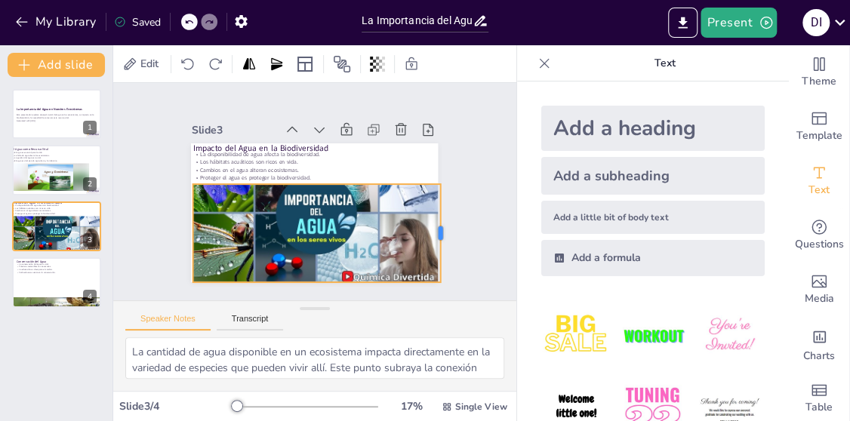
drag, startPoint x: 364, startPoint y: 224, endPoint x: 428, endPoint y: 234, distance: 64.9
click at [429, 235] on div at bounding box center [427, 271] width 42 height 97
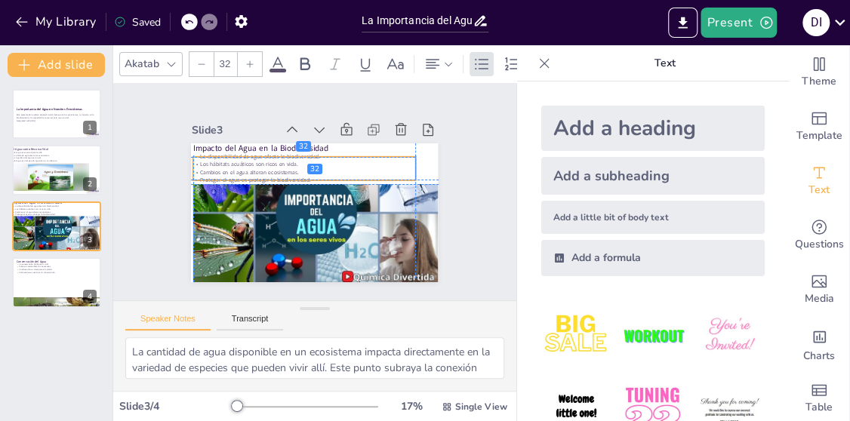
click at [397, 155] on p "Los hábitats acuáticos son ricos en vida." at bounding box center [307, 163] width 222 height 31
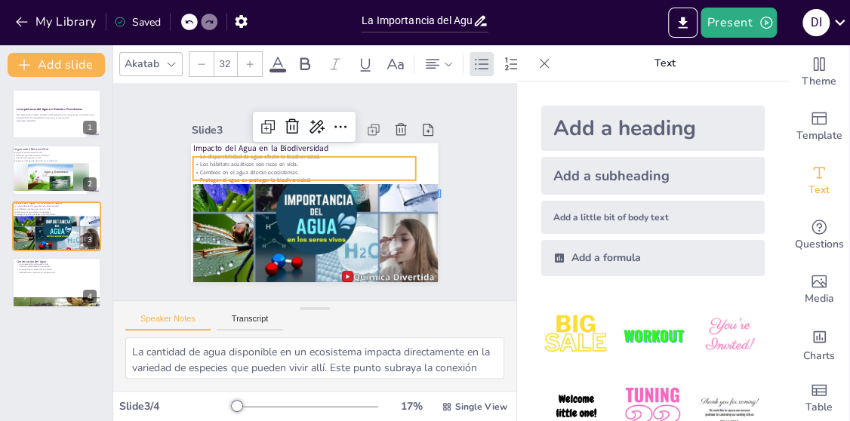
click at [438, 199] on div "Slide 1 La Importancia del Agua en Nuestros Ecosistemas Esta presentación explo…" at bounding box center [315, 192] width 246 height 362
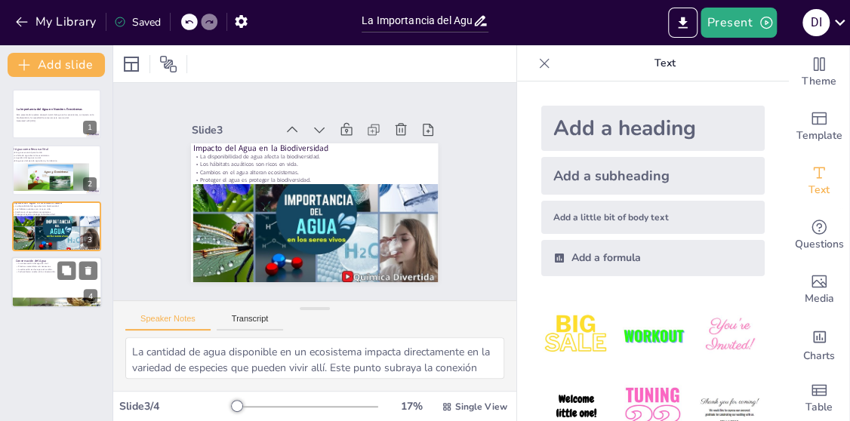
click at [29, 285] on div at bounding box center [56, 282] width 91 height 51
type textarea "La conservación del agua es fundamental para la salud del planeta. Este punto e…"
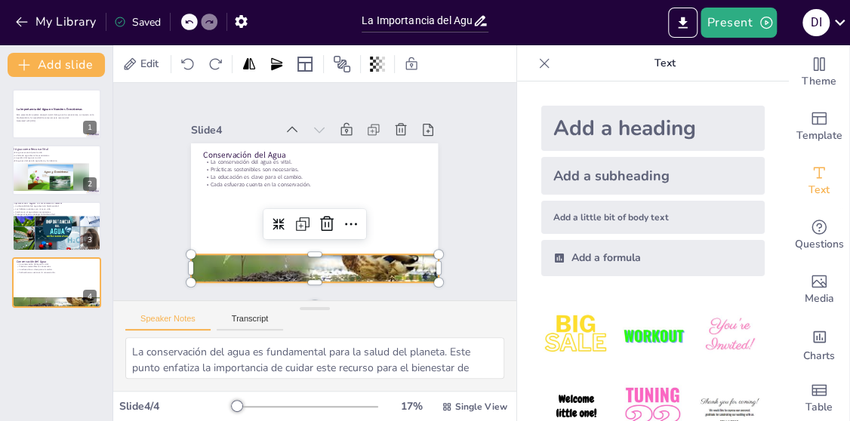
click at [265, 251] on div at bounding box center [291, 265] width 278 height 208
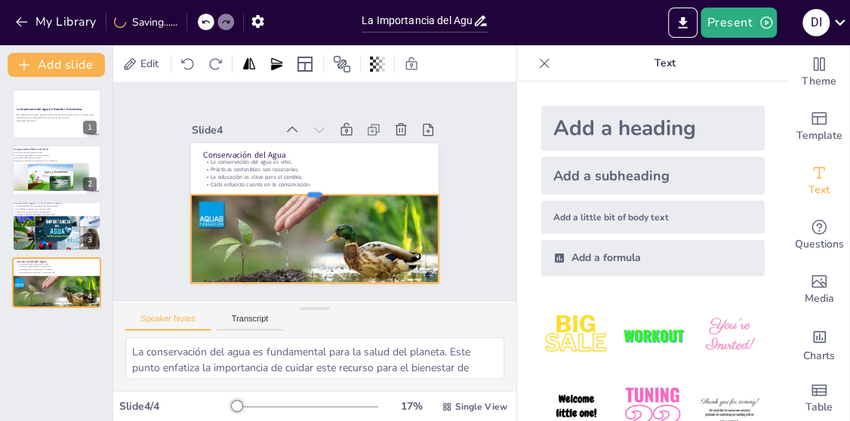
drag, startPoint x: 303, startPoint y: 247, endPoint x: 308, endPoint y: 186, distance: 61.3
click at [308, 186] on div at bounding box center [316, 189] width 207 height 155
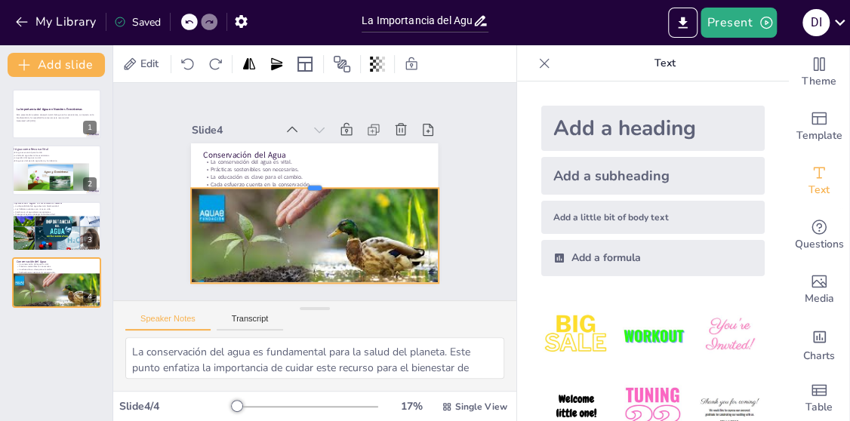
drag, startPoint x: 302, startPoint y: 186, endPoint x: 338, endPoint y: 184, distance: 36.3
click at [306, 182] on div at bounding box center [317, 182] width 244 height 63
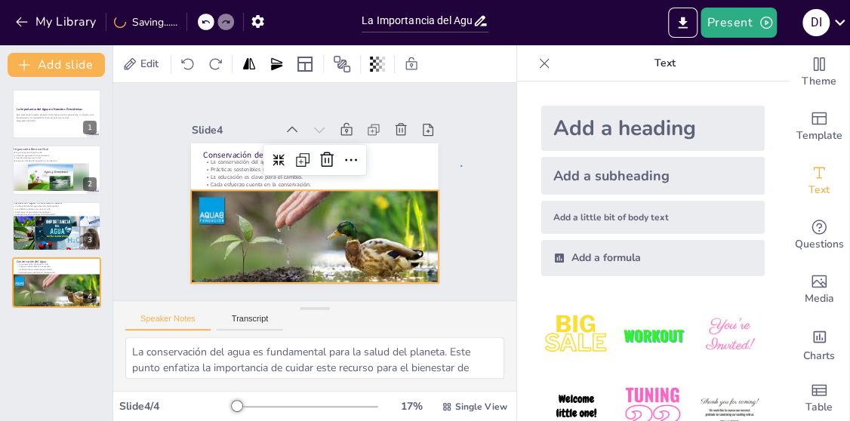
drag, startPoint x: 460, startPoint y: 165, endPoint x: 448, endPoint y: 162, distance: 12.7
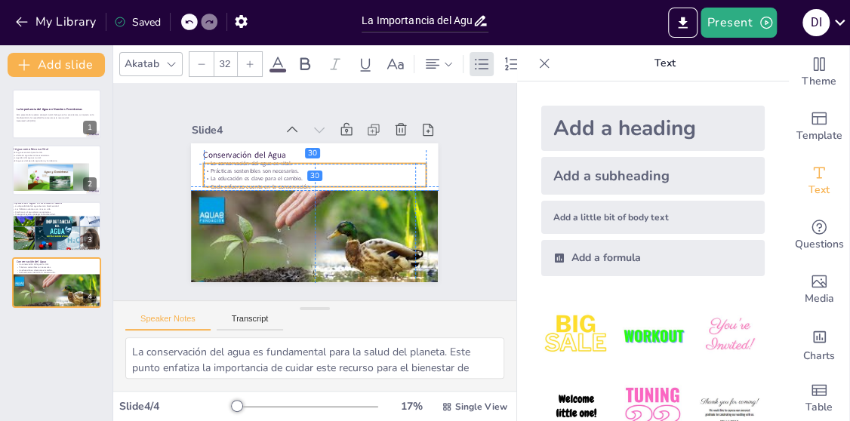
click at [399, 166] on p "Prácticas sostenibles son necesarias." at bounding box center [321, 172] width 214 height 76
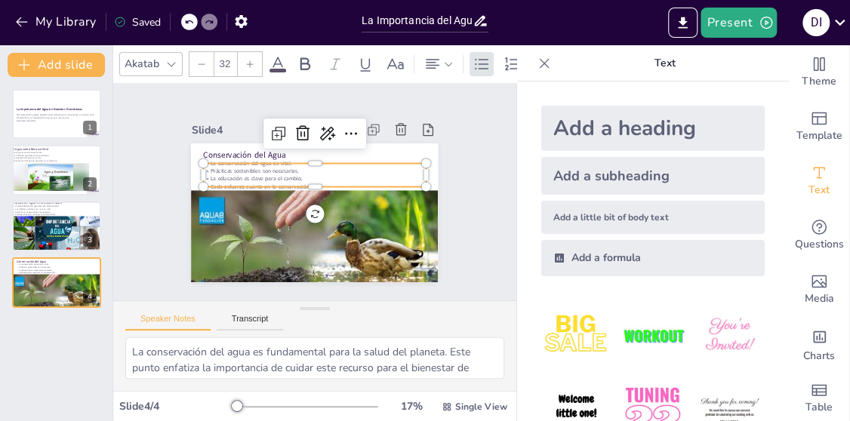
click at [438, 177] on div "Slide 1 La Importancia del Agua en Nuestros Ecosistemas Esta presentación explo…" at bounding box center [314, 191] width 371 height 275
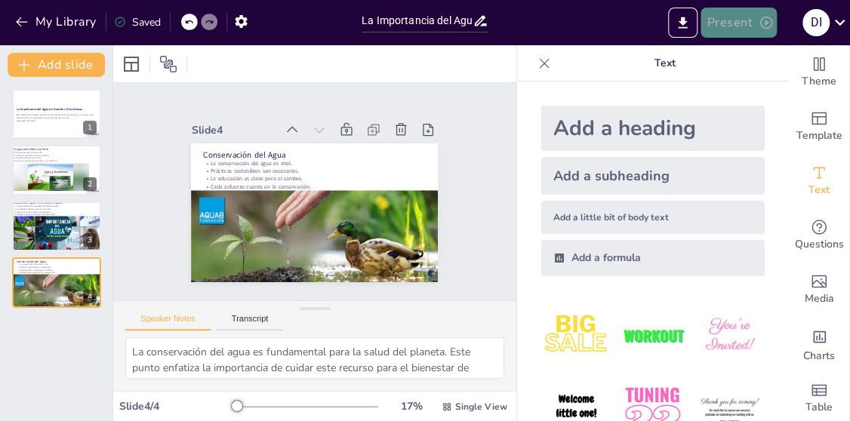
click at [732, 17] on button "Present" at bounding box center [737, 23] width 75 height 30
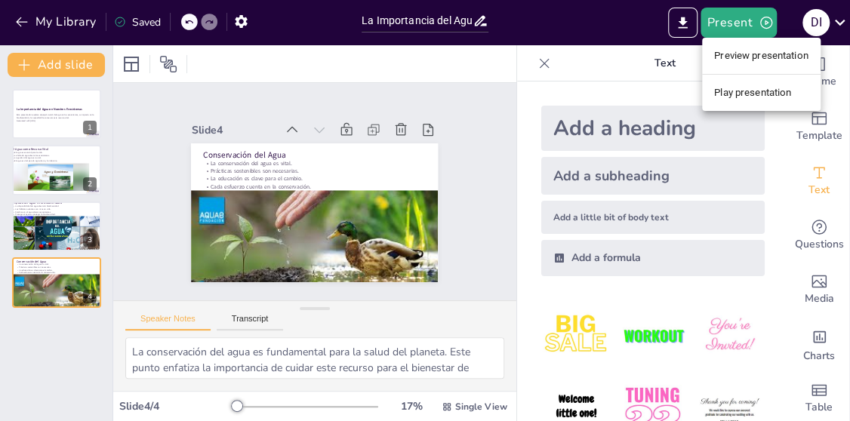
click at [138, 21] on div at bounding box center [425, 210] width 850 height 421
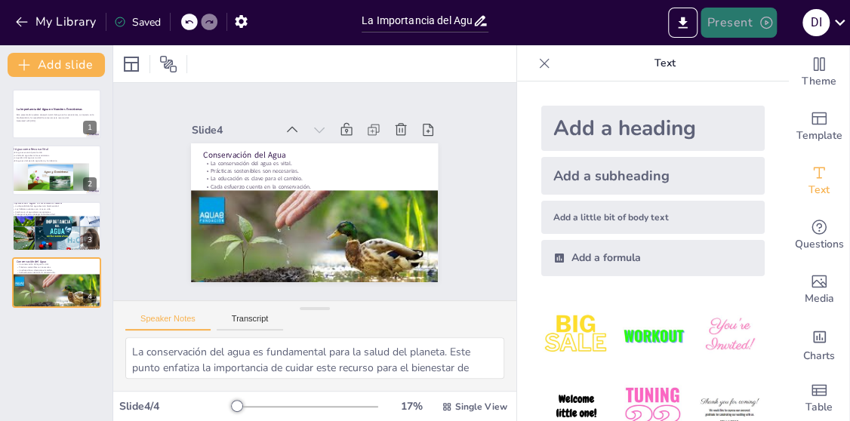
click at [722, 15] on button "Present" at bounding box center [737, 23] width 75 height 30
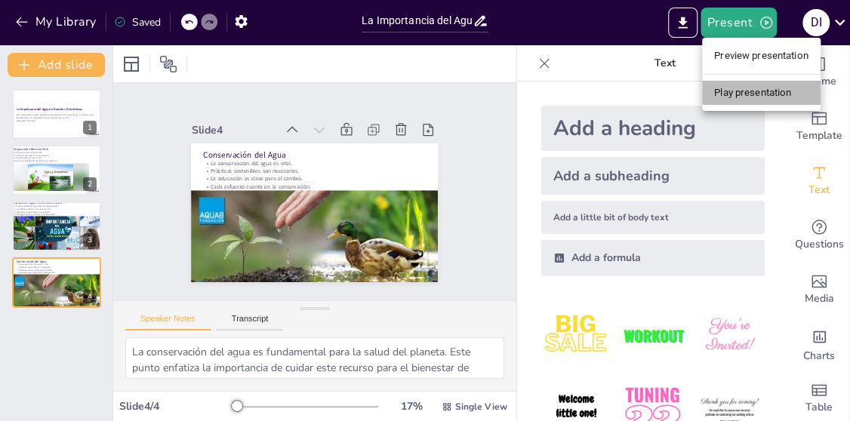
click at [746, 88] on li "Play presentation" at bounding box center [761, 93] width 118 height 24
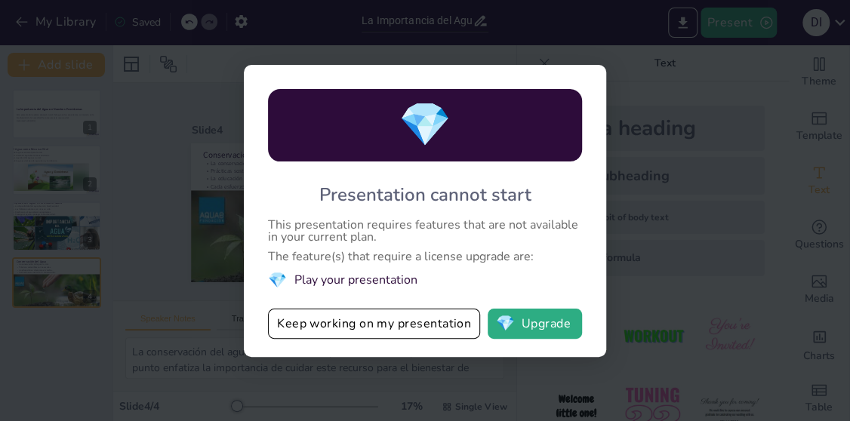
click at [140, 183] on div "💎 Presentation cannot start This presentation requires features that are not av…" at bounding box center [425, 210] width 850 height 421
drag, startPoint x: 680, startPoint y: 99, endPoint x: 660, endPoint y: 79, distance: 27.8
click at [671, 86] on div "💎 Presentation cannot start This presentation requires features that are not av…" at bounding box center [425, 210] width 850 height 421
drag, startPoint x: 567, startPoint y: 48, endPoint x: 559, endPoint y: 60, distance: 14.0
click at [559, 60] on div "💎 Presentation cannot start This presentation requires features that are not av…" at bounding box center [425, 210] width 850 height 421
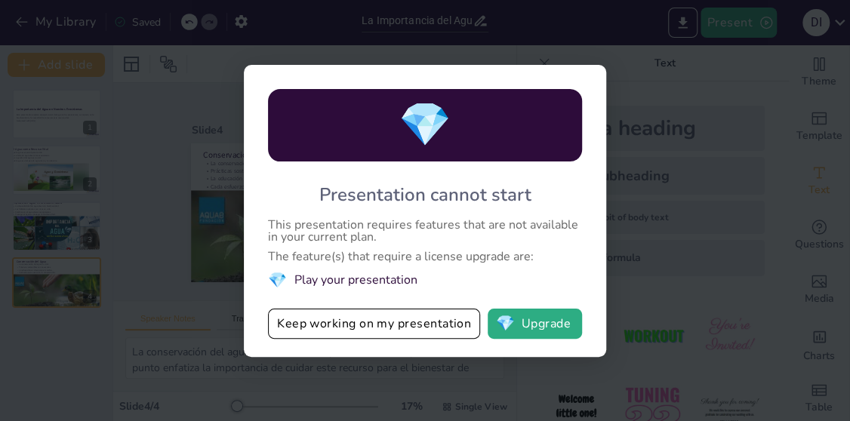
click at [587, 81] on div "💎 Presentation cannot start This presentation requires features that are not av…" at bounding box center [425, 211] width 362 height 292
drag, startPoint x: 608, startPoint y: 137, endPoint x: 599, endPoint y: 162, distance: 25.8
click at [605, 152] on div "💎 Presentation cannot start This presentation requires features that are not av…" at bounding box center [425, 211] width 362 height 292
drag, startPoint x: 516, startPoint y: 286, endPoint x: 498, endPoint y: 313, distance: 32.7
click at [498, 313] on div "💎 Presentation cannot start This presentation requires features that are not av…" at bounding box center [425, 211] width 362 height 292
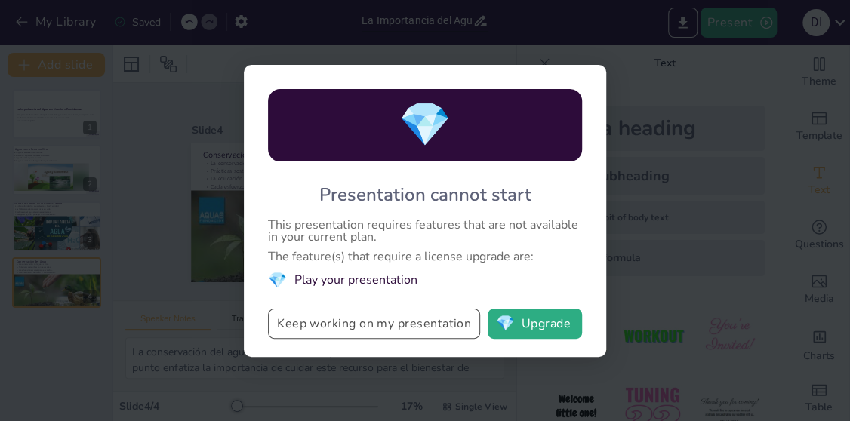
drag, startPoint x: 420, startPoint y: 306, endPoint x: 412, endPoint y: 318, distance: 14.0
click at [412, 318] on div "💎 Presentation cannot start This presentation requires features that are not av…" at bounding box center [425, 211] width 362 height 292
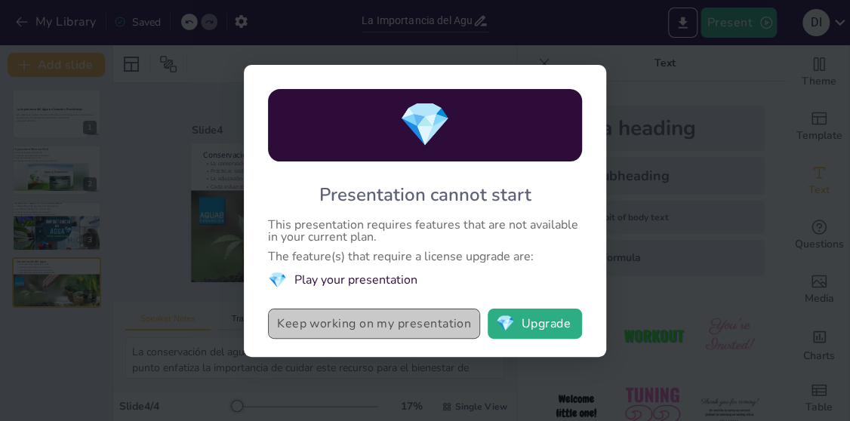
click at [414, 333] on button "Keep working on my presentation" at bounding box center [374, 324] width 212 height 30
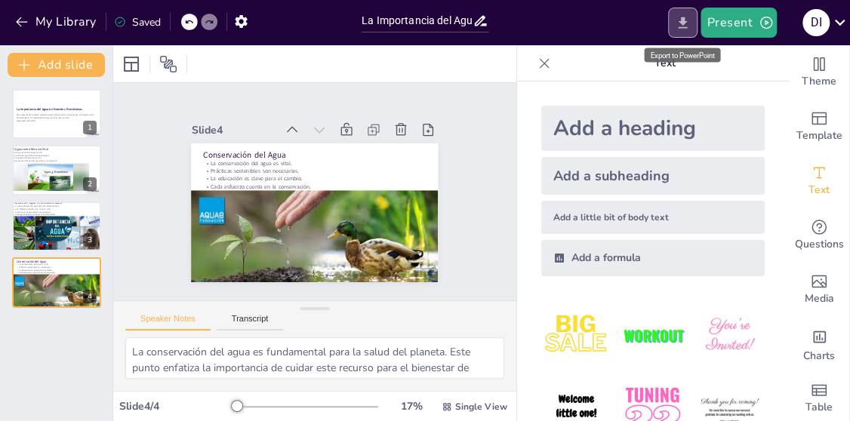
click at [686, 26] on icon "Export to PowerPoint" at bounding box center [683, 22] width 9 height 11
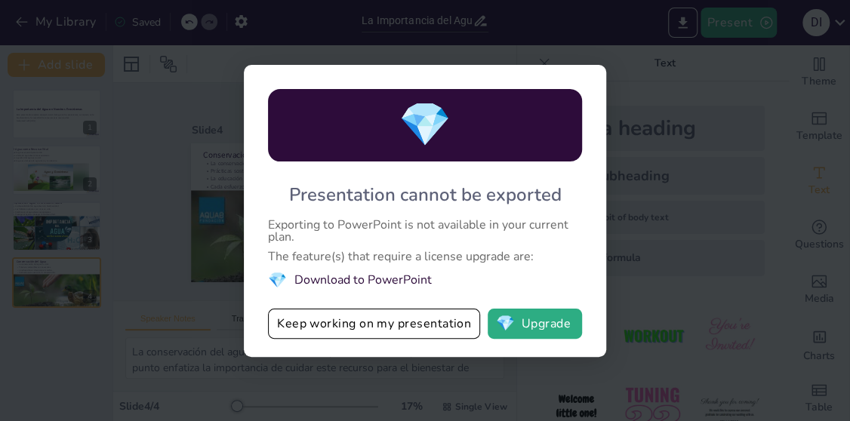
click at [620, 127] on div "💎 Presentation cannot be exported Exporting to PowerPoint is not available in y…" at bounding box center [425, 210] width 850 height 421
drag, startPoint x: 395, startPoint y: 346, endPoint x: 399, endPoint y: 327, distance: 19.4
click at [395, 344] on div "💎 Presentation cannot be exported Exporting to PowerPoint is not available in y…" at bounding box center [425, 211] width 362 height 292
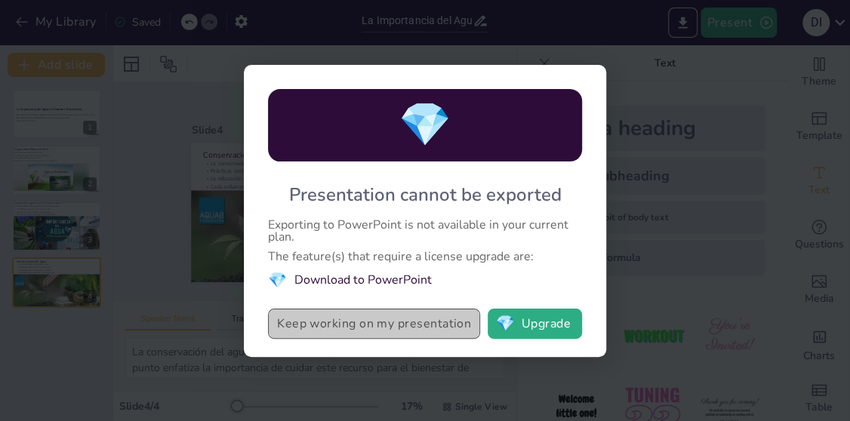
drag, startPoint x: 399, startPoint y: 327, endPoint x: 400, endPoint y: 316, distance: 10.6
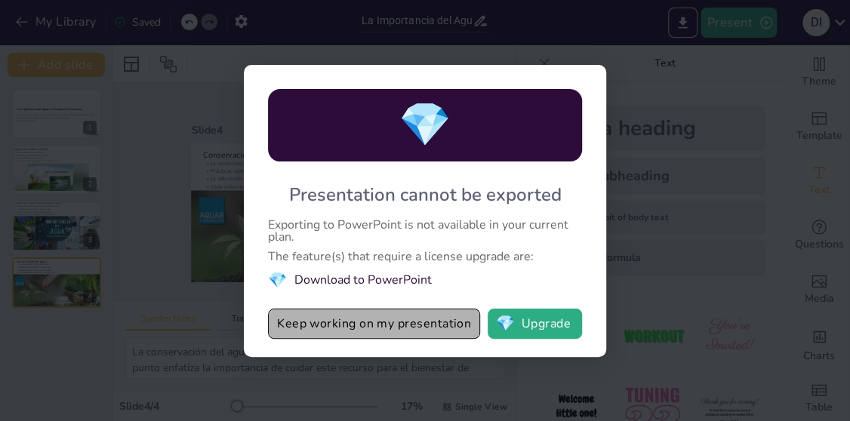
click at [399, 325] on button "Keep working on my presentation" at bounding box center [374, 324] width 212 height 30
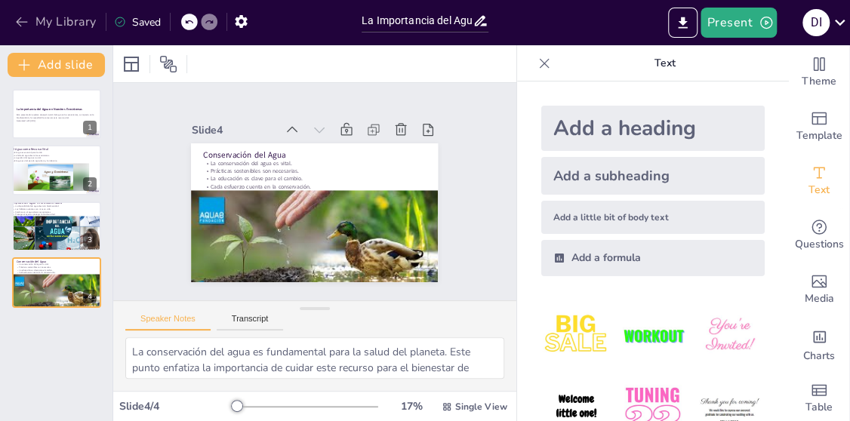
click at [15, 16] on icon "button" at bounding box center [21, 21] width 15 height 15
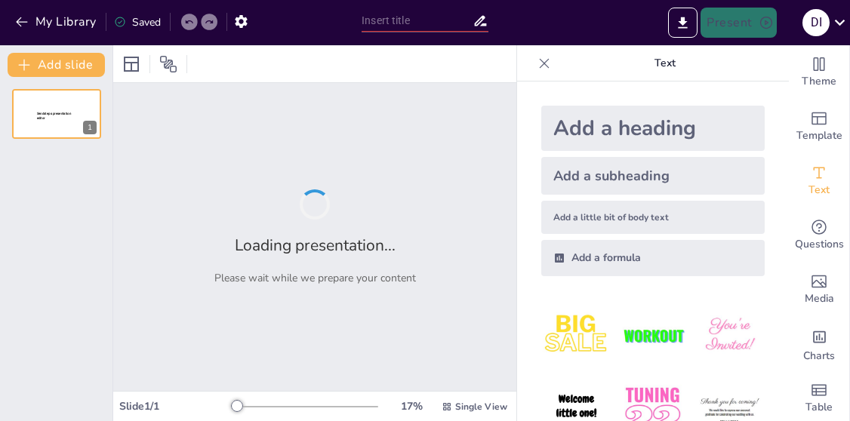
type input "África: Diversidad Cultural y Geográfica"
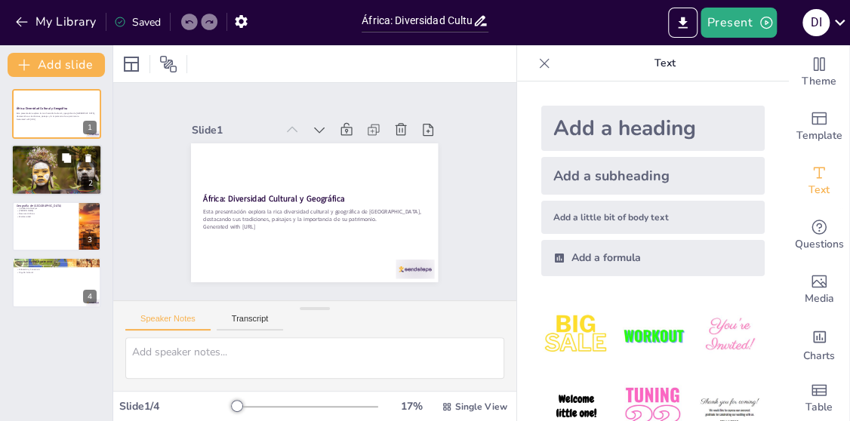
click at [78, 158] on div at bounding box center [77, 158] width 40 height 18
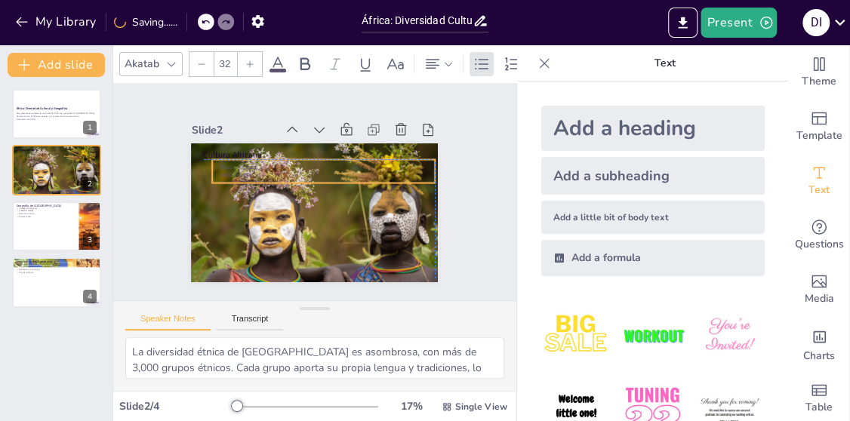
click at [328, 174] on div "Diversidad Étnica Música y Danza Artes Visuales Preservación Cultural" at bounding box center [327, 173] width 223 height 76
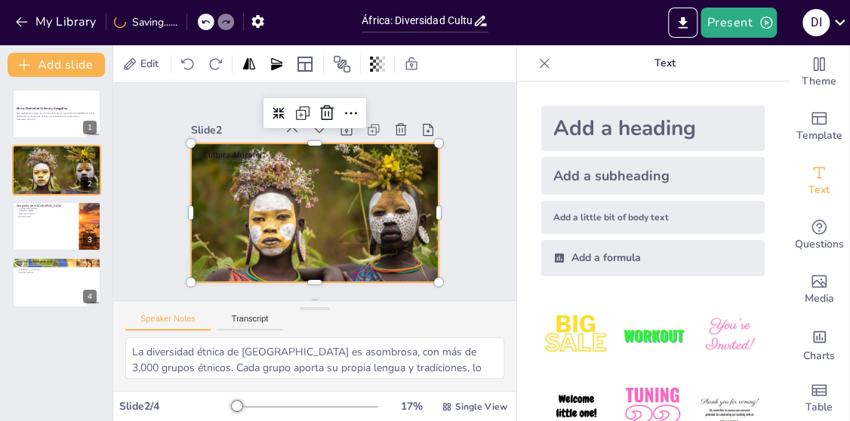
drag, startPoint x: 364, startPoint y: 257, endPoint x: 366, endPoint y: 204, distance: 53.6
click at [365, 255] on div at bounding box center [314, 212] width 267 height 139
drag, startPoint x: 302, startPoint y: 131, endPoint x: 303, endPoint y: 151, distance: 20.4
click at [303, 151] on div "Slide 2 Cultura Africana Diversidad Étnica Música y Danza Artes Visuales Preser…" at bounding box center [314, 200] width 247 height 163
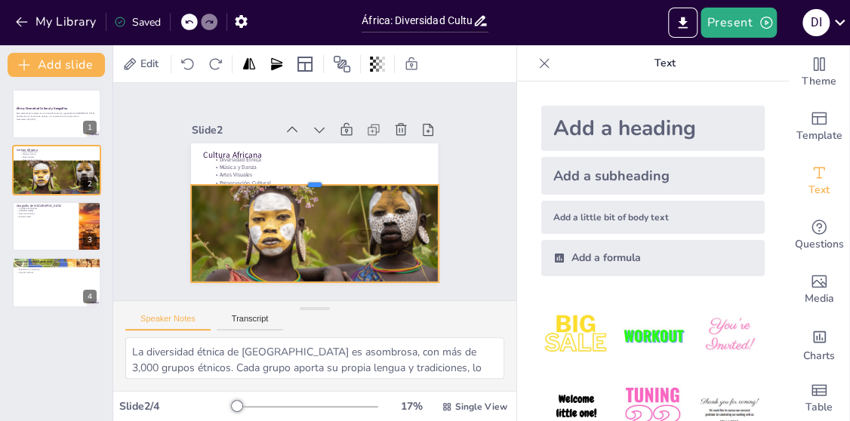
drag, startPoint x: 303, startPoint y: 134, endPoint x: 330, endPoint y: 175, distance: 49.6
click at [330, 175] on div at bounding box center [314, 179] width 247 height 12
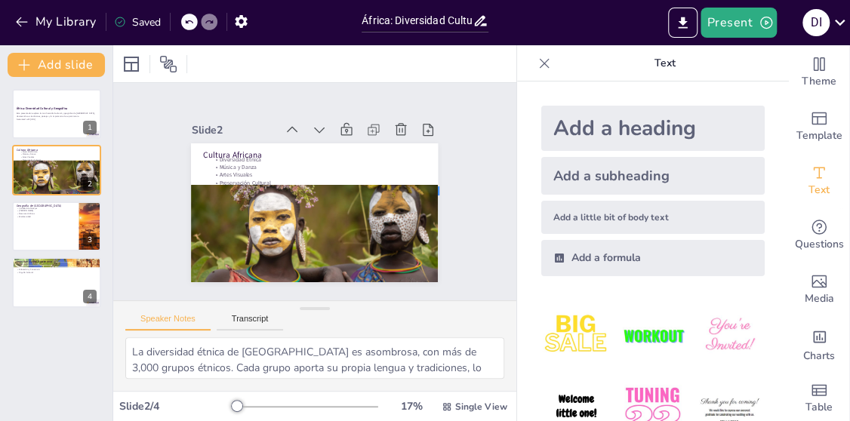
click at [438, 195] on div "Slide 1 África: Diversidad Cultural y Geográfica Esta presentación explora la r…" at bounding box center [314, 191] width 331 height 181
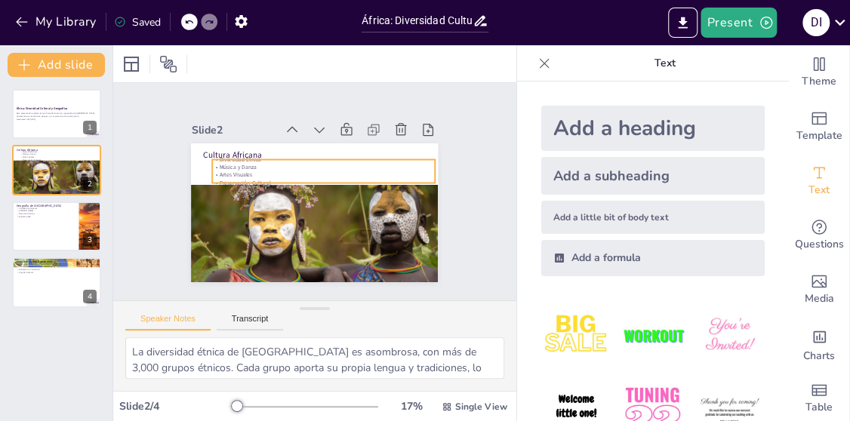
click at [346, 166] on div "Diversidad Étnica Música y Danza Artes Visuales Preservación Cultural" at bounding box center [324, 170] width 222 height 31
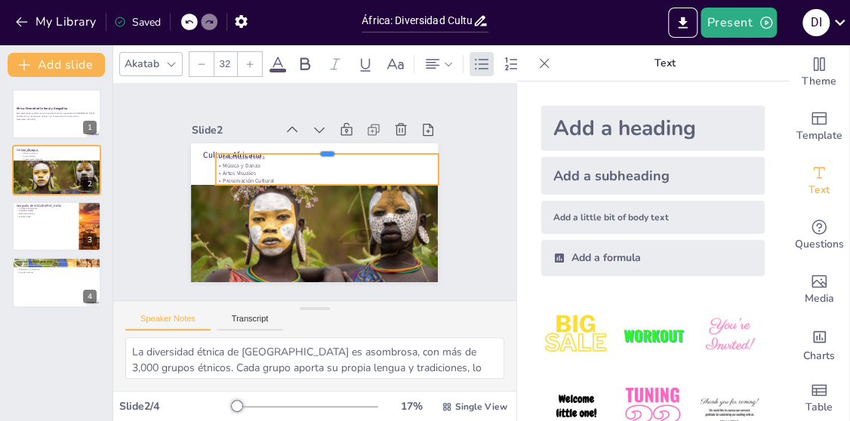
drag, startPoint x: 342, startPoint y: 154, endPoint x: 232, endPoint y: 147, distance: 109.7
click at [232, 147] on div at bounding box center [327, 148] width 222 height 12
drag, startPoint x: 200, startPoint y: 162, endPoint x: 180, endPoint y: 167, distance: 20.9
click at [183, 167] on div at bounding box center [189, 169] width 12 height 31
click at [304, 149] on p "Diversidad Étnica" at bounding box center [324, 159] width 239 height 58
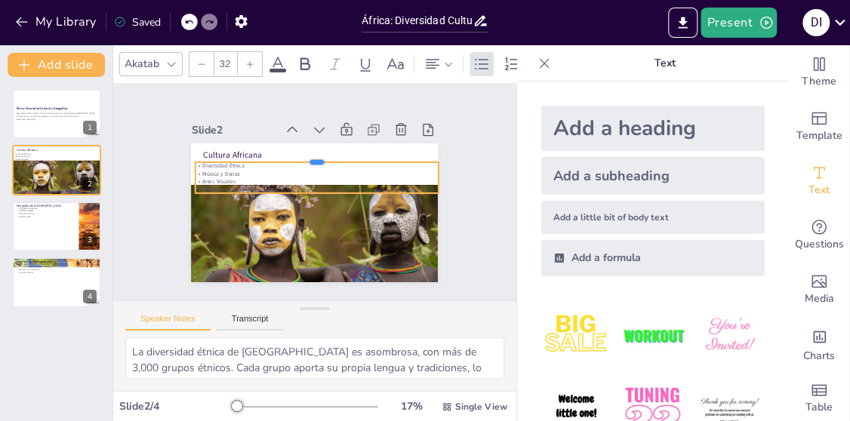
drag, startPoint x: 307, startPoint y: 143, endPoint x: 326, endPoint y: 138, distance: 19.6
click at [319, 150] on div at bounding box center [316, 156] width 242 height 12
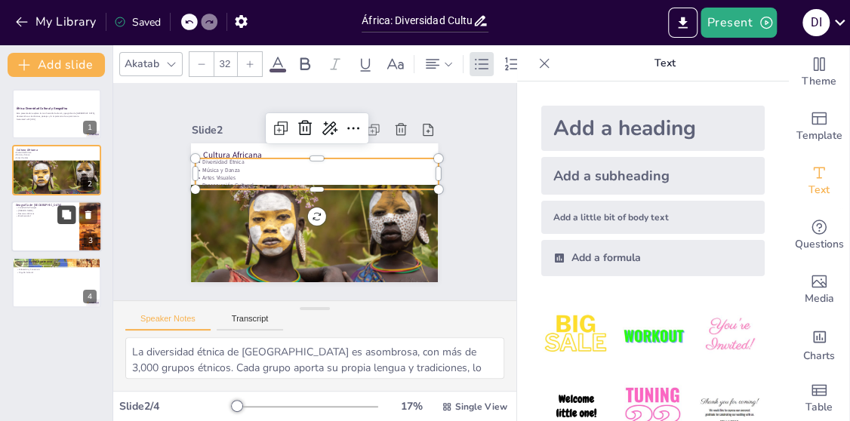
click at [62, 217] on icon at bounding box center [66, 214] width 9 height 9
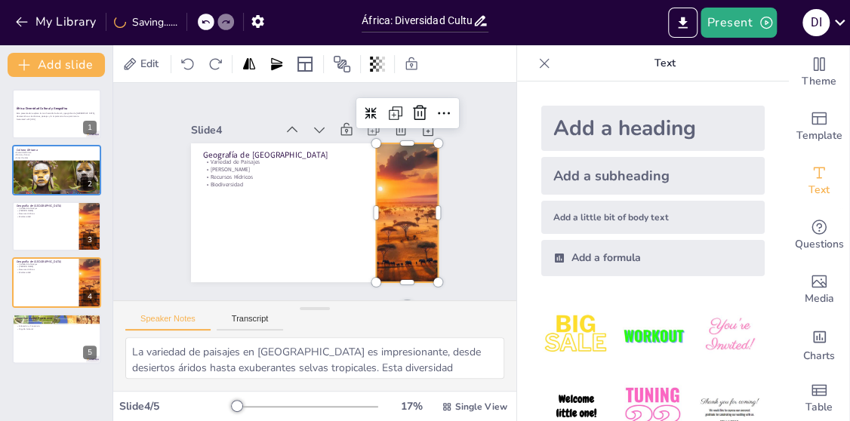
click at [377, 250] on div at bounding box center [407, 212] width 243 height 139
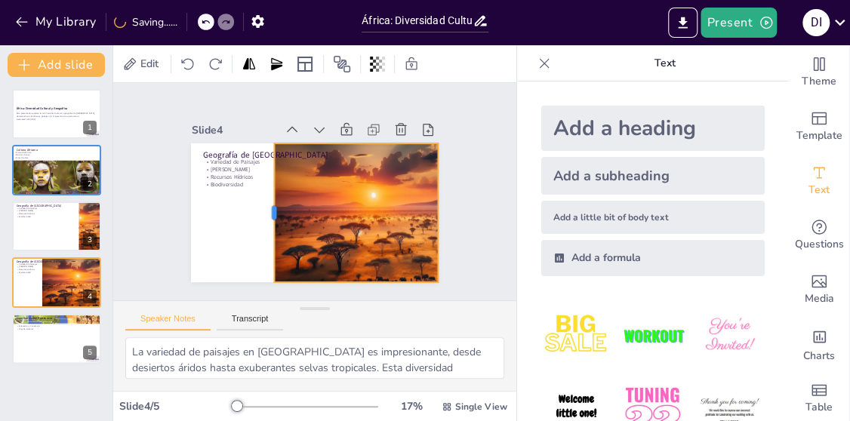
drag, startPoint x: 364, startPoint y: 205, endPoint x: 262, endPoint y: 227, distance: 104.2
click at [263, 227] on div at bounding box center [269, 212] width 12 height 139
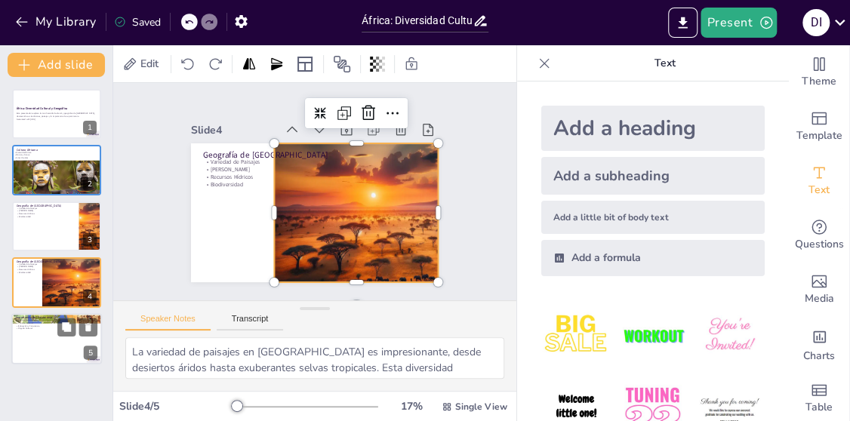
click at [38, 322] on p "Turismo Cultural" at bounding box center [57, 323] width 82 height 3
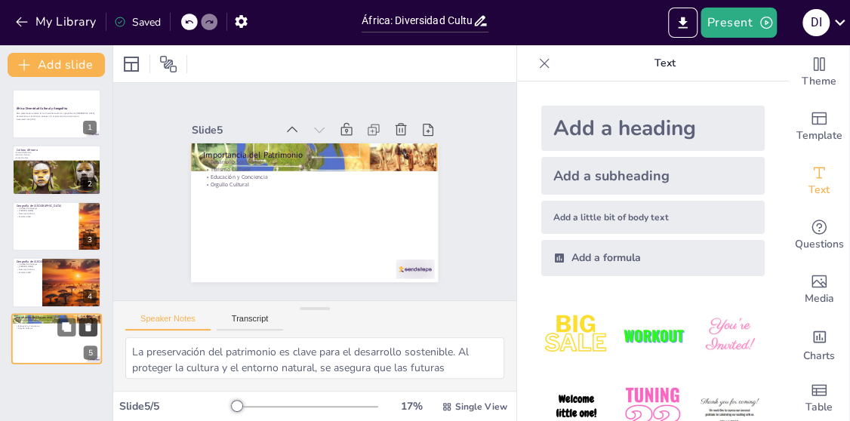
click at [88, 322] on button at bounding box center [88, 327] width 18 height 18
type textarea "La variedad de paisajes en África es impresionante, desde desiertos áridos hast…"
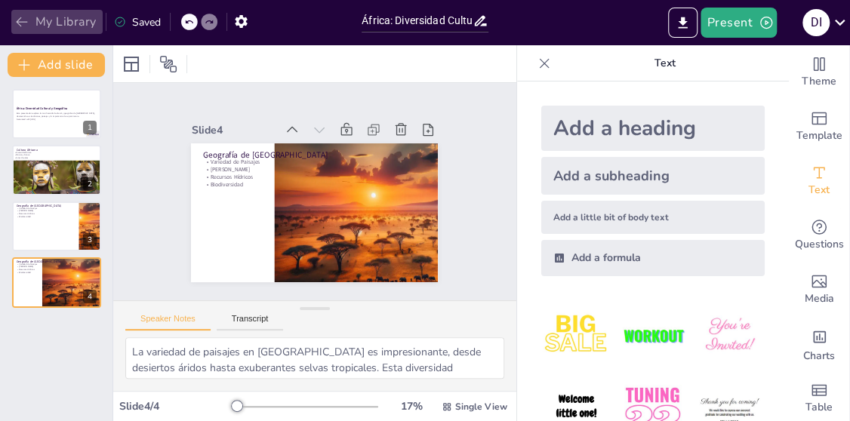
click at [26, 14] on icon "button" at bounding box center [21, 21] width 15 height 15
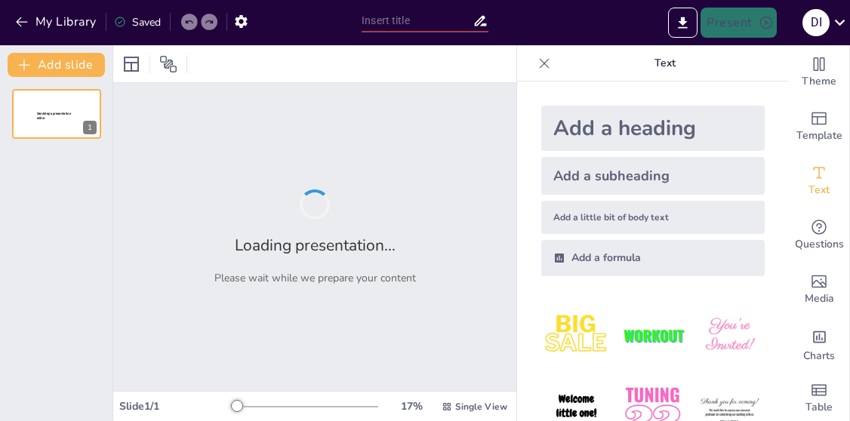
type input "Explorando la Diversidad Cultural de Europa"
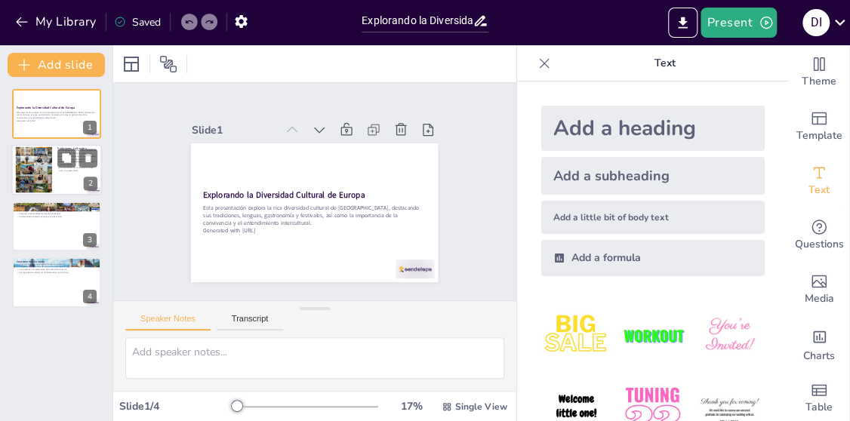
click at [54, 161] on div at bounding box center [56, 170] width 91 height 51
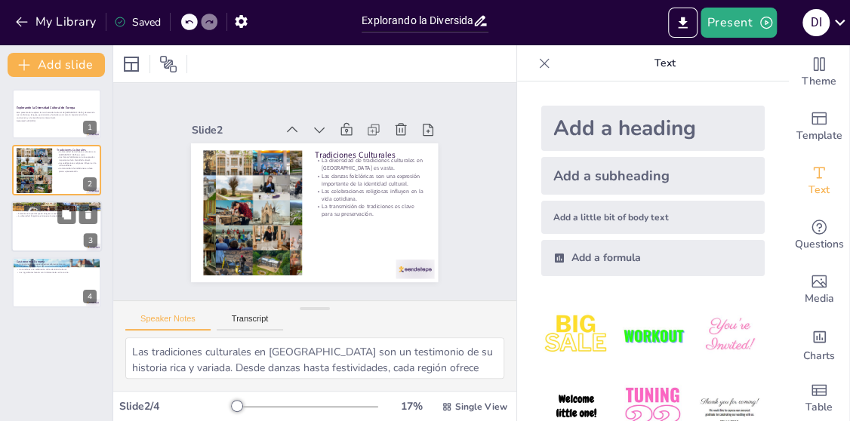
click at [30, 240] on div at bounding box center [56, 226] width 91 height 51
type textarea "La diversidad lingüística en [GEOGRAPHIC_DATA] es asombrosa y refleja la histor…"
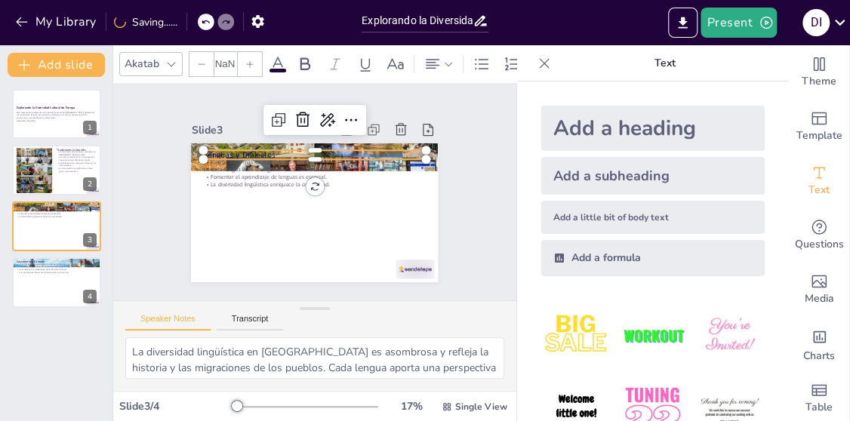
type input "48"
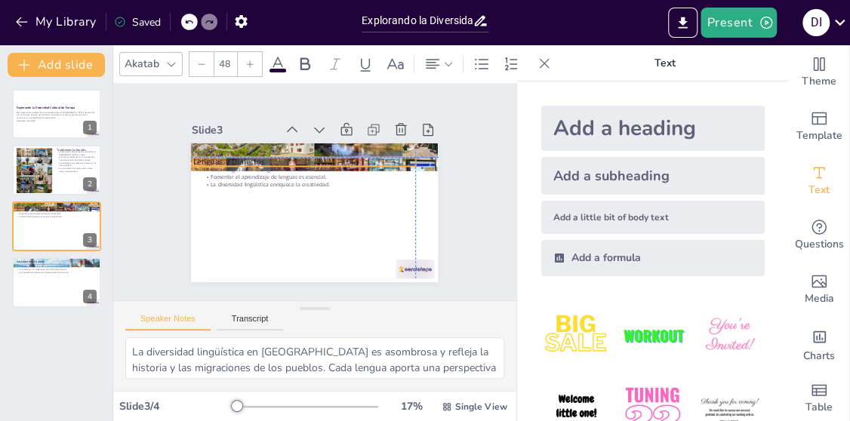
drag, startPoint x: 309, startPoint y: 146, endPoint x: 300, endPoint y: 147, distance: 8.4
click at [300, 147] on div "Lenguas y Dialectos Europa tiene más de 200 lenguas habladas. Cada lengua lleva…" at bounding box center [339, 150] width 214 height 124
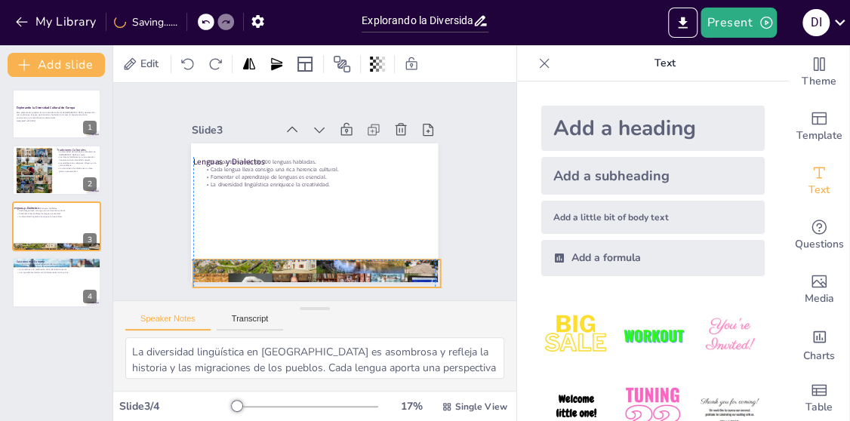
drag, startPoint x: 420, startPoint y: 153, endPoint x: 421, endPoint y: 269, distance: 115.5
click at [421, 269] on div at bounding box center [308, 273] width 260 height 164
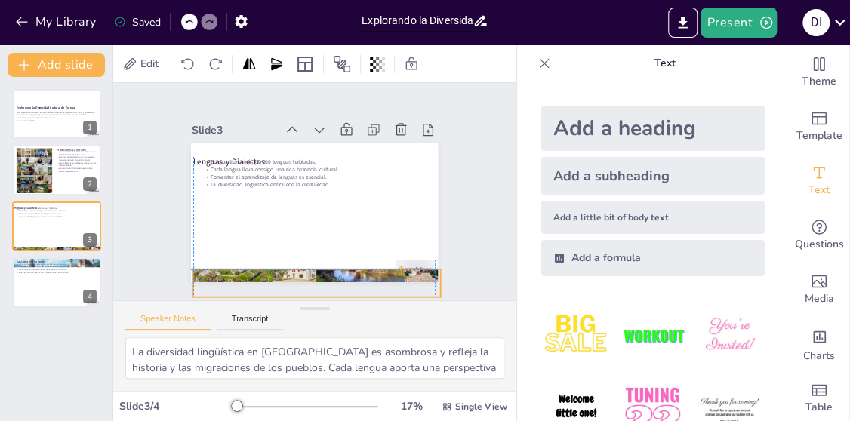
click at [301, 170] on div "Lenguas y Dialectos Europa tiene más de 200 lenguas habladas. Cada lengua lleva…" at bounding box center [325, 143] width 242 height 51
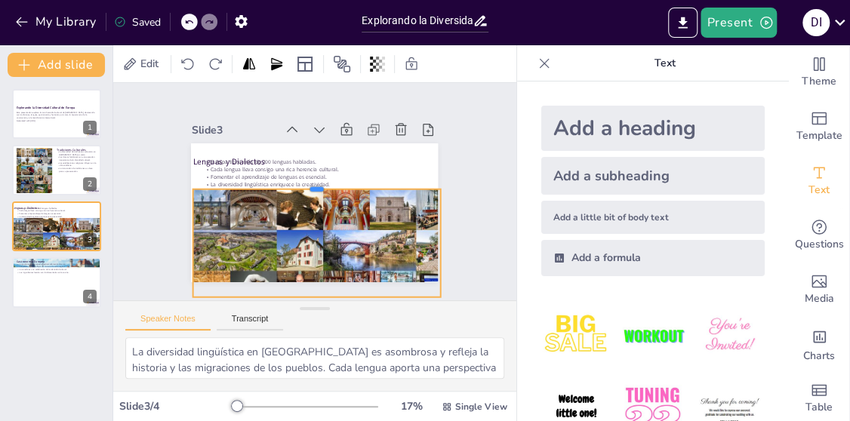
drag, startPoint x: 304, startPoint y: 261, endPoint x: 316, endPoint y: 181, distance: 80.9
click at [316, 181] on div at bounding box center [319, 184] width 239 height 88
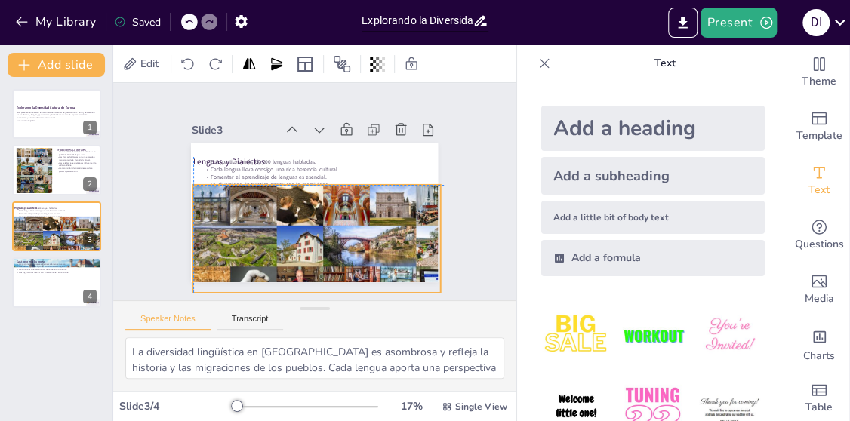
click at [288, 248] on div at bounding box center [300, 266] width 298 height 236
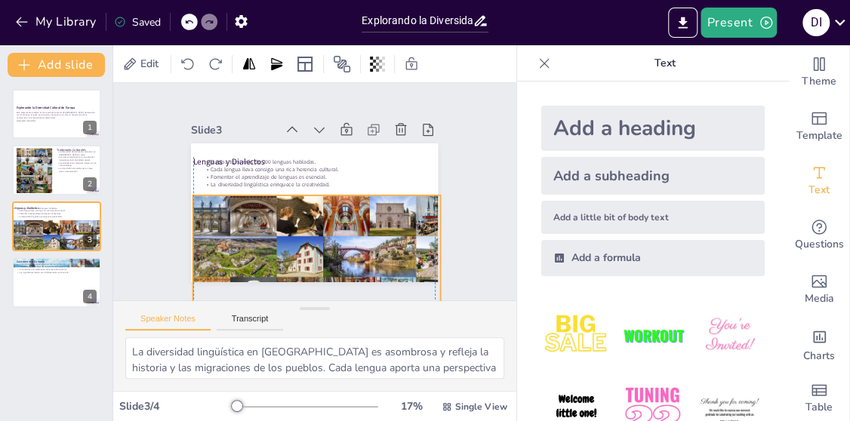
drag, startPoint x: 304, startPoint y: 232, endPoint x: 300, endPoint y: 244, distance: 11.9
click at [300, 244] on div at bounding box center [305, 277] width 289 height 214
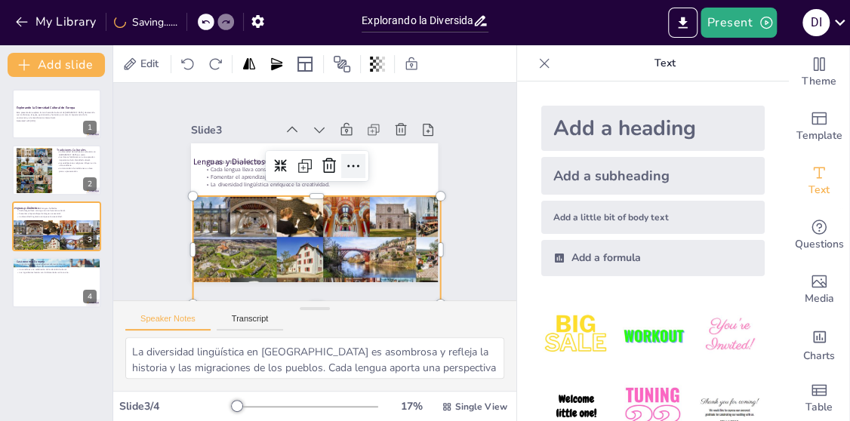
click at [352, 169] on div at bounding box center [357, 174] width 29 height 29
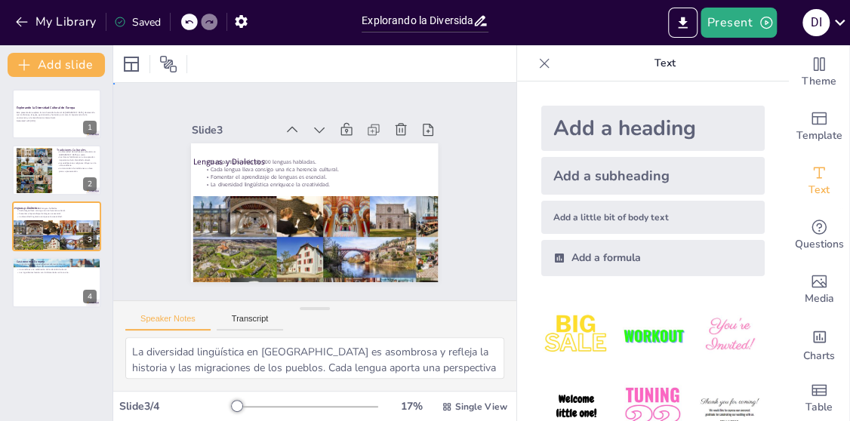
click at [174, 226] on div "Slide 1 Explorando la Diversidad Cultural de Europa Esta presentación explora l…" at bounding box center [315, 192] width 377 height 300
click at [50, 255] on div "Explorando la Diversidad Cultural de Europa Esta presentación explora la rica d…" at bounding box center [56, 198] width 112 height 219
click at [46, 263] on p "La gastronomía europea es extremadamente diversa." at bounding box center [57, 264] width 82 height 3
type textarea "La diversidad gastronómica en Europa refleja la variedad cultural y geográfica …"
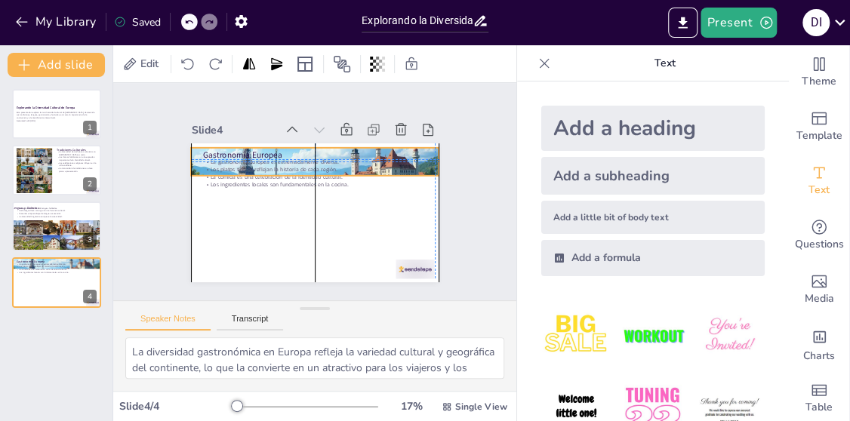
click at [423, 152] on div at bounding box center [327, 164] width 282 height 227
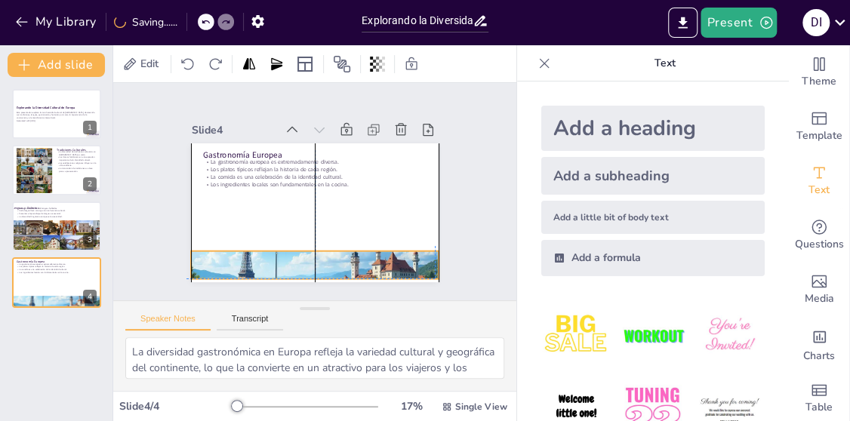
drag, startPoint x: 390, startPoint y: 165, endPoint x: 392, endPoint y: 263, distance: 98.1
click at [392, 184] on div "Gastronomía Europea La gastronomía europea es extremadamente diversa. Los plato…" at bounding box center [329, 146] width 235 height 76
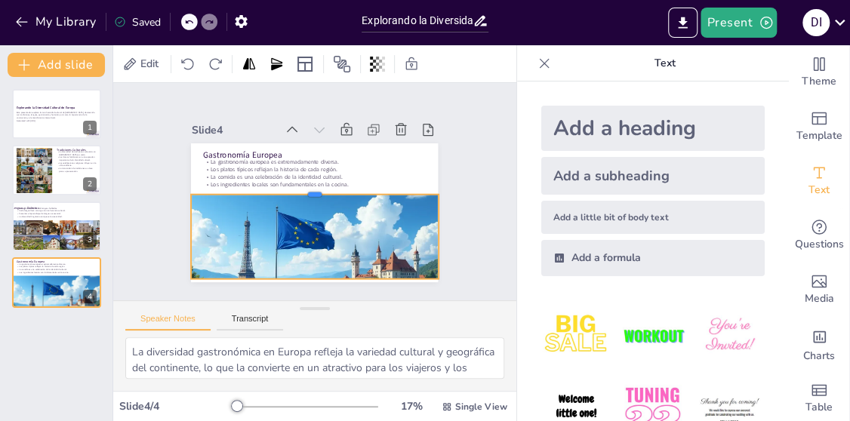
drag, startPoint x: 305, startPoint y: 243, endPoint x: 319, endPoint y: 187, distance: 57.7
click at [319, 187] on div at bounding box center [315, 189] width 239 height 88
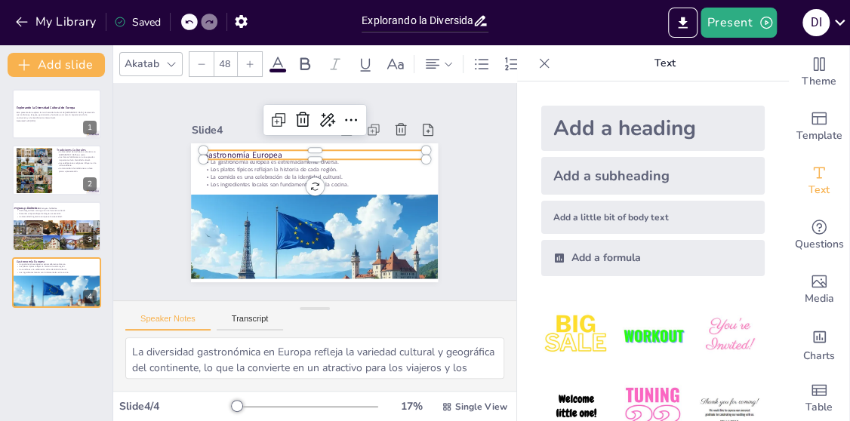
drag, startPoint x: 413, startPoint y: 147, endPoint x: 438, endPoint y: 168, distance: 32.7
click at [414, 149] on p "Gastronomía Europea" at bounding box center [323, 155] width 220 height 57
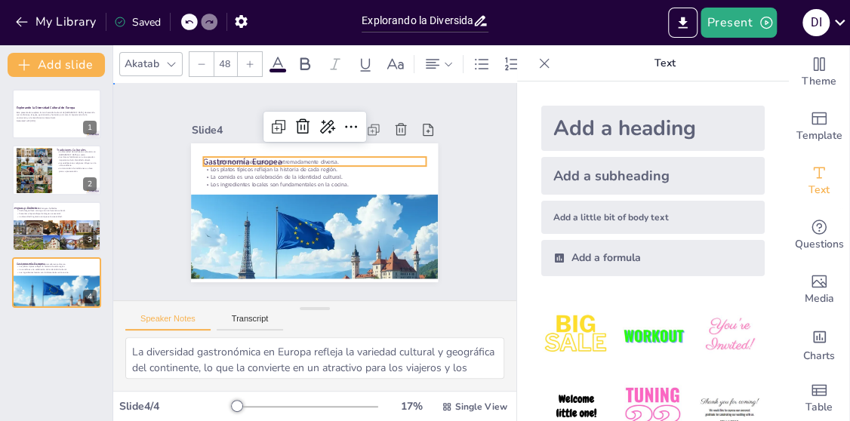
click at [451, 176] on div "Slide 1 Explorando la Diversidad Cultural de Europa Esta presentación explora l…" at bounding box center [315, 192] width 362 height 246
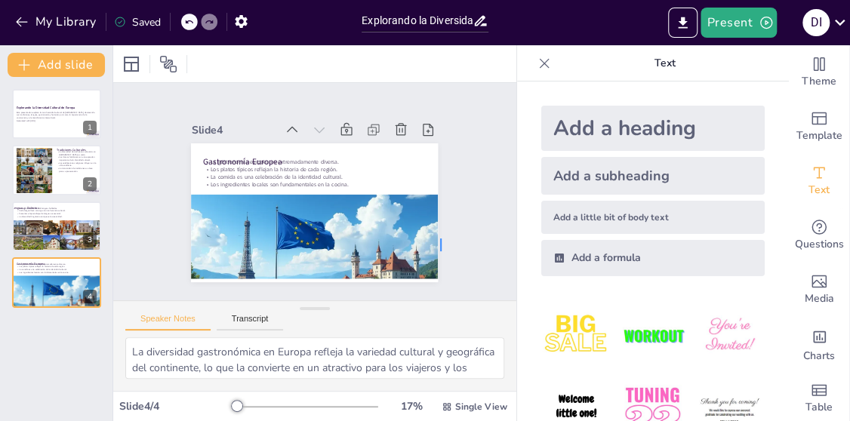
click at [440, 251] on div "Slide 1 Explorando la Diversidad Cultural de Europa Esta presentación explora l…" at bounding box center [314, 191] width 371 height 275
click at [22, 23] on icon "button" at bounding box center [21, 21] width 15 height 15
